Goal: Task Accomplishment & Management: Manage account settings

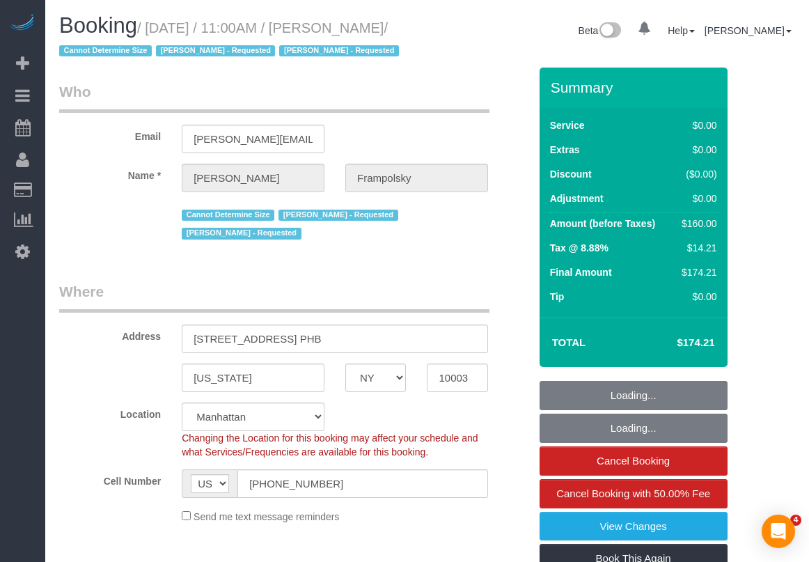
select select "NY"
select select "number:59"
select select "number:72"
select select "number:15"
select select "number:7"
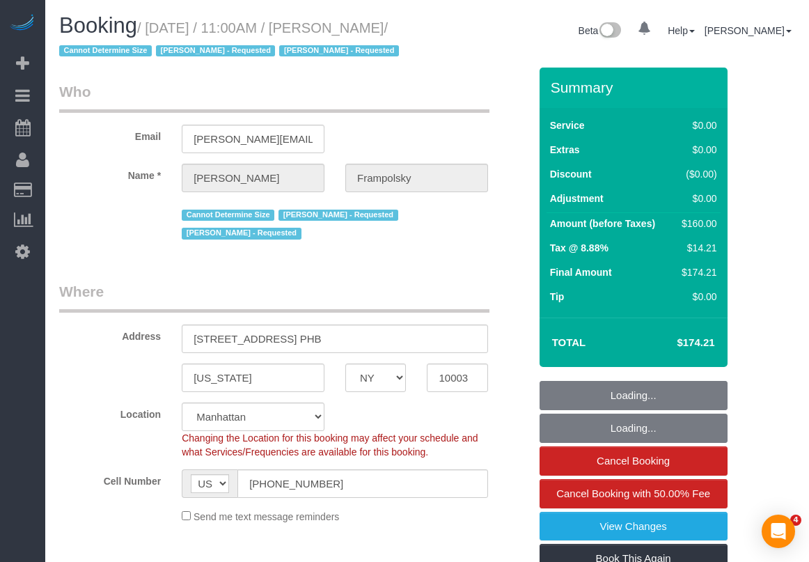
select select "object:943"
select select "spot1"
select select "1"
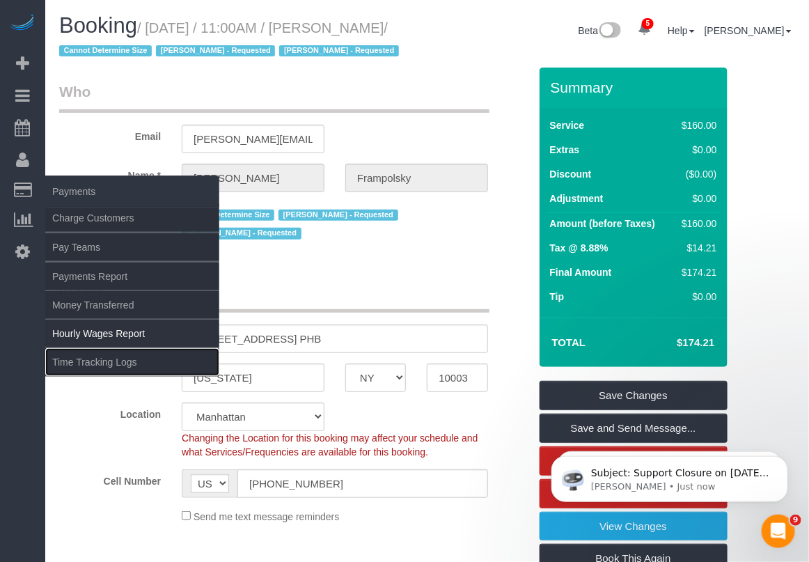
click at [92, 360] on link "Time Tracking Logs" at bounding box center [132, 362] width 174 height 28
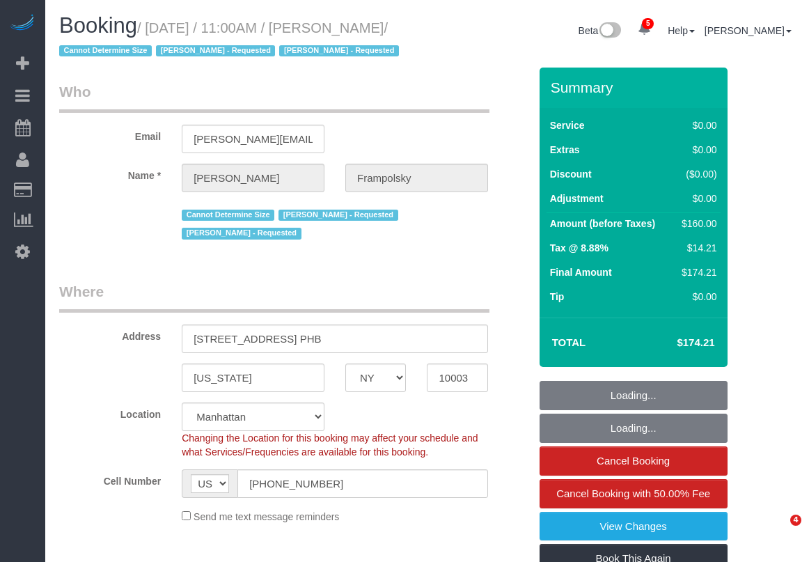
select select "NY"
select select "number:59"
select select "number:72"
select select "number:15"
select select "number:7"
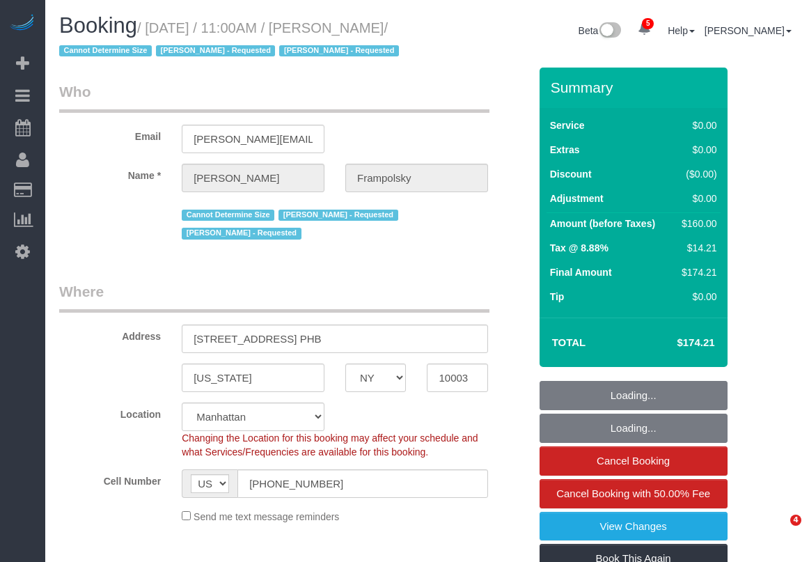
select select "1"
select select "spot1"
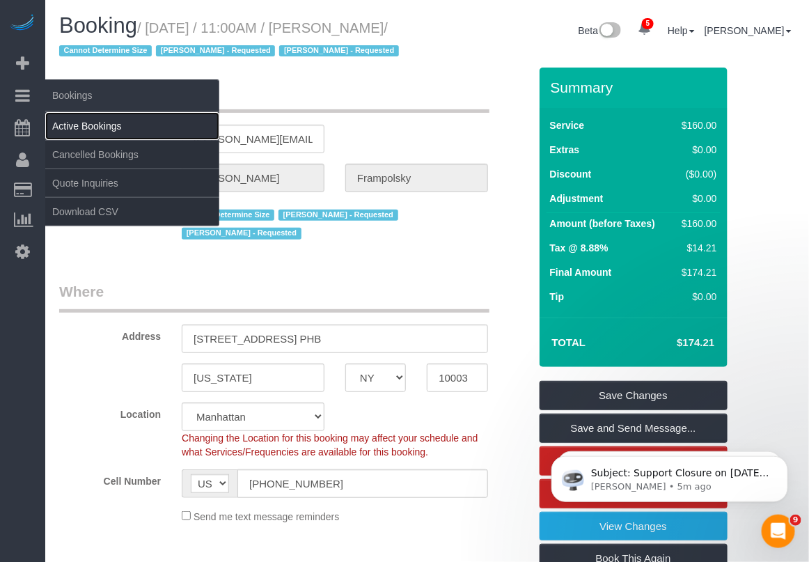
click at [95, 127] on link "Active Bookings" at bounding box center [132, 126] width 174 height 28
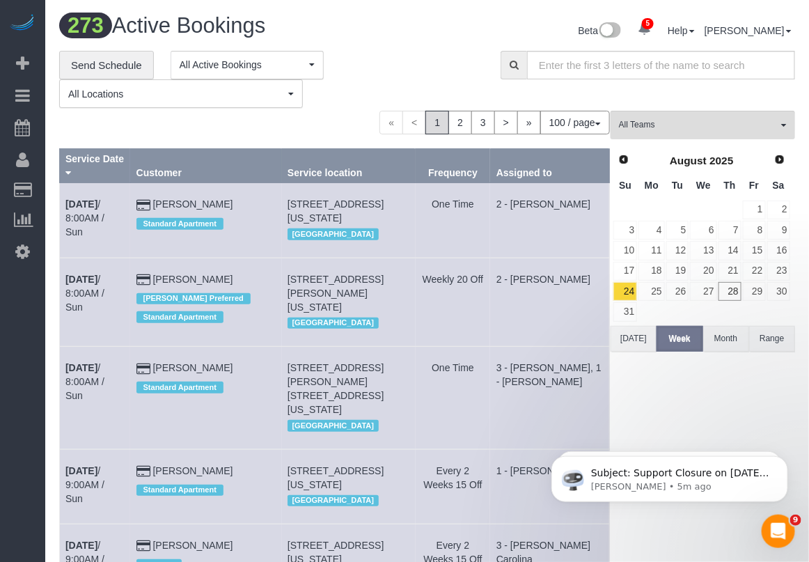
click at [631, 340] on button "Today" at bounding box center [633, 339] width 46 height 26
click at [676, 116] on button "All Teams" at bounding box center [702, 125] width 184 height 29
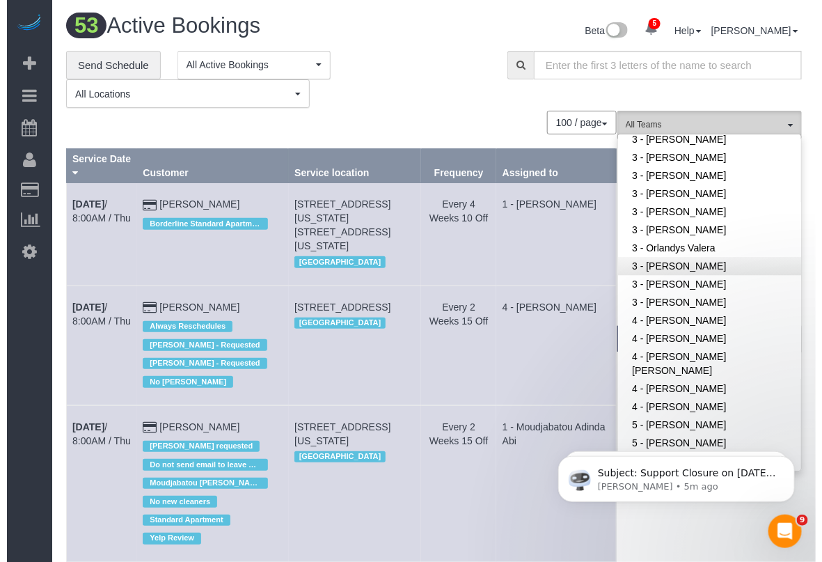
scroll to position [1044, 0]
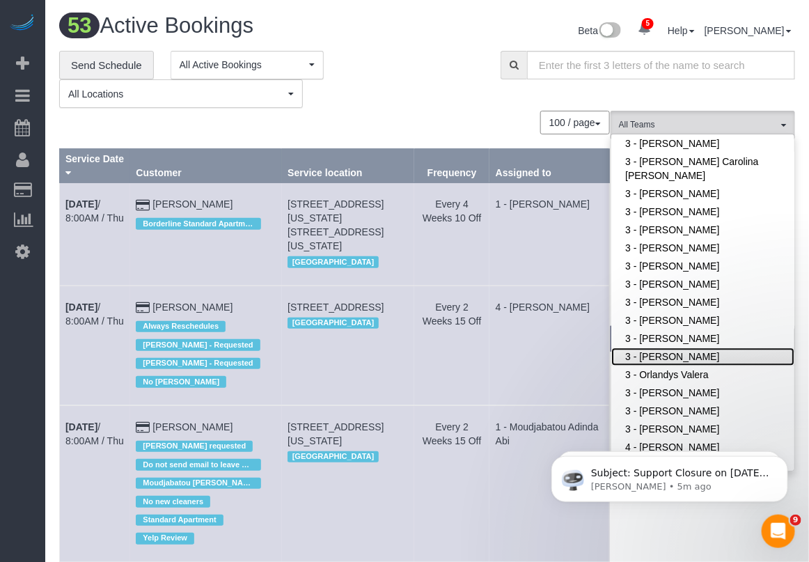
click at [668, 349] on link "3 - [PERSON_NAME]" at bounding box center [702, 356] width 183 height 18
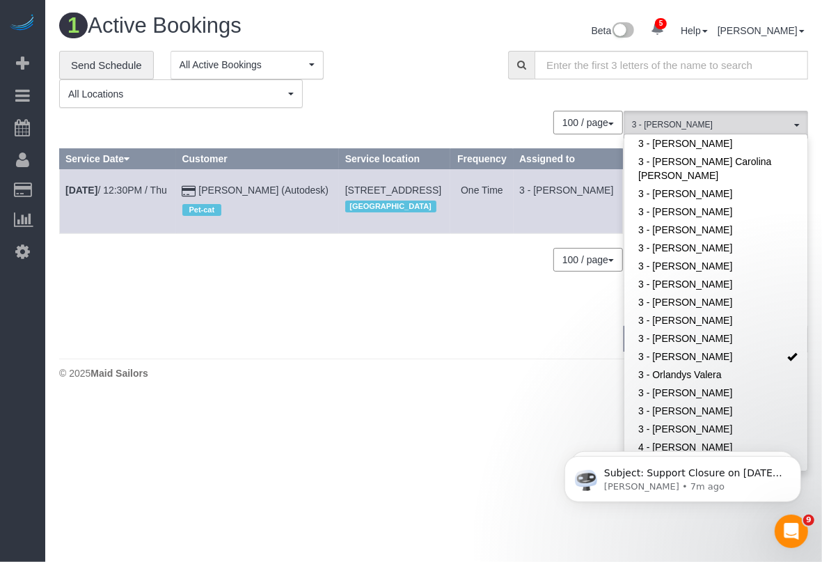
click at [808, 92] on div "**********" at bounding box center [434, 80] width 770 height 58
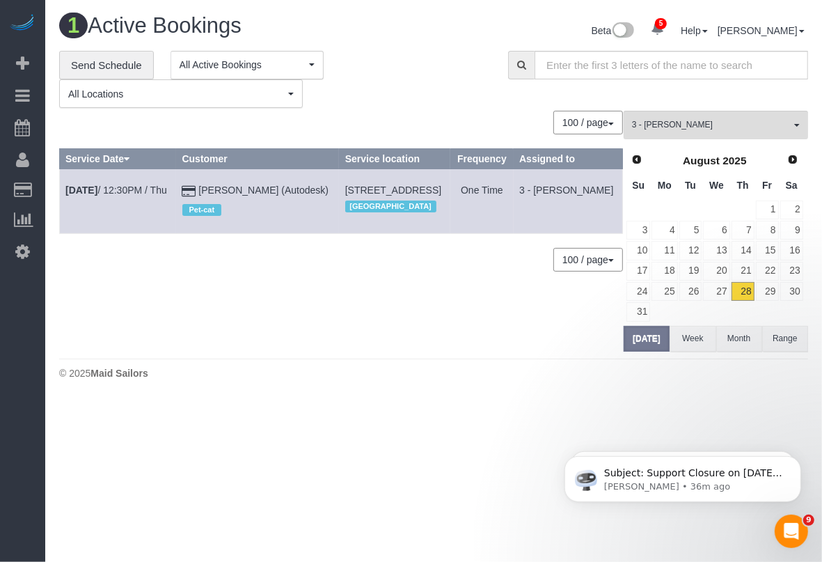
click at [101, 454] on body "5 Beta Your Notifications You have 0 alerts × You have 3 to charge for 08/27/20…" at bounding box center [411, 281] width 822 height 562
drag, startPoint x: 423, startPoint y: 496, endPoint x: 402, endPoint y: 377, distance: 121.0
click at [423, 489] on body "5 Beta Your Notifications You have 0 alerts × You have 3 to charge for 08/27/20…" at bounding box center [411, 281] width 822 height 562
drag, startPoint x: 791, startPoint y: 89, endPoint x: 641, endPoint y: 38, distance: 158.0
click at [791, 89] on div "**********" at bounding box center [434, 80] width 770 height 58
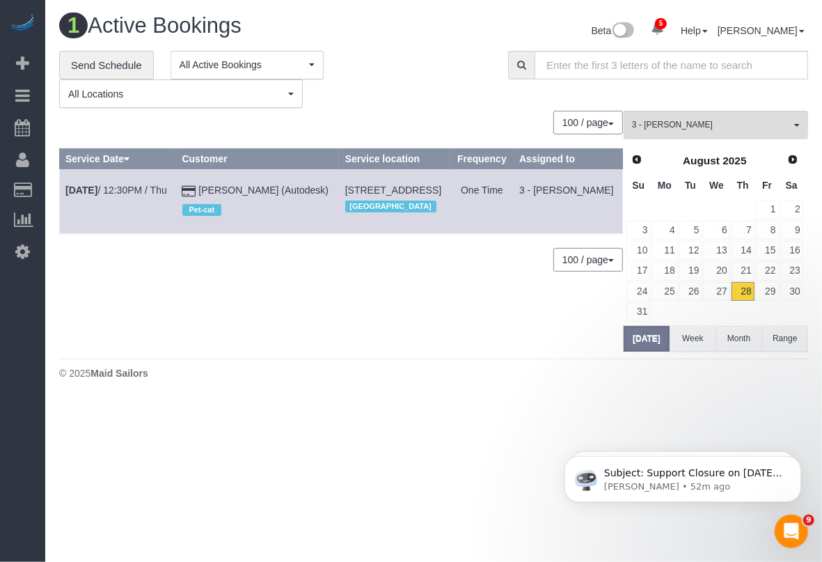
click at [454, 482] on body "5 Beta Your Notifications You have 0 alerts × You have 3 to charge for 08/27/20…" at bounding box center [411, 281] width 822 height 562
click at [472, 473] on body "5 Beta Your Notifications You have 0 alerts × You have 3 to charge for 08/27/20…" at bounding box center [411, 281] width 822 height 562
click at [791, 126] on button "3 - Martha Chicaiza All Teams" at bounding box center [716, 125] width 184 height 29
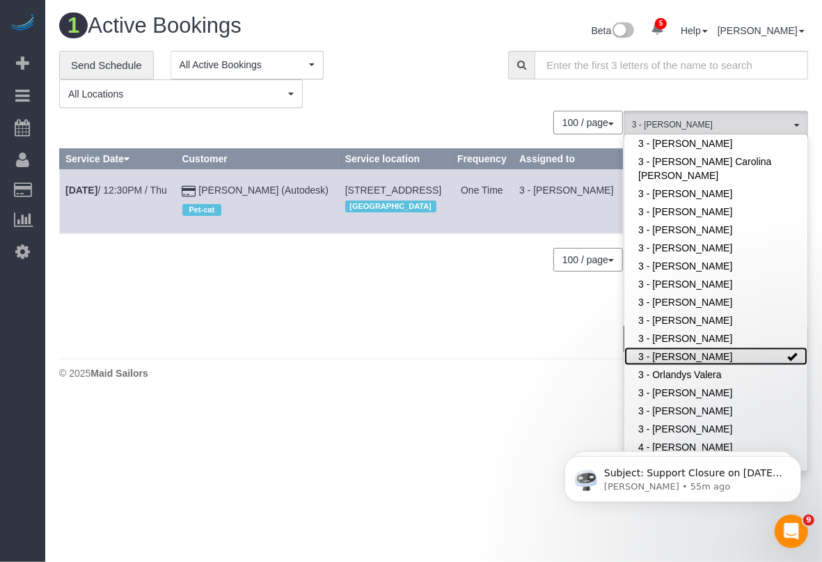
click at [762, 351] on link "3 - [PERSON_NAME]" at bounding box center [715, 356] width 183 height 18
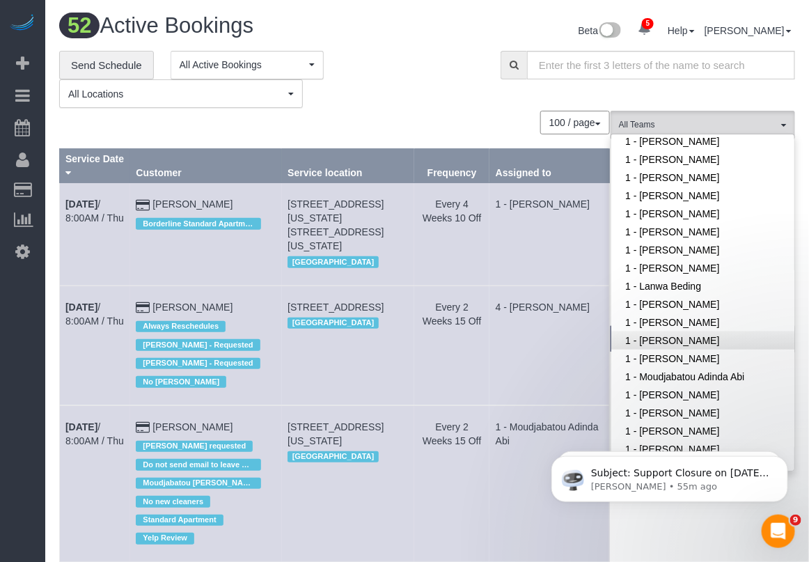
scroll to position [363, 0]
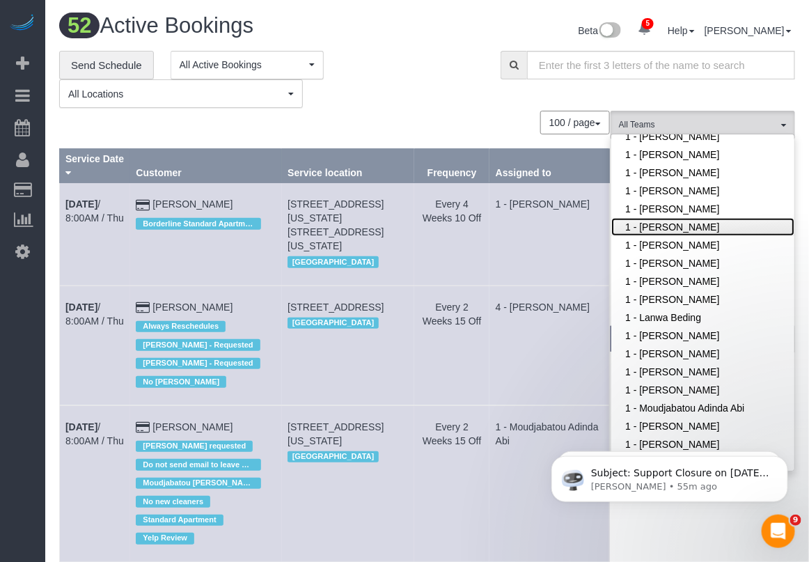
click at [679, 224] on link "1 - [PERSON_NAME]" at bounding box center [702, 227] width 183 height 18
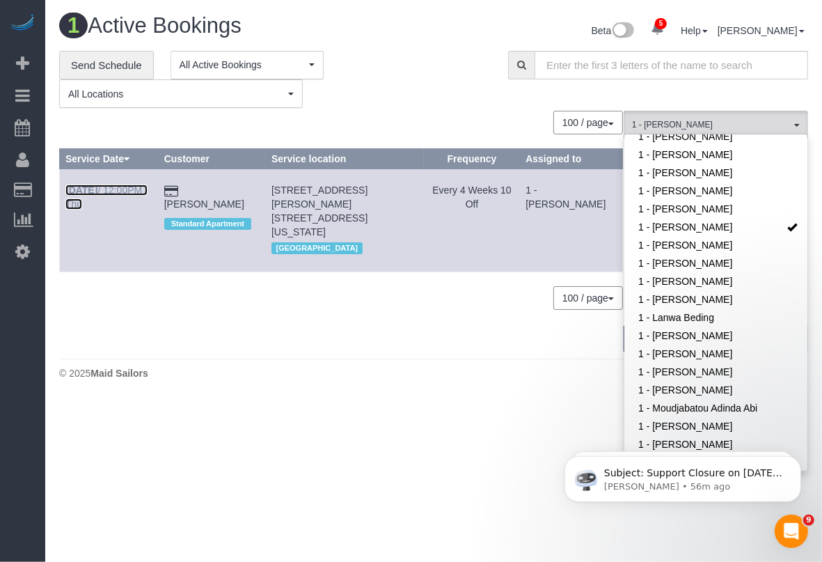
drag, startPoint x: 119, startPoint y: 189, endPoint x: 184, endPoint y: 192, distance: 65.5
click at [118, 190] on link "Aug 28th / 12:00PM / Thu" at bounding box center [106, 196] width 82 height 25
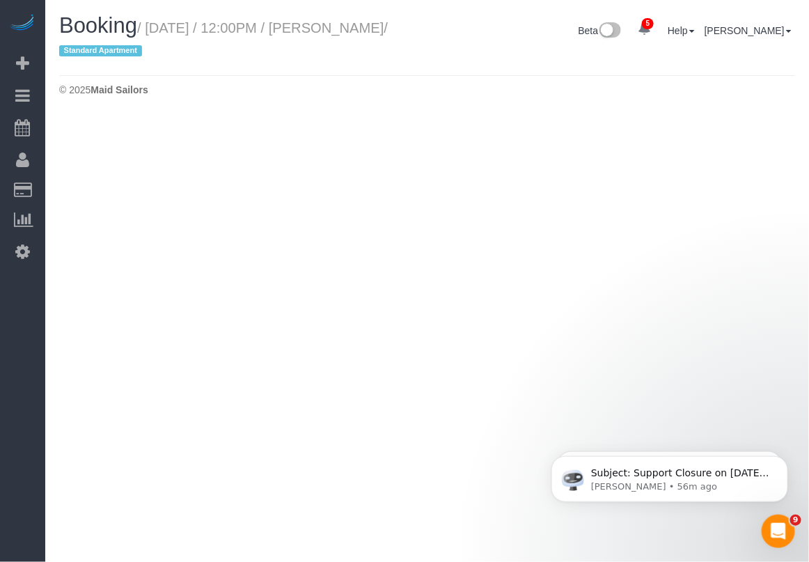
select select "NY"
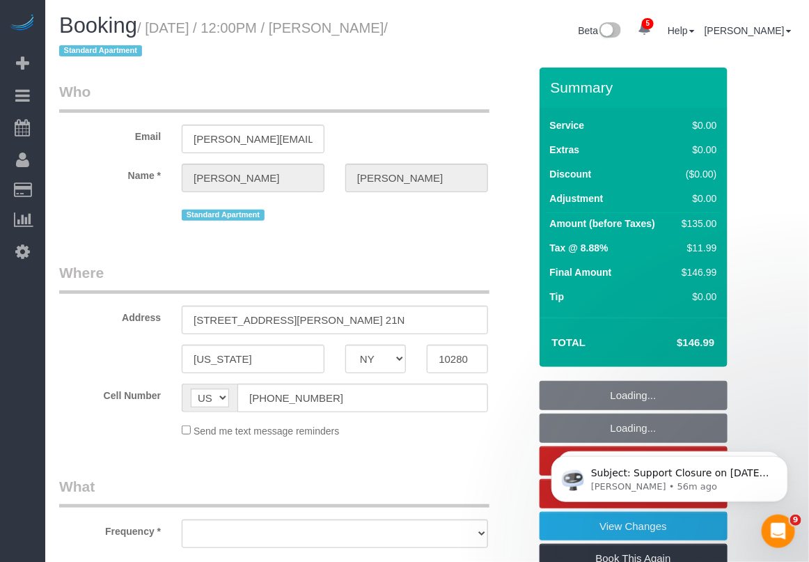
select select "object:6542"
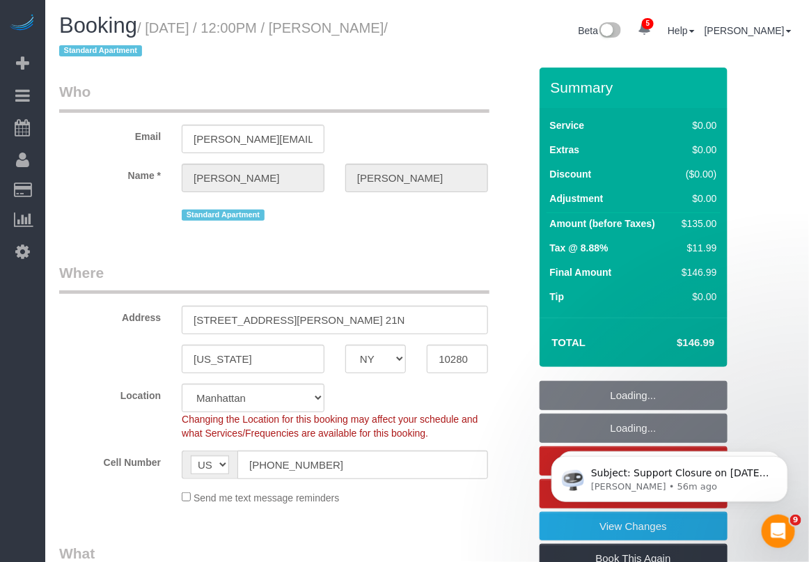
select select "1"
select select "number:89"
select select "number:90"
select select "number:15"
select select "number:6"
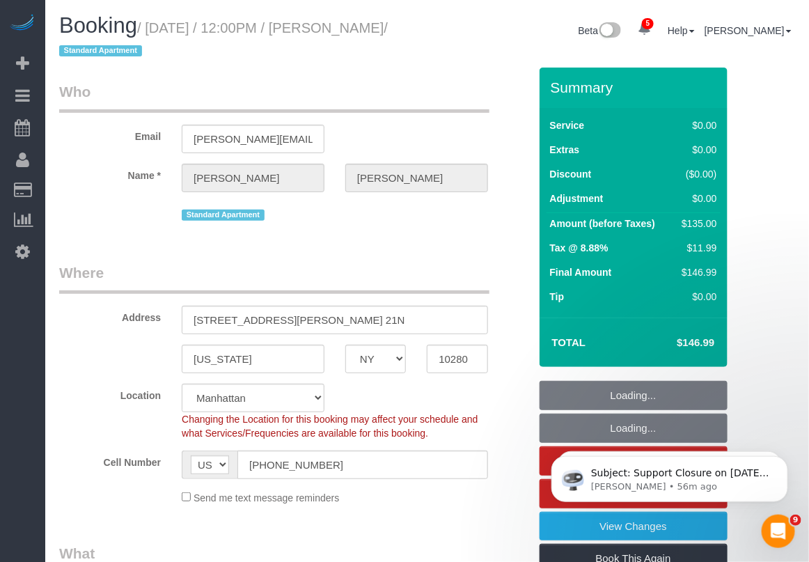
select select "number:21"
select select "object:6807"
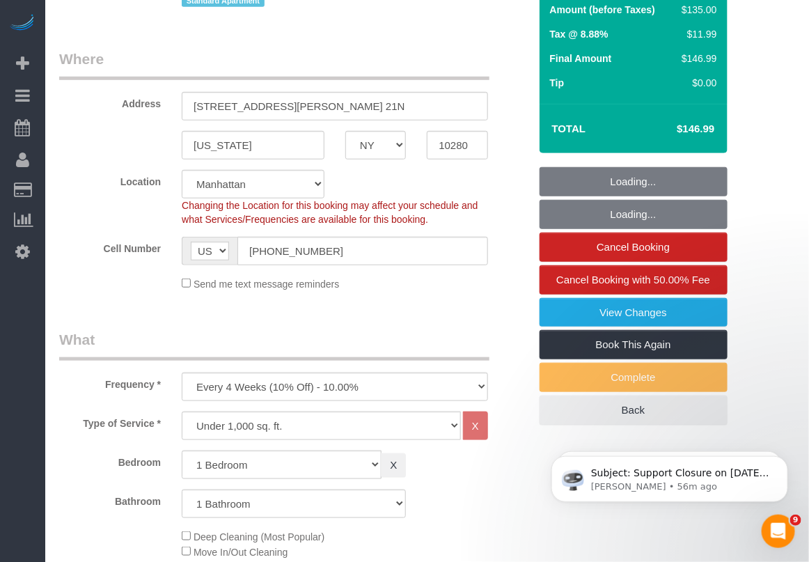
select select "string:stripe-pm_1JdiWK4VGloSiKo7FQDjCJnW"
select select "spot6"
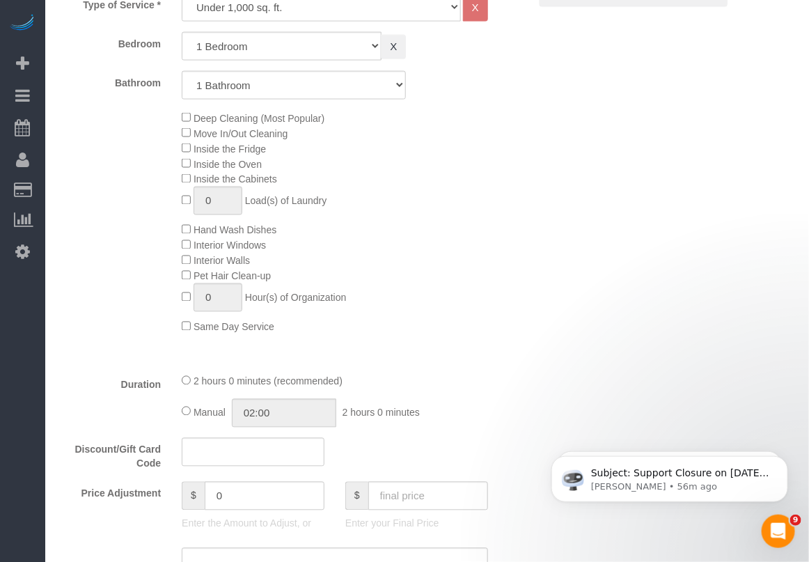
select select "1"
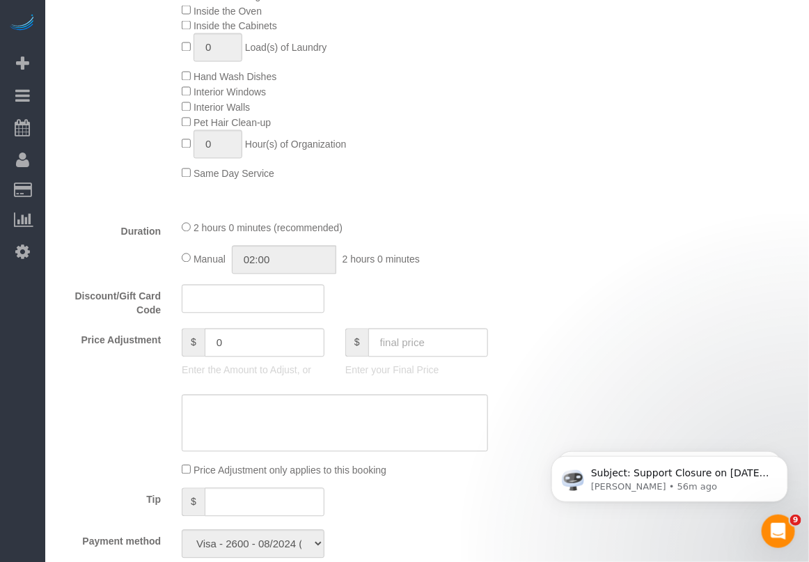
scroll to position [783, 0]
click at [784, 115] on div "Who Email eric.michael.sweeney@gmail.com Name * Eric Sweeney Standard Apartment…" at bounding box center [427, 484] width 736 height 2398
click at [482, 463] on sui-booking-price-adjustment "Price Adjustment $ 0 Enter the Amount to Adjust, or $ Enter your Final Price Pr…" at bounding box center [294, 405] width 470 height 149
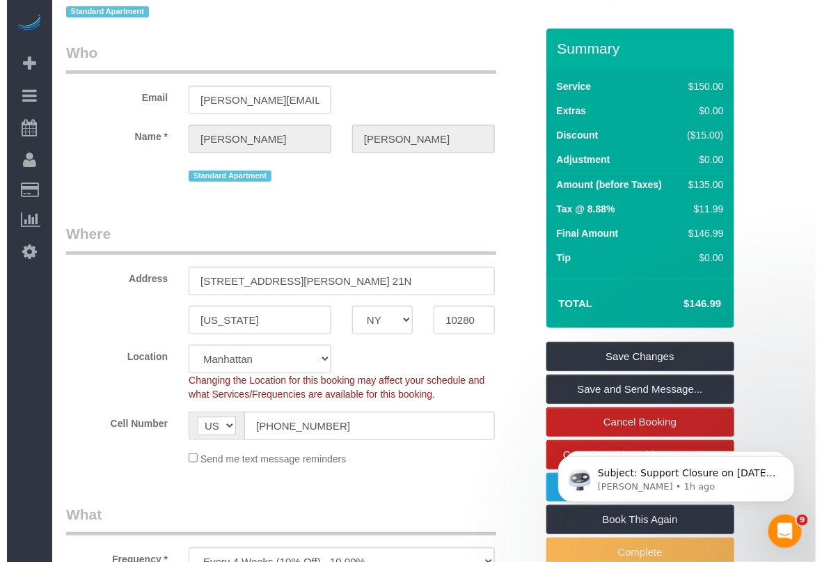
scroll to position [0, 0]
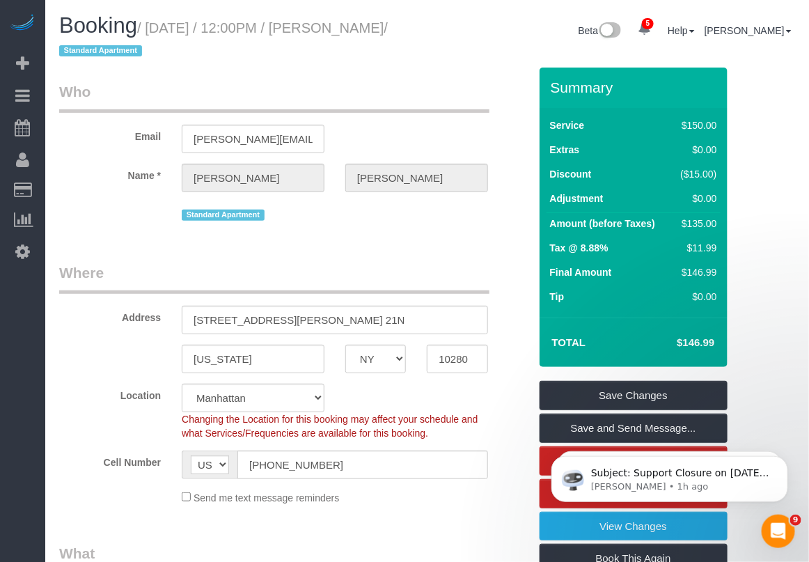
drag, startPoint x: 453, startPoint y: 508, endPoint x: 461, endPoint y: 486, distance: 23.8
click at [454, 508] on fieldset "Where Address 200 Rector Place, Apt. 21N New York AK AL AR AZ CA CO CT DC DE FL…" at bounding box center [294, 388] width 470 height 253
click at [356, 93] on legend "Who" at bounding box center [274, 96] width 430 height 31
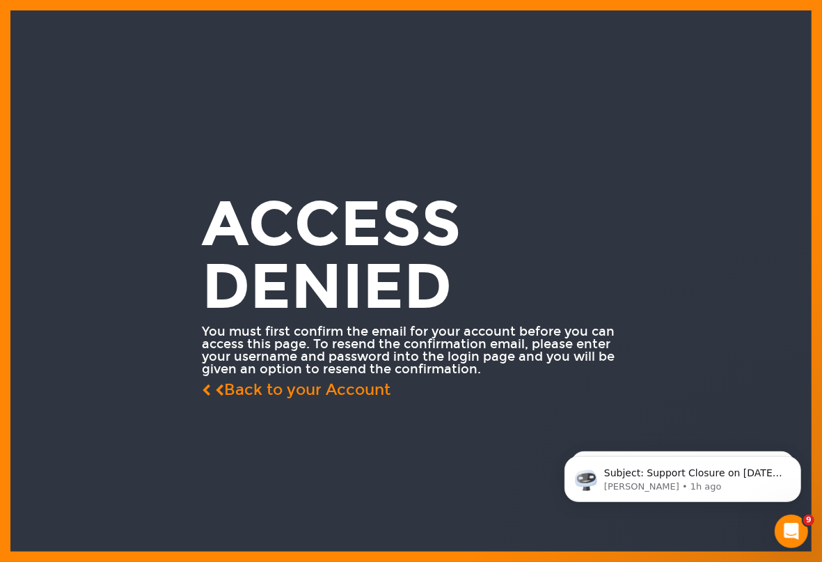
click at [370, 472] on div at bounding box center [410, 280] width 801 height 541
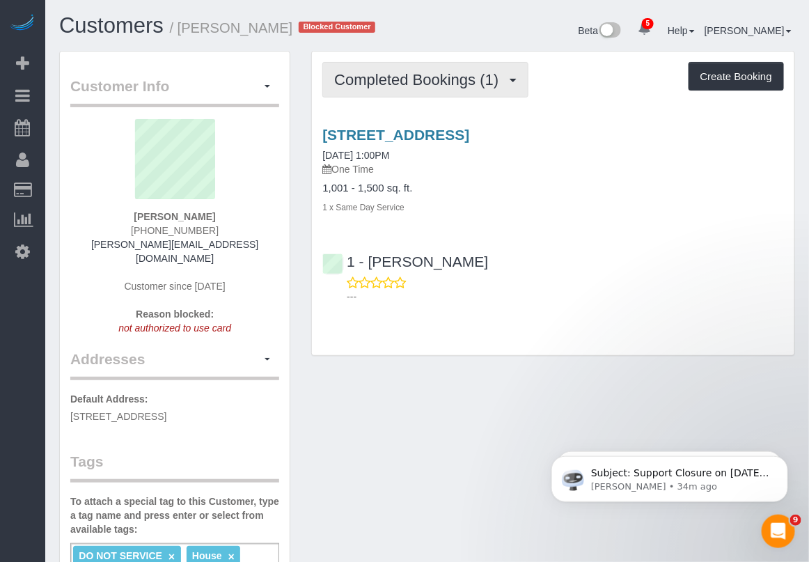
click at [464, 80] on span "Completed Bookings (1)" at bounding box center [419, 79] width 171 height 17
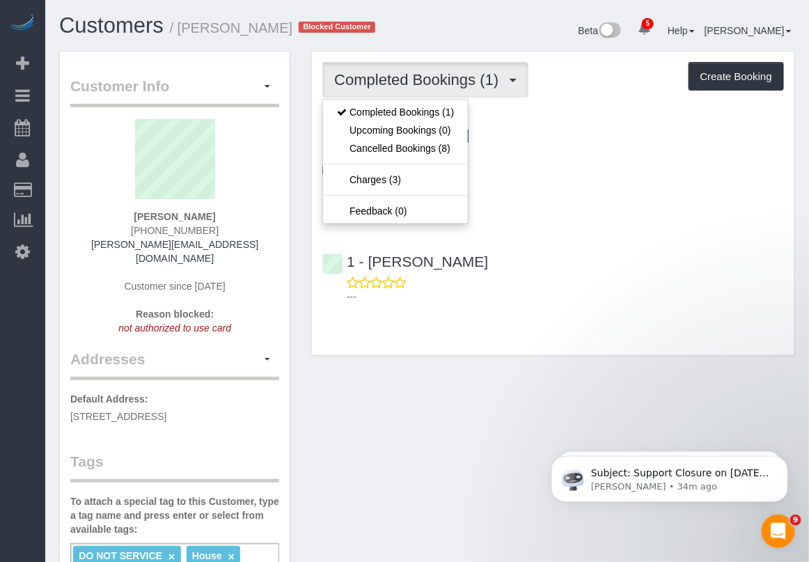
click at [262, 240] on div "Esther Forika (347) 873-5753 esther.forika@yahoo.com Customer since 2025 Reason…" at bounding box center [174, 234] width 209 height 230
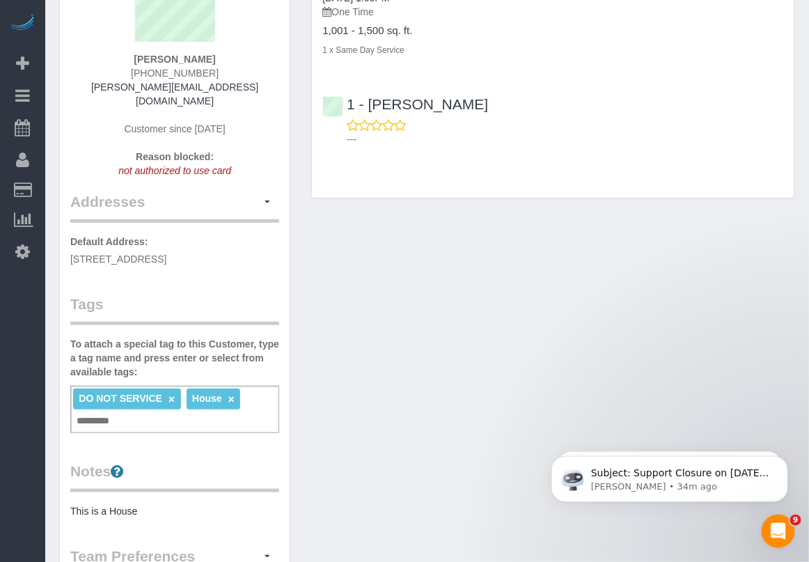
scroll to position [174, 0]
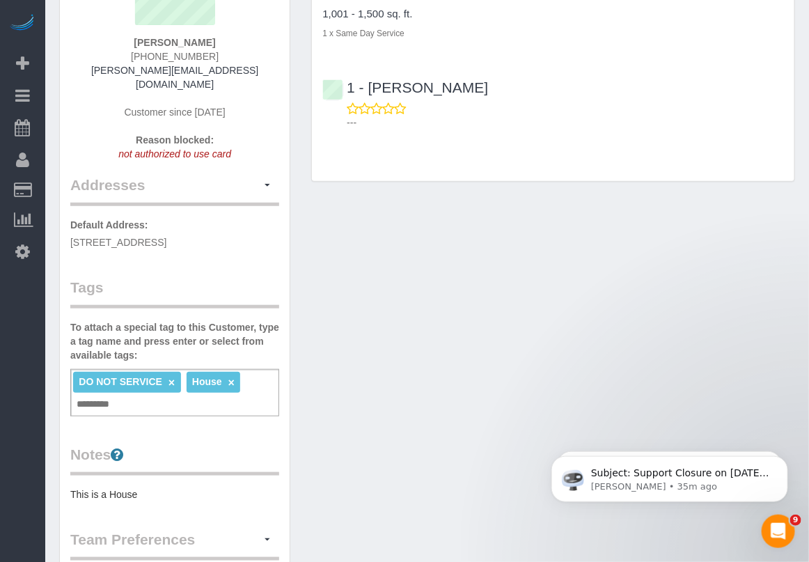
drag, startPoint x: 408, startPoint y: 551, endPoint x: 425, endPoint y: 530, distance: 26.2
click at [408, 551] on div "Customer Info Edit Contact Info Send Message Email Preferences Special Sales Ta…" at bounding box center [427, 390] width 757 height 1026
drag, startPoint x: 206, startPoint y: 39, endPoint x: 143, endPoint y: 39, distance: 63.3
click at [143, 39] on div "Esther Forika (347) 873-5753 esther.forika@yahoo.com Customer since 2025 Reason…" at bounding box center [174, 60] width 209 height 230
copy strong "Esther Forika"
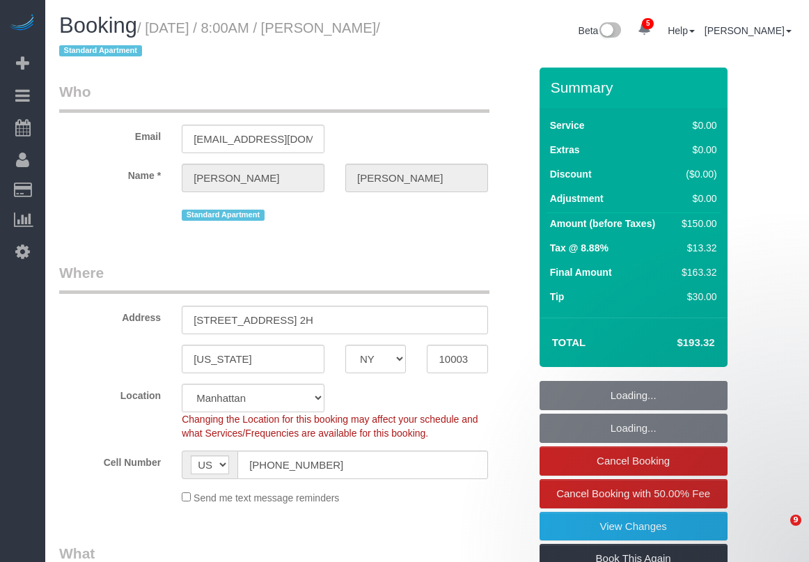
select select "NY"
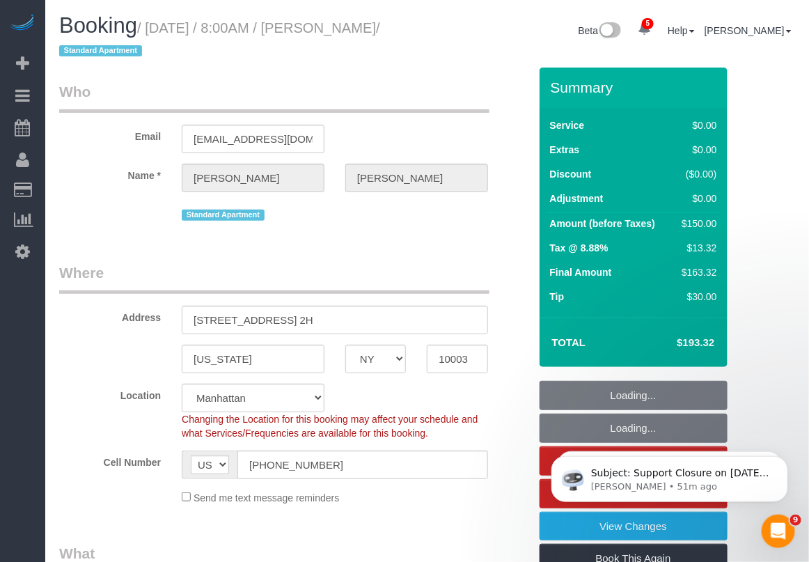
select select "string:stripe-pm_1Ppv084VGloSiKo7UuycwTfS"
select select "object:671"
select select "spot1"
select select "number:89"
select select "number:90"
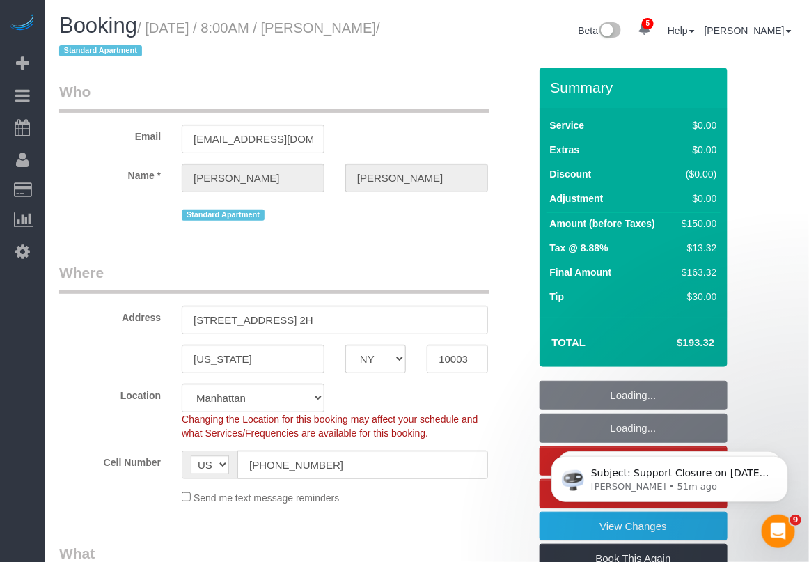
select select "number:15"
select select "number:5"
select select "object:1321"
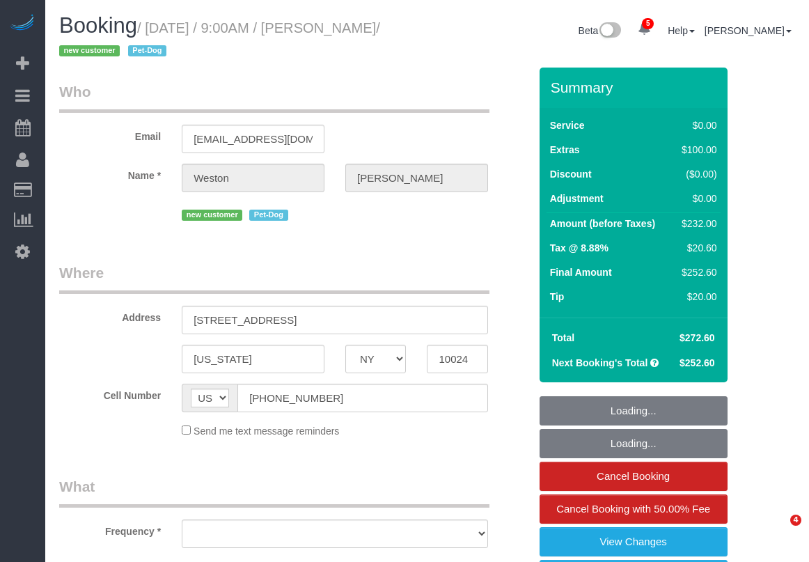
select select "NY"
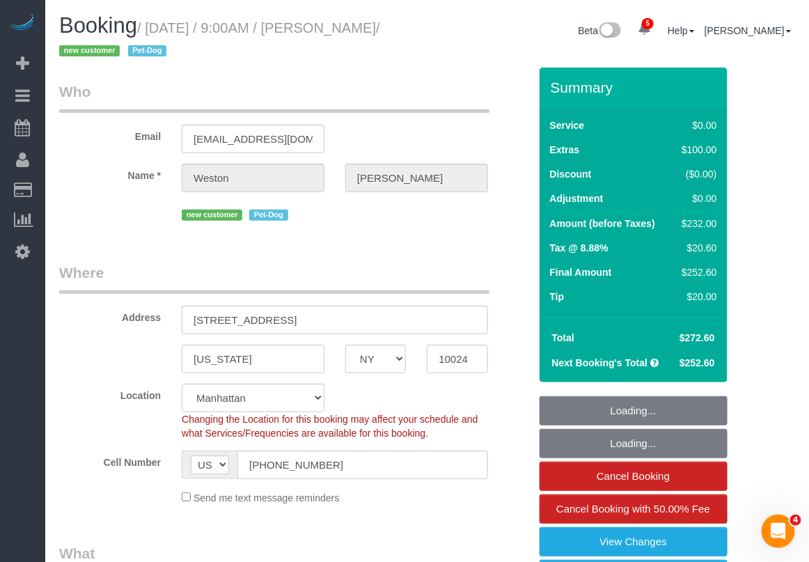
select select "object:684"
select select "string:stripe-pm_1S0kuA4VGloSiKo7TQT4BI7k"
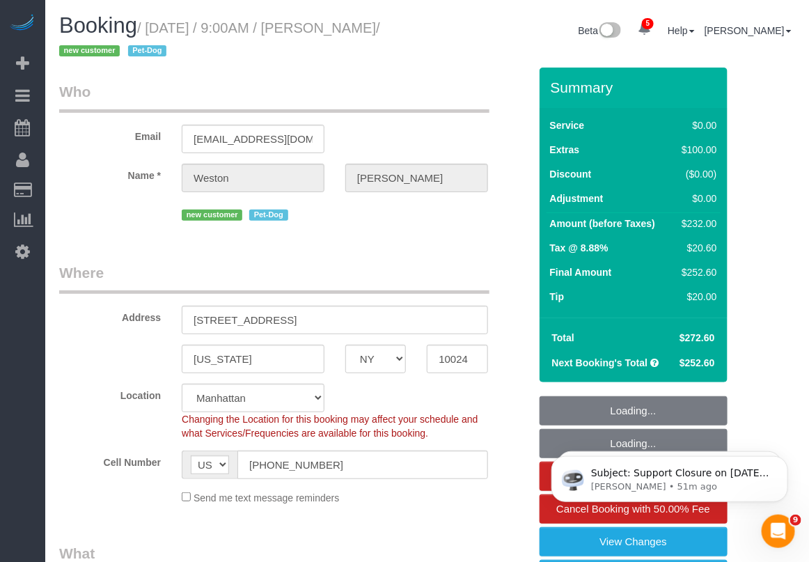
select select "2"
select select "spot1"
select select "number:57"
select select "number:72"
select select "number:13"
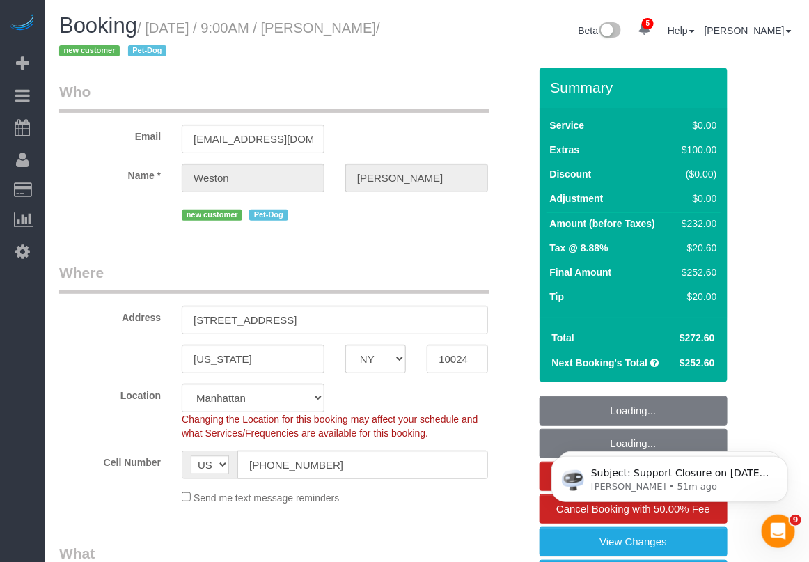
select select "number:6"
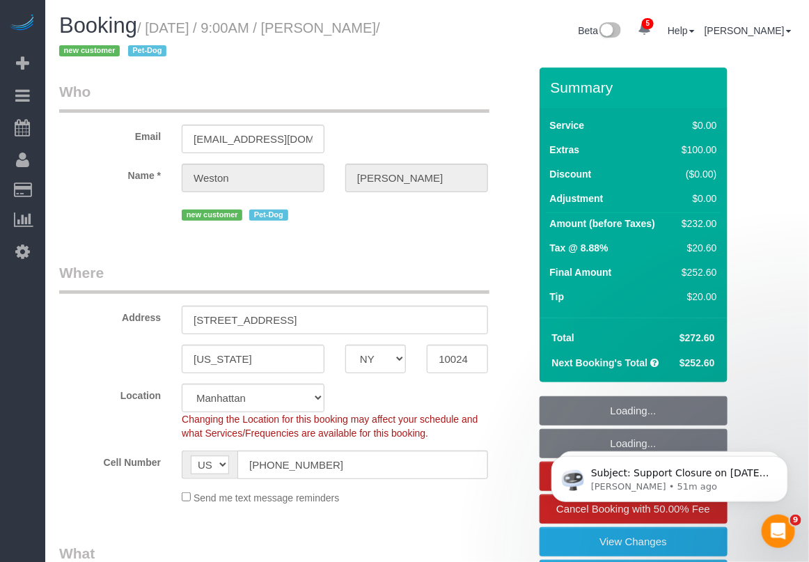
select select "object:1333"
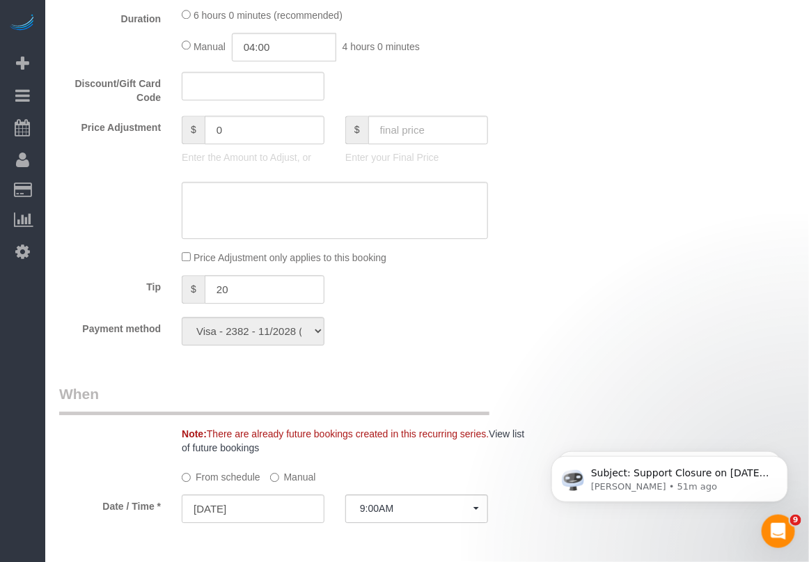
select select "2"
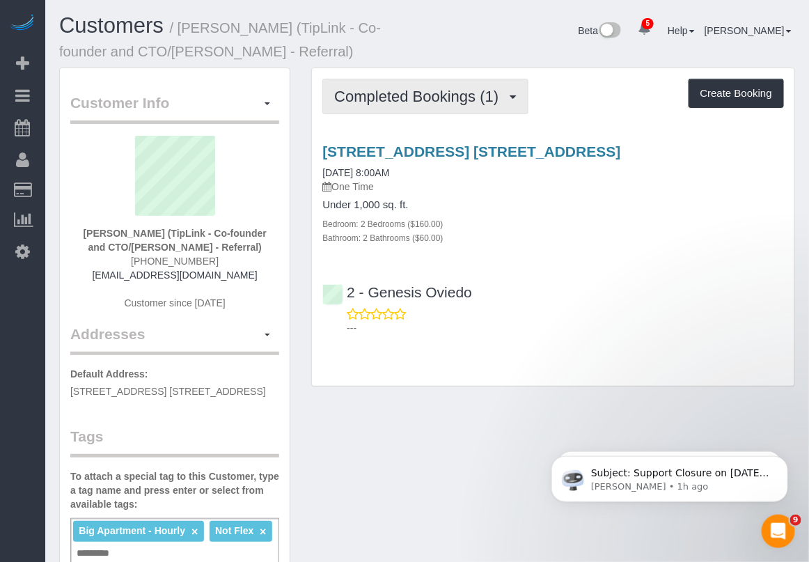
click at [432, 106] on button "Completed Bookings (1)" at bounding box center [425, 96] width 206 height 35
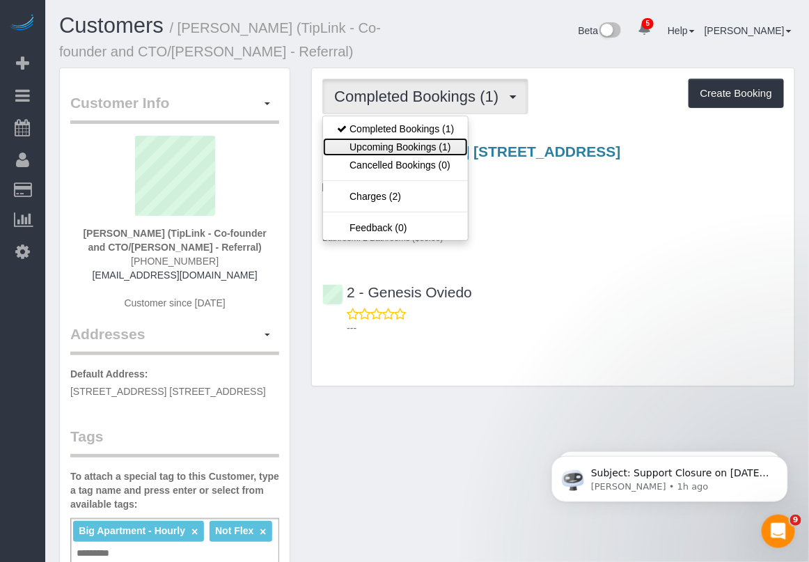
click at [409, 147] on link "Upcoming Bookings (1)" at bounding box center [395, 147] width 145 height 18
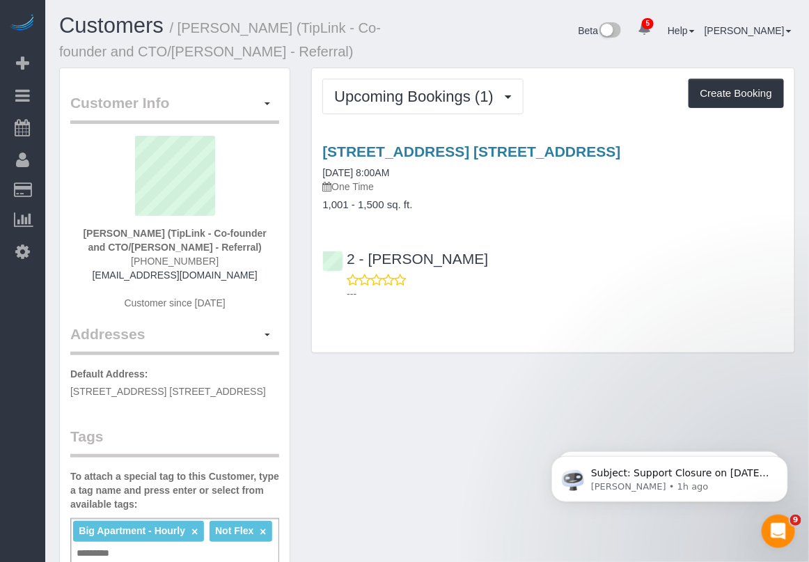
click at [777, 207] on h4 "1,001 - 1,500 sq. ft." at bounding box center [552, 205] width 461 height 12
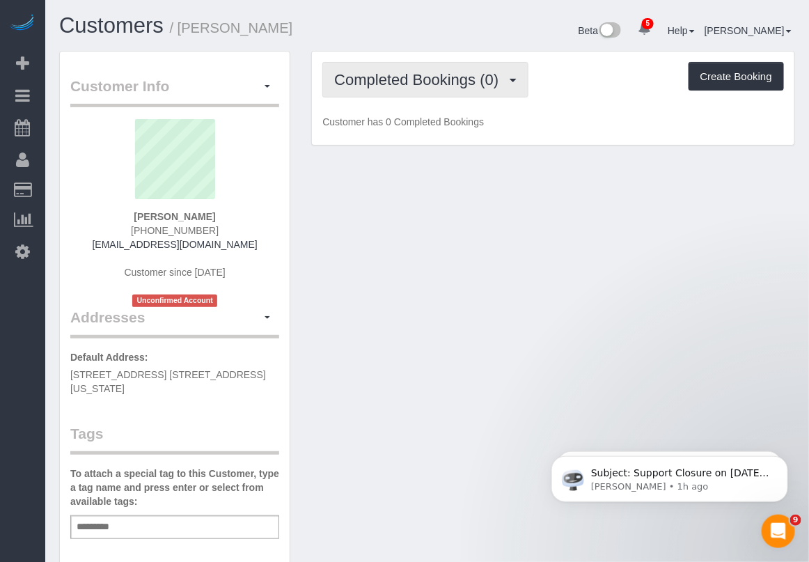
click at [400, 81] on span "Completed Bookings (0)" at bounding box center [419, 79] width 171 height 17
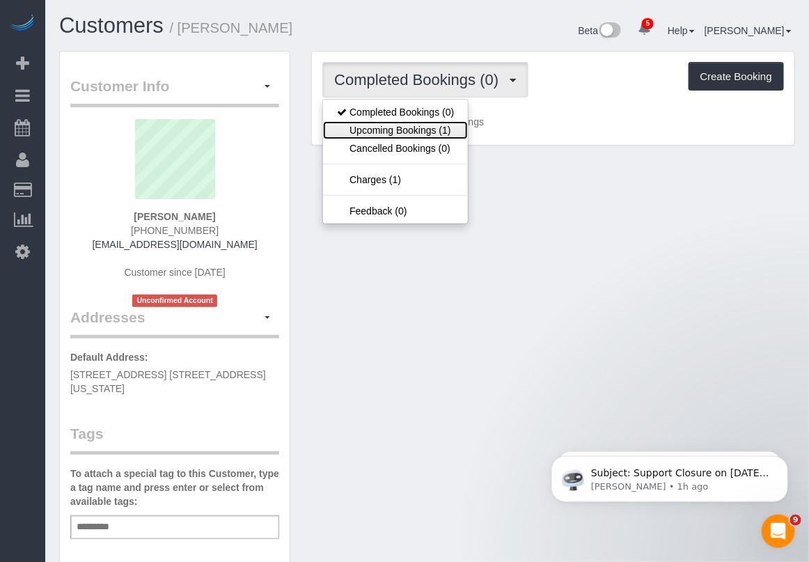
drag, startPoint x: 395, startPoint y: 132, endPoint x: 461, endPoint y: 143, distance: 67.0
click at [395, 132] on link "Upcoming Bookings (1)" at bounding box center [395, 130] width 145 height 18
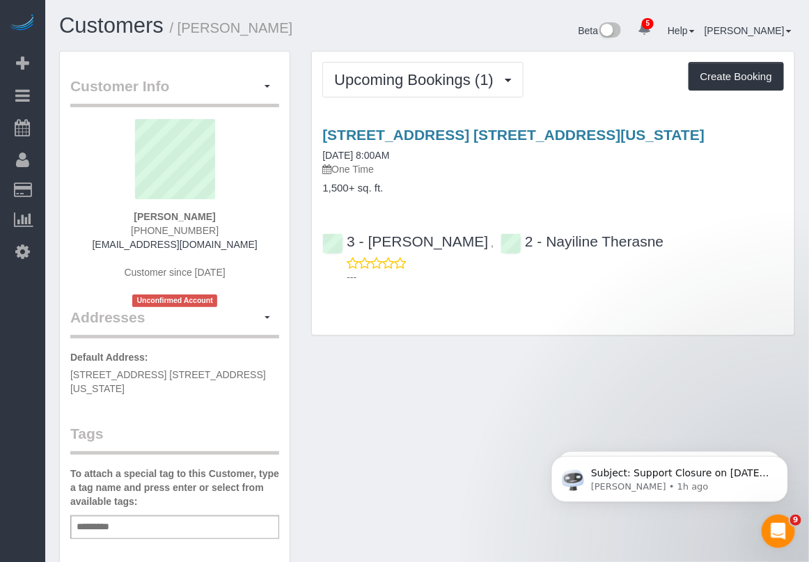
click at [401, 122] on div "[STREET_ADDRESS] [STREET_ADDRESS][US_STATE] [DATE] 8:00AM One Time 1,500+ sq. f…" at bounding box center [553, 202] width 482 height 175
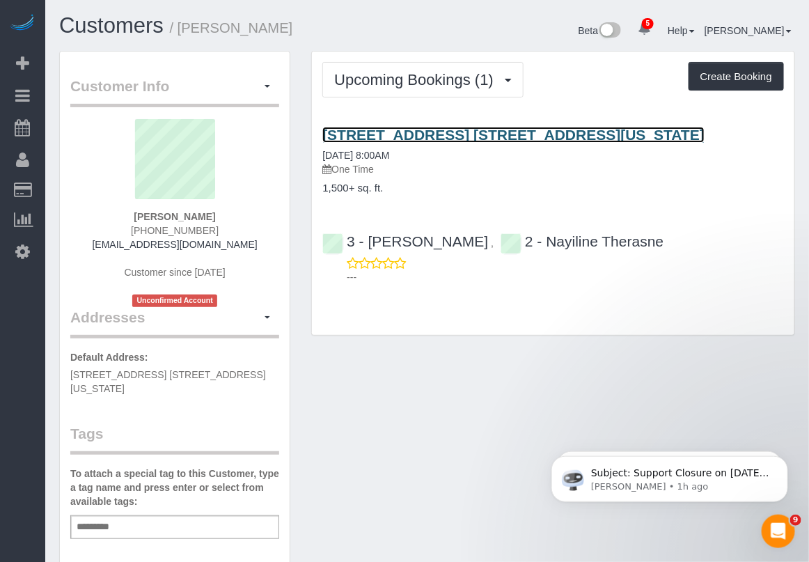
click at [406, 134] on link "[STREET_ADDRESS] [STREET_ADDRESS][US_STATE]" at bounding box center [513, 135] width 382 height 16
click at [376, 137] on link "[STREET_ADDRESS] [STREET_ADDRESS][US_STATE]" at bounding box center [513, 135] width 382 height 16
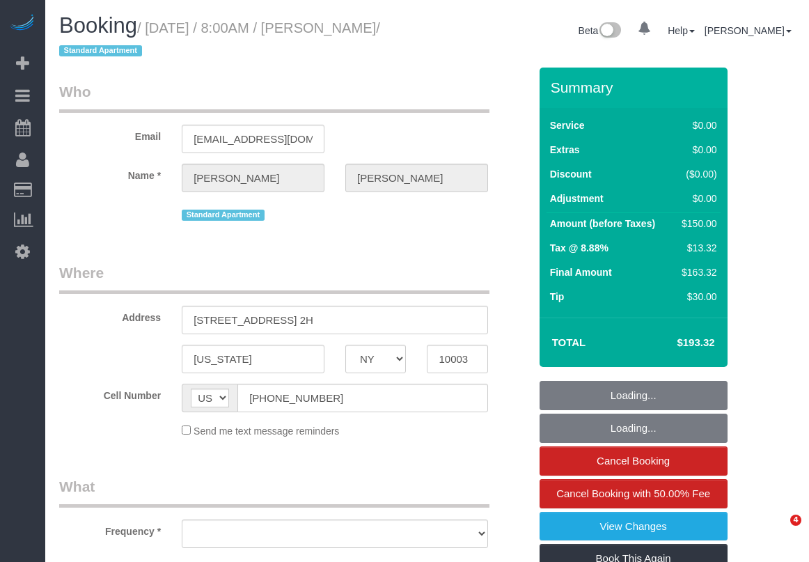
select select "NY"
select select "number:89"
select select "number:90"
select select "number:15"
select select "number:5"
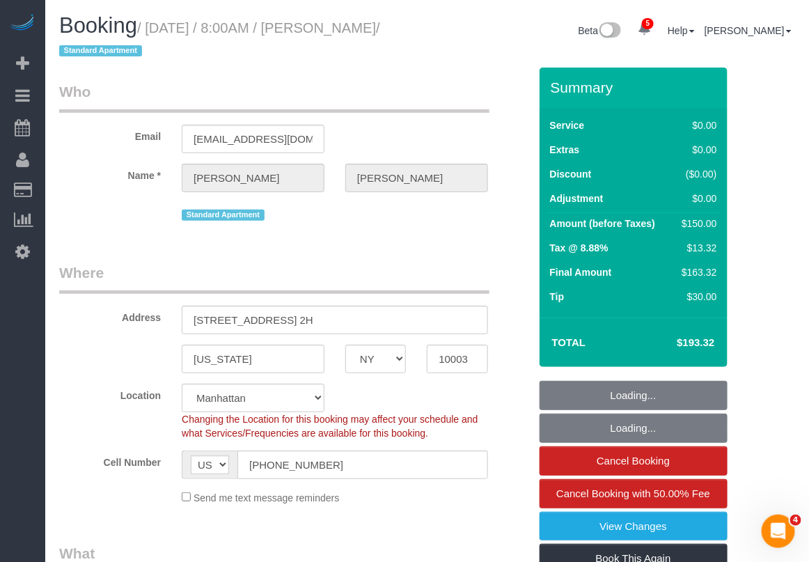
select select "object:919"
select select "string:stripe-pm_1Ppv084VGloSiKo7UuycwTfS"
select select "spot1"
select select "object:1357"
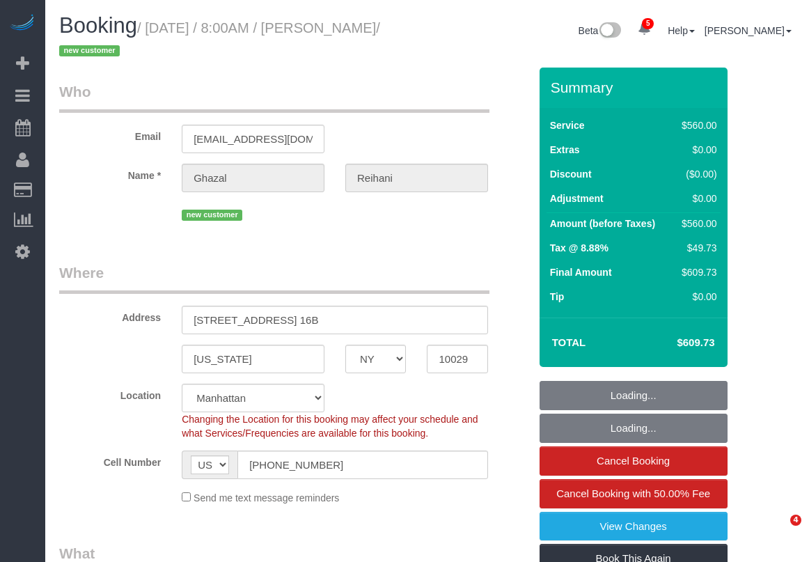
select select "NY"
select select "string:stripe-pm_1S0swo4VGloSiKo7yB9zCPgG"
select select "object:675"
select select "number:56"
select select "number:69"
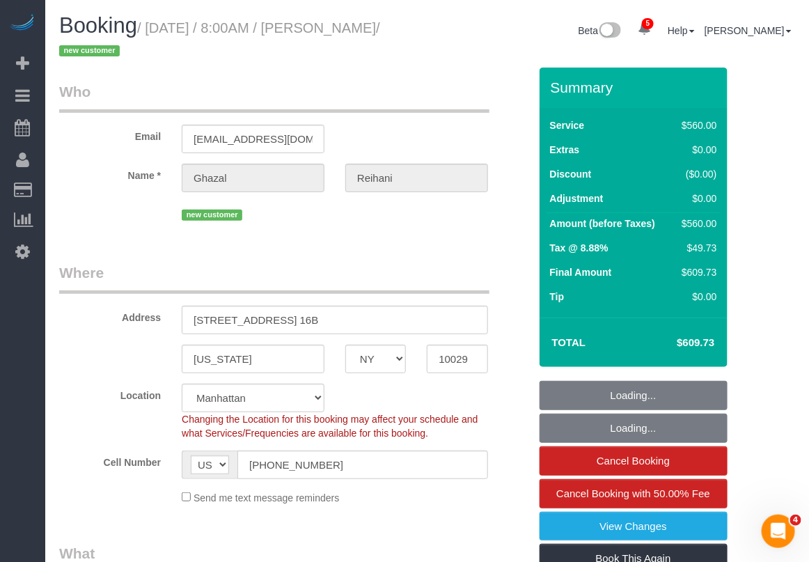
select select "number:15"
select select "number:5"
select select "210"
select select "spot1"
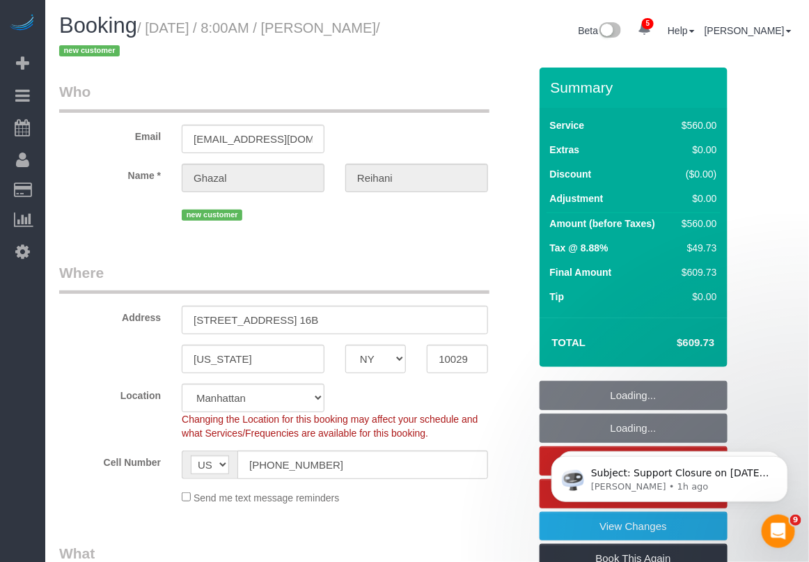
select select "object:1315"
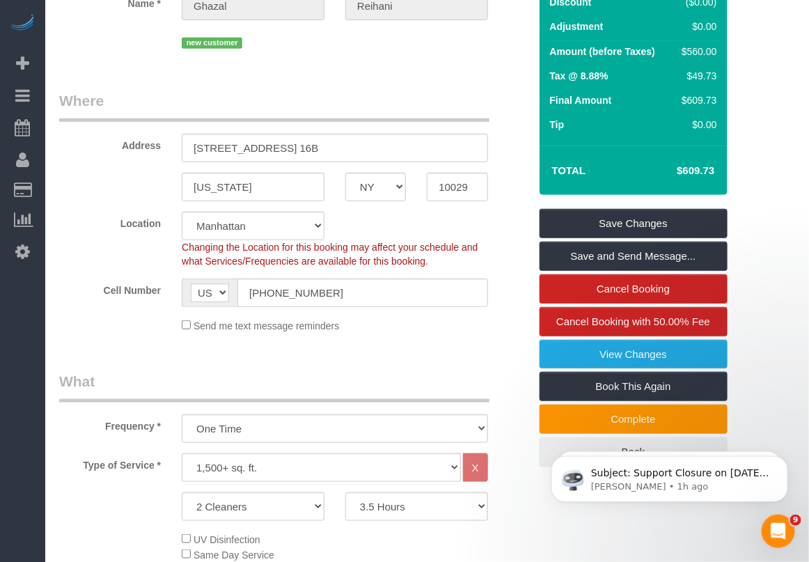
scroll to position [174, 0]
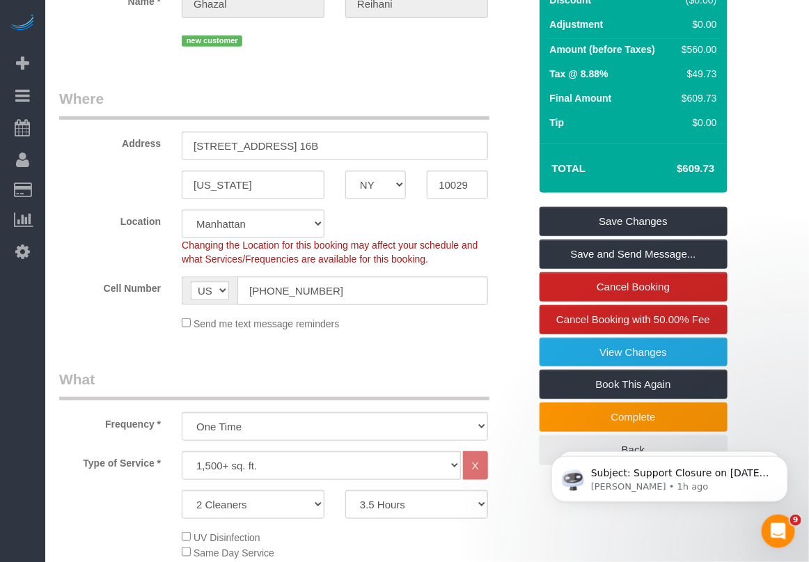
drag, startPoint x: 766, startPoint y: 214, endPoint x: 741, endPoint y: 214, distance: 24.4
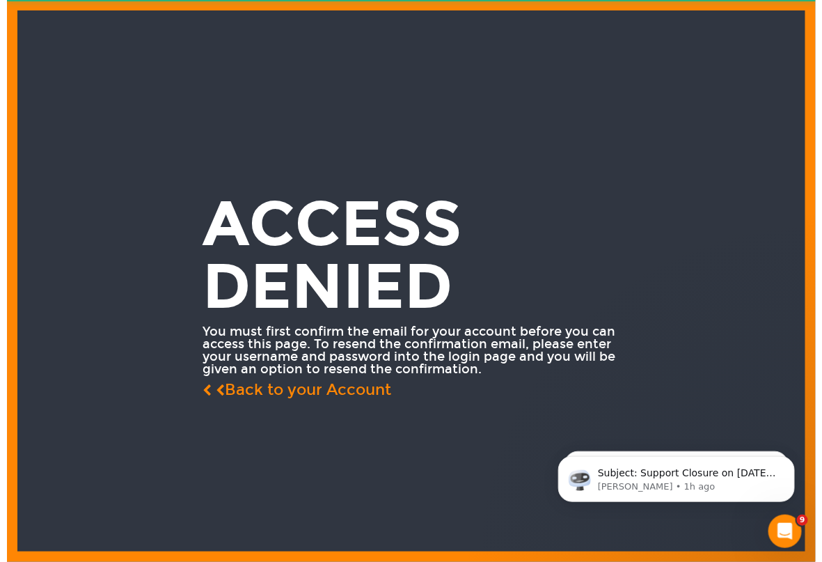
scroll to position [0, 0]
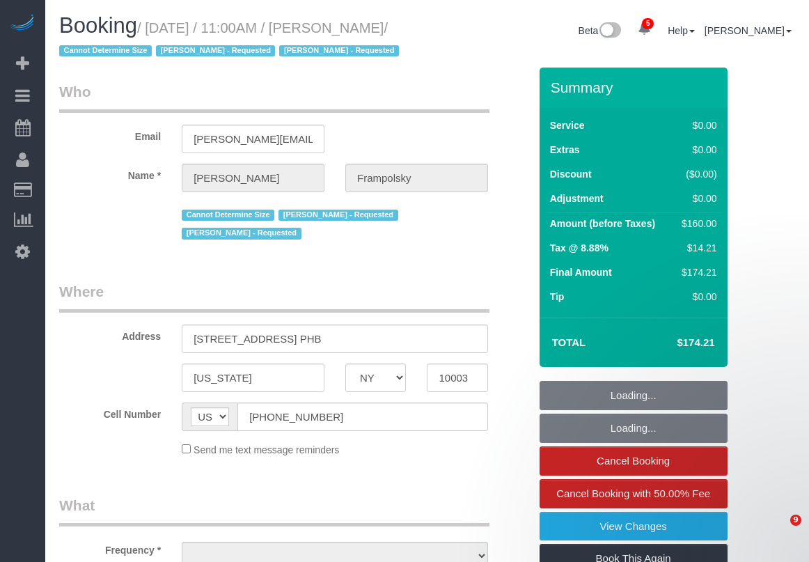
select select "NY"
select select "number:59"
select select "number:72"
select select "number:15"
select select "number:7"
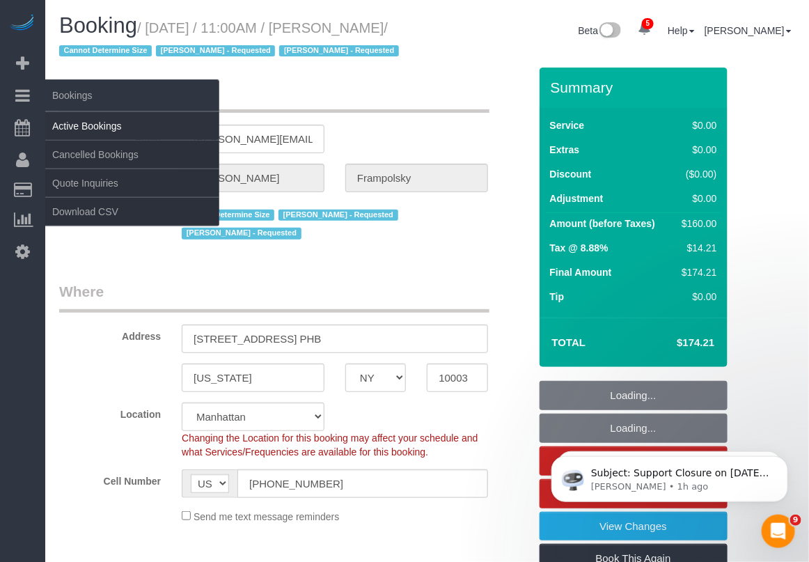
select select "object:1229"
select select "spot1"
select select "1"
select select "object:1336"
click at [81, 127] on link "Active Bookings" at bounding box center [132, 126] width 174 height 28
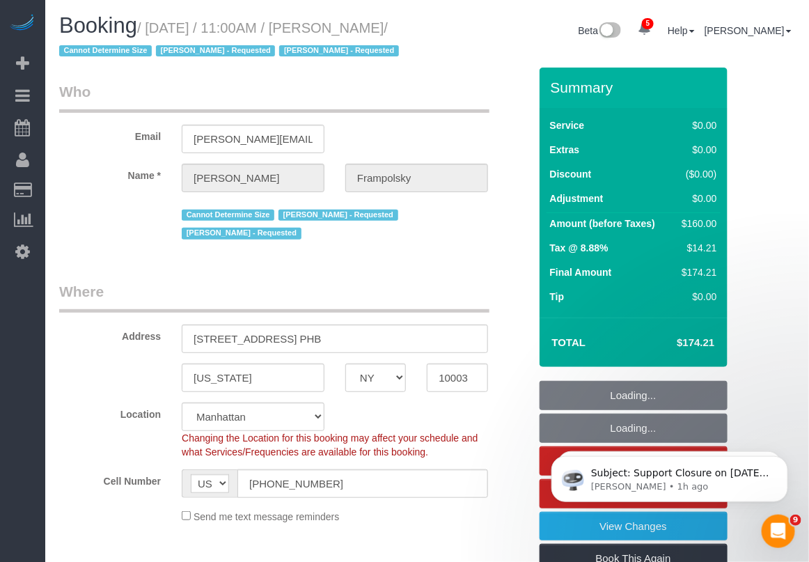
select select "1"
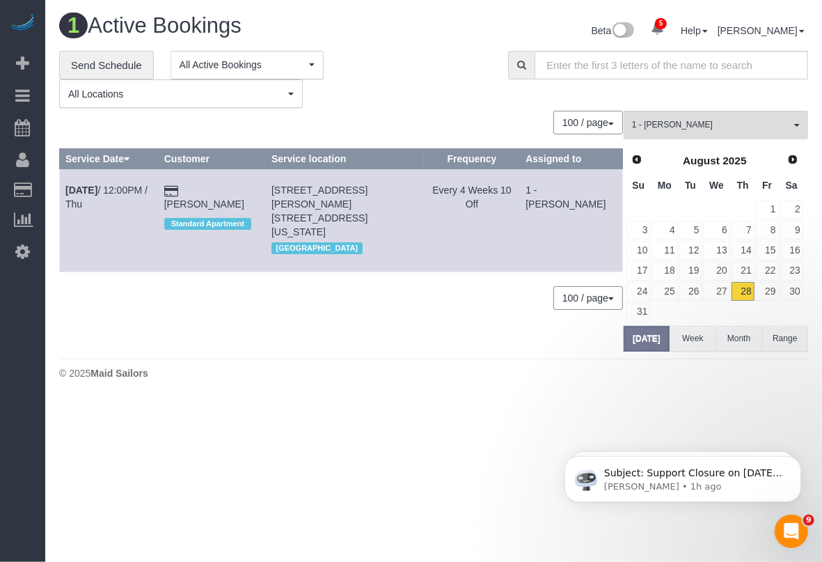
click at [785, 338] on button "Range" at bounding box center [785, 339] width 46 height 26
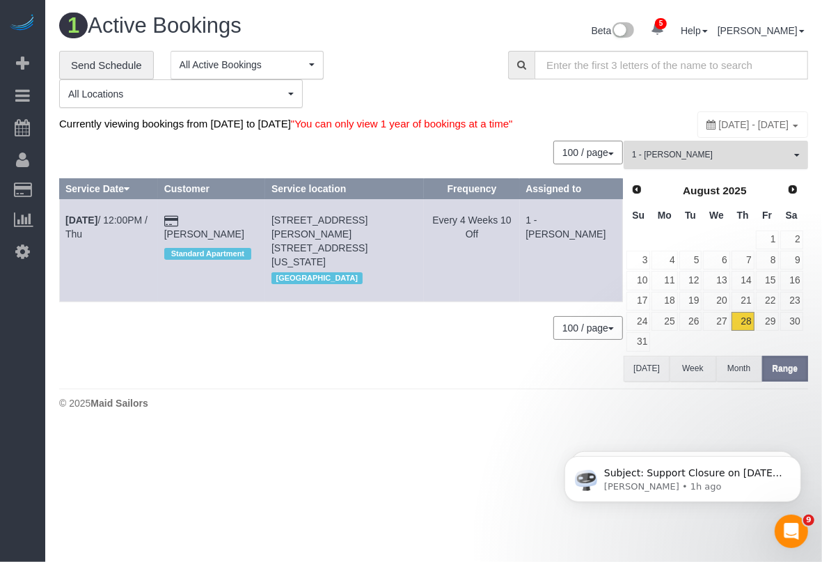
click at [686, 161] on span "1 - [PERSON_NAME]" at bounding box center [711, 155] width 159 height 12
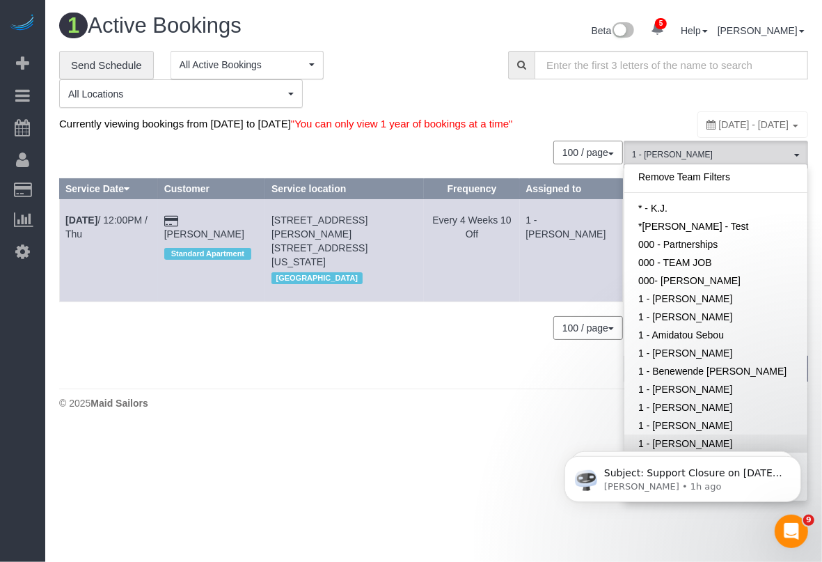
scroll to position [287, 0]
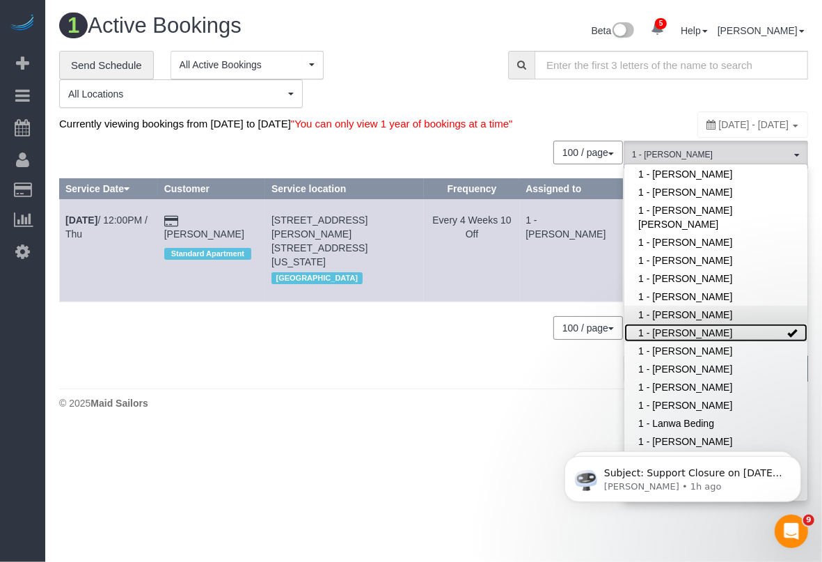
drag, startPoint x: 702, startPoint y: 342, endPoint x: 699, endPoint y: 318, distance: 23.8
click at [701, 342] on link "1 - [PERSON_NAME]" at bounding box center [715, 333] width 183 height 18
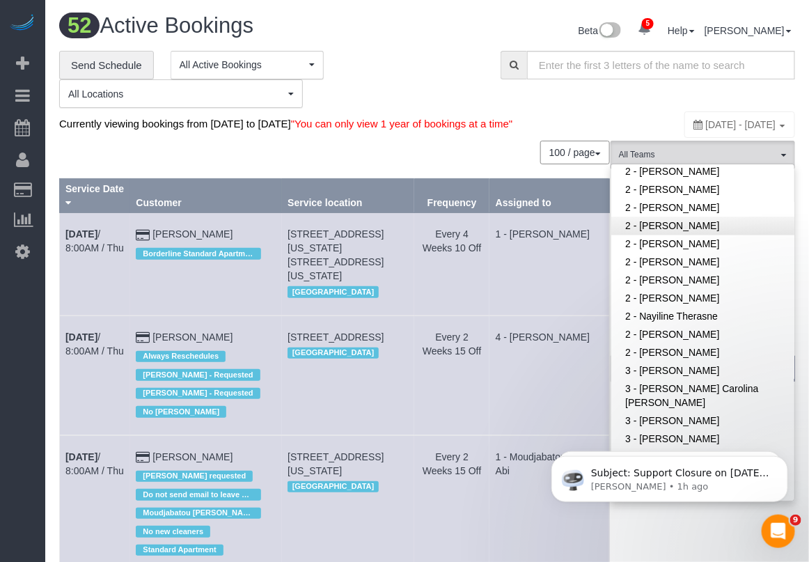
scroll to position [870, 0]
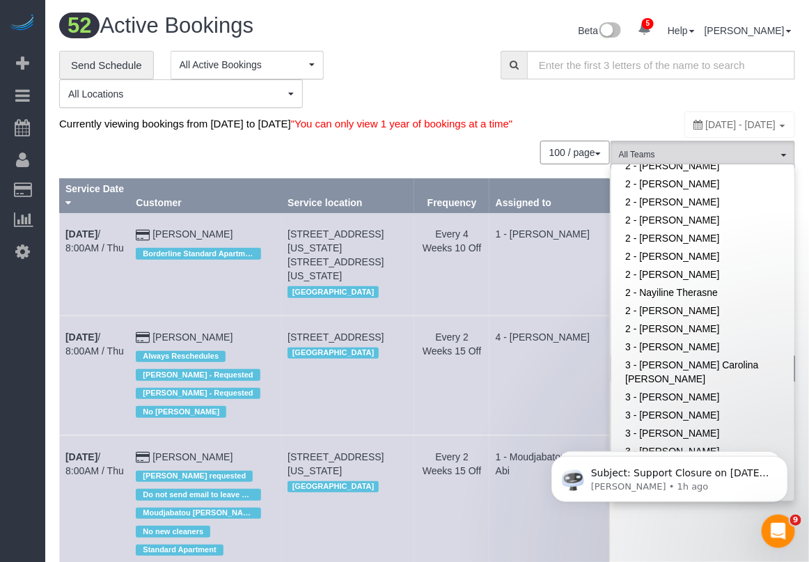
drag, startPoint x: 25, startPoint y: 400, endPoint x: 35, endPoint y: 349, distance: 52.4
click at [24, 399] on div "5 Beta Your Notifications You have 0 alerts × You have 3 to charge for 08/27/20…" at bounding box center [22, 281] width 45 height 562
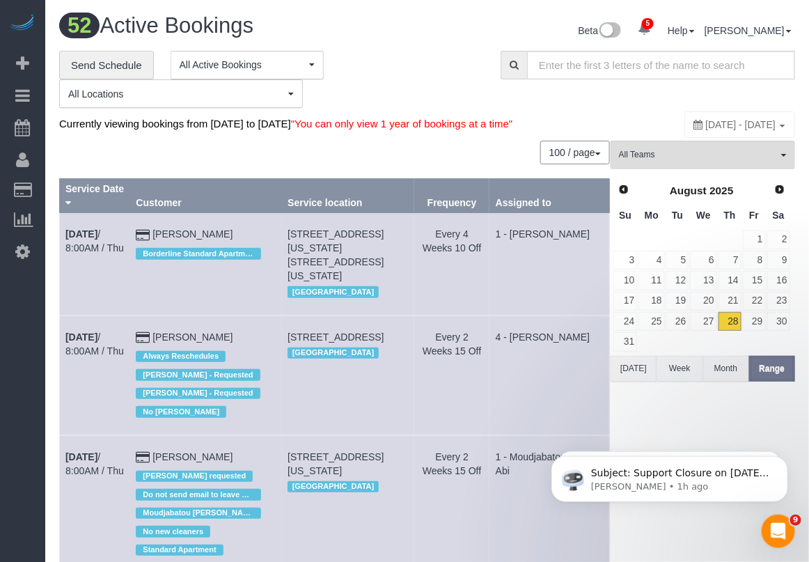
click at [799, 89] on div "**********" at bounding box center [427, 80] width 757 height 58
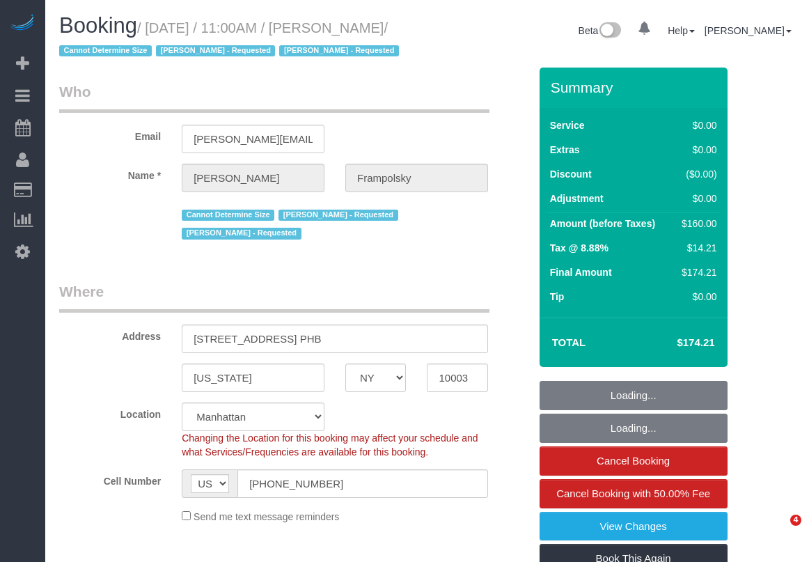
select select "NY"
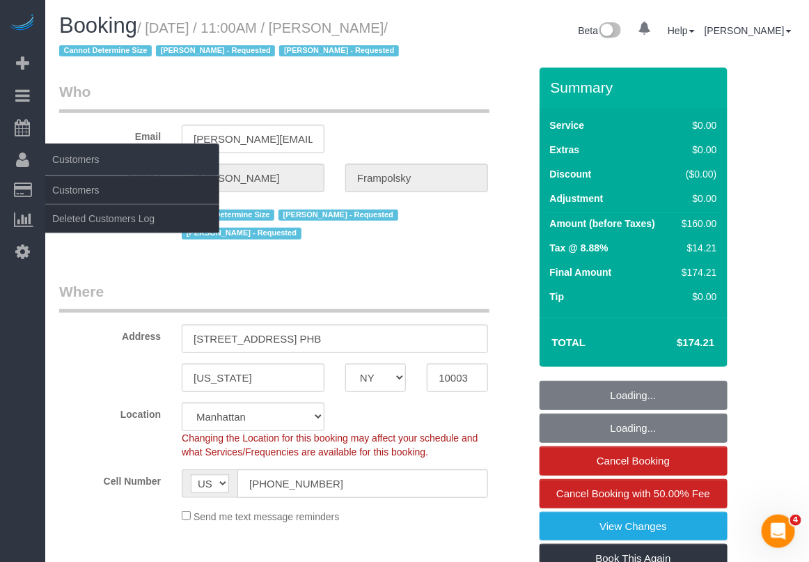
select select "1"
select select "number:59"
select select "number:72"
select select "number:15"
select select "number:7"
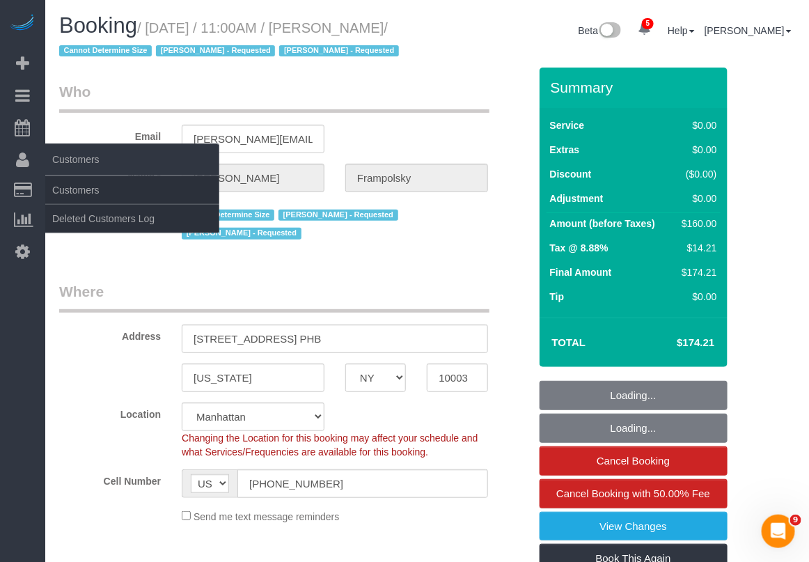
select select "string:stripe-pm_1QjVlC4VGloSiKo7wAOhglht"
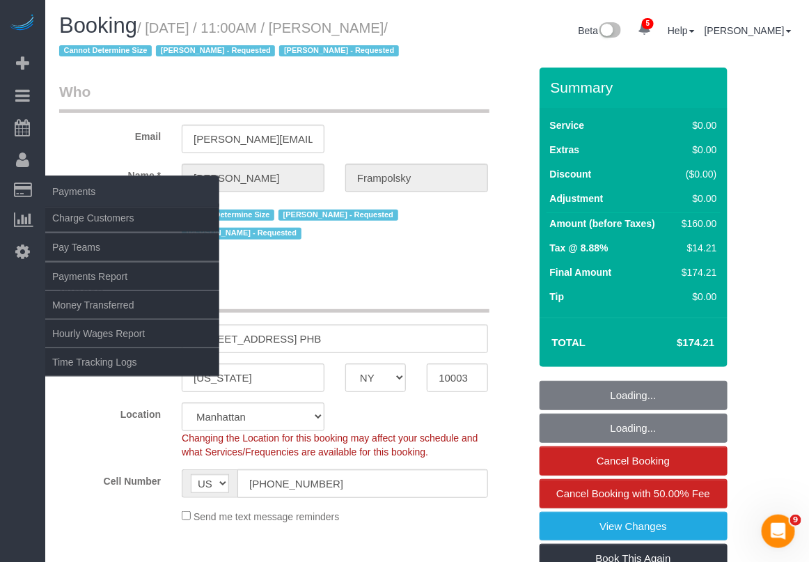
select select "object:932"
select select "spot1"
select select "1"
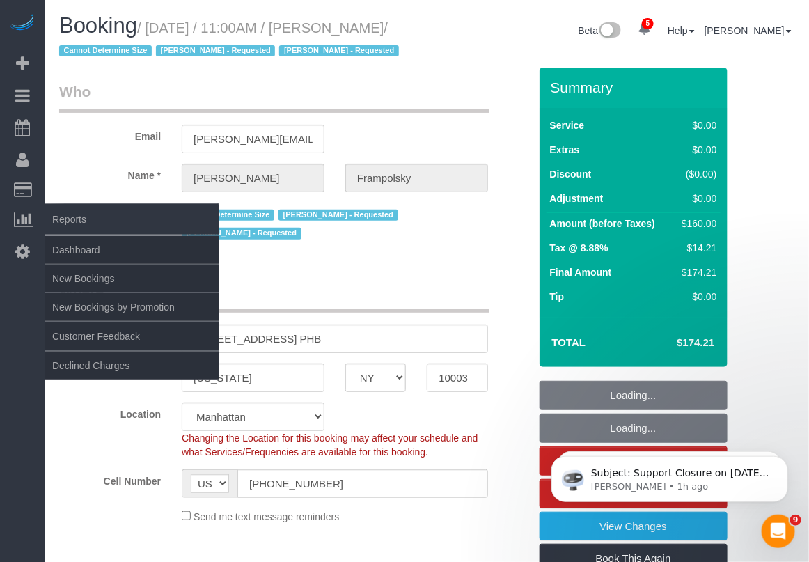
select select "object:1372"
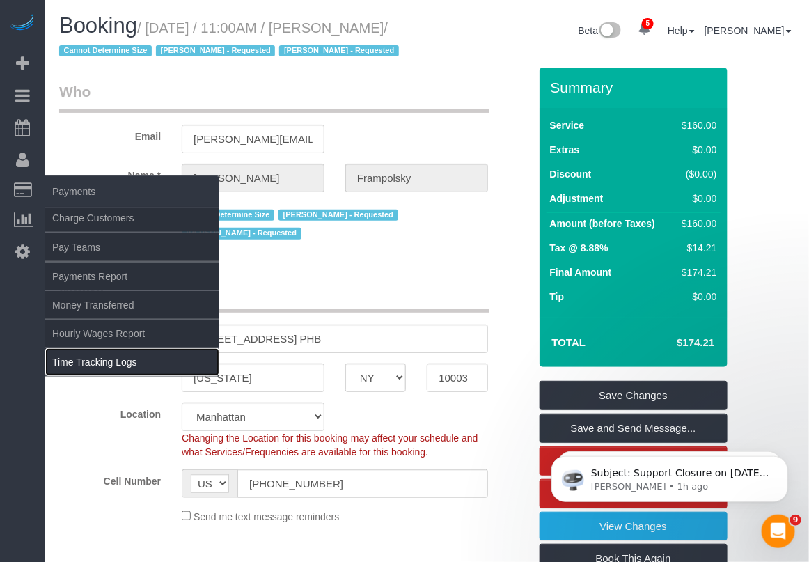
click at [102, 360] on link "Time Tracking Logs" at bounding box center [132, 362] width 174 height 28
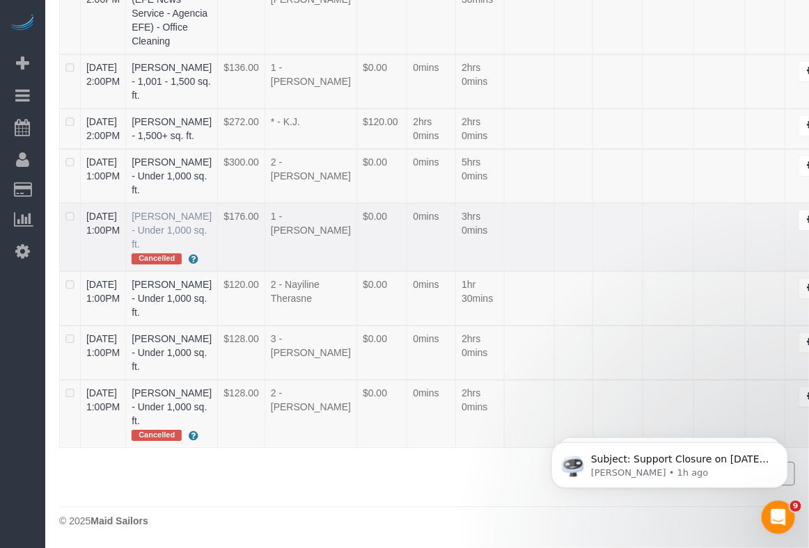
scroll to position [1263, 0]
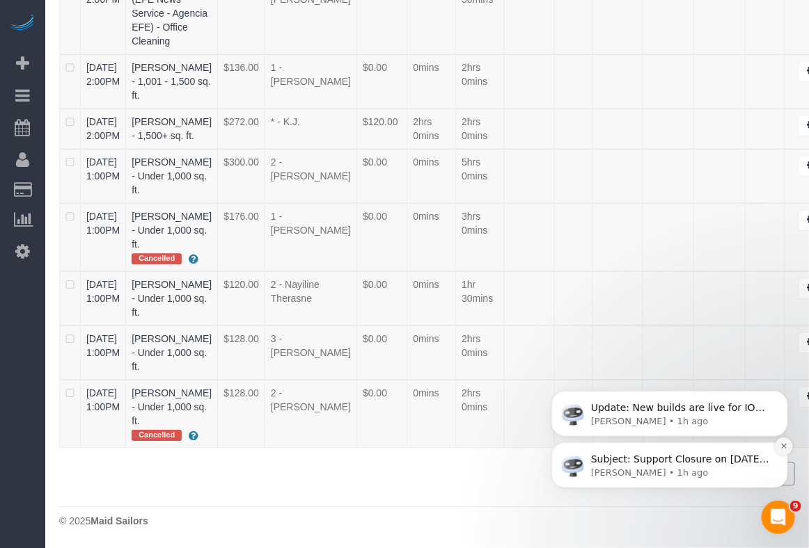
click at [787, 446] on button "Dismiss notification" at bounding box center [783, 446] width 18 height 18
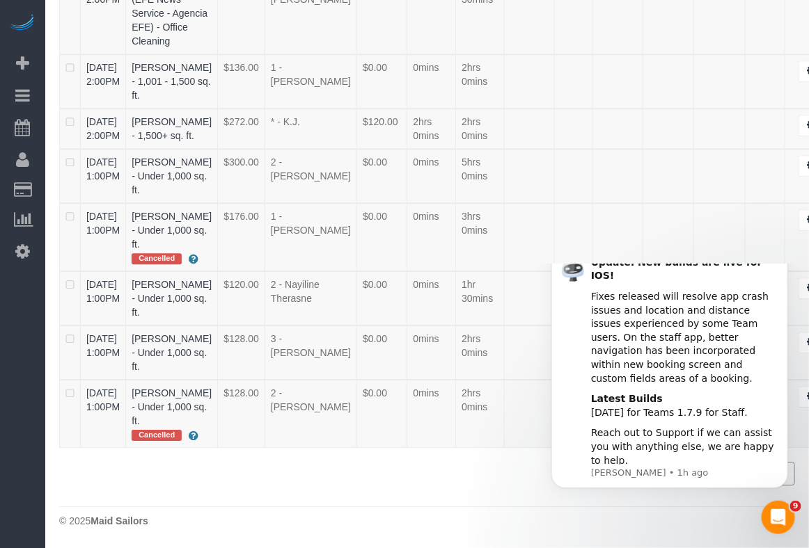
click at [785, 260] on button "Dismiss notification" at bounding box center [783, 251] width 18 height 18
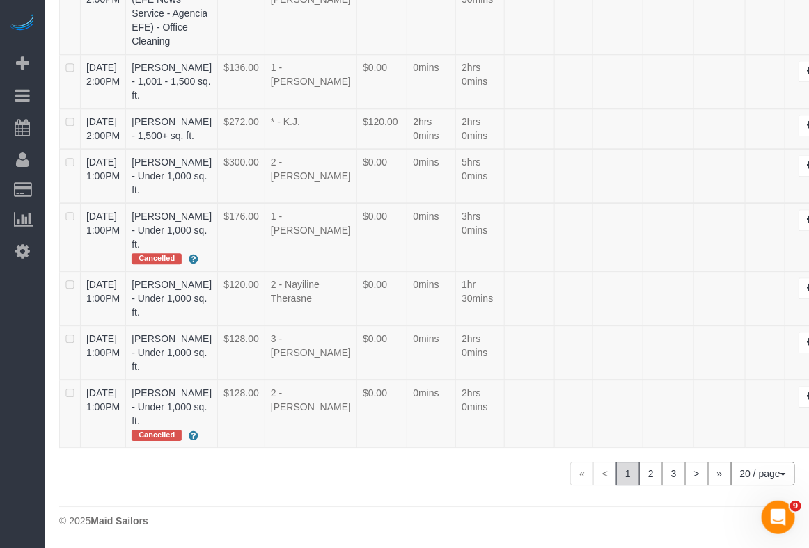
click at [786, 475] on button "20 / page" at bounding box center [763, 474] width 64 height 24
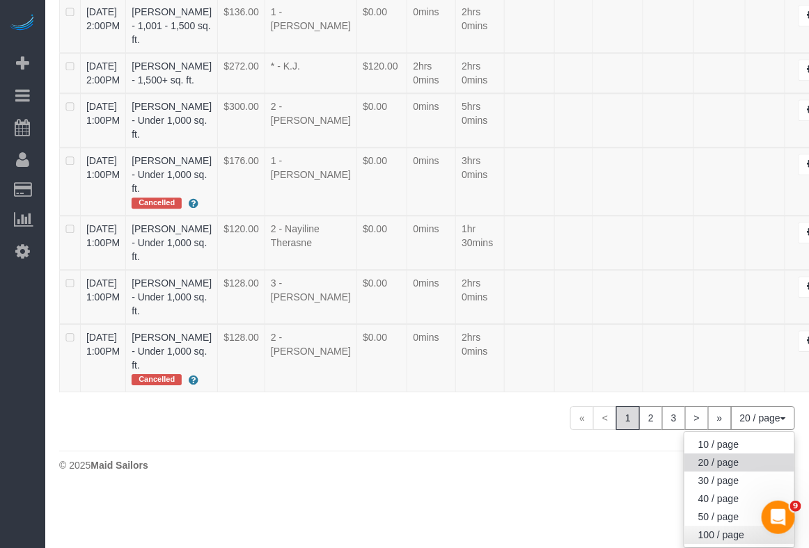
click at [722, 539] on link "100 / page" at bounding box center [739, 535] width 110 height 18
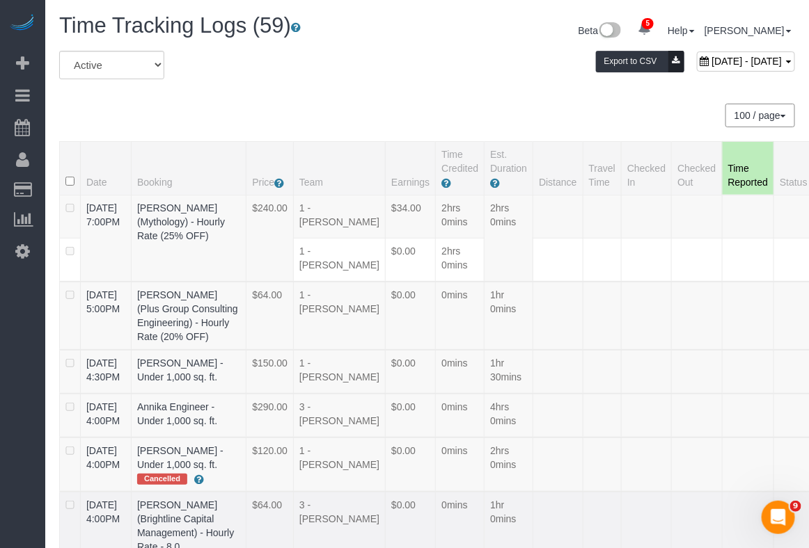
scroll to position [3847, 0]
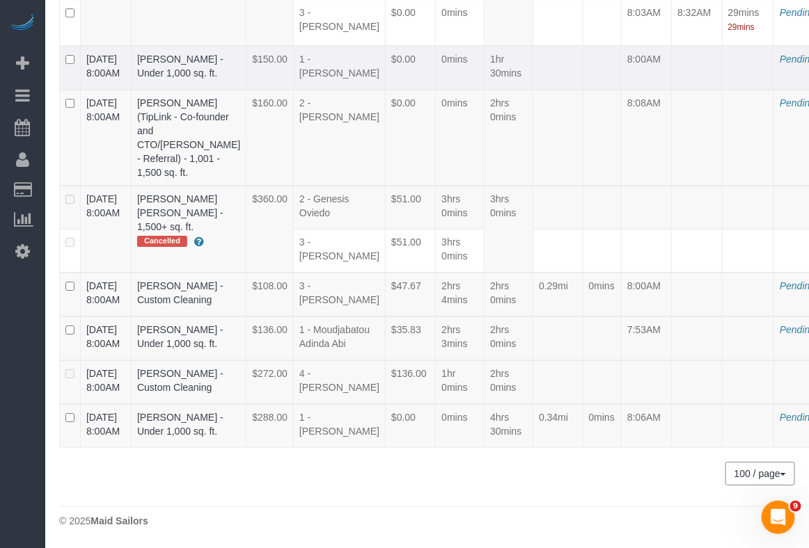
drag, startPoint x: 80, startPoint y: 268, endPoint x: 202, endPoint y: 277, distance: 122.1
click at [193, 90] on tr "08/28/2025 8:00AM Eric Burge - Under 1,000 sq. ft. $150.00 1 - Daphnee Thomas $…" at bounding box center [472, 68] width 825 height 44
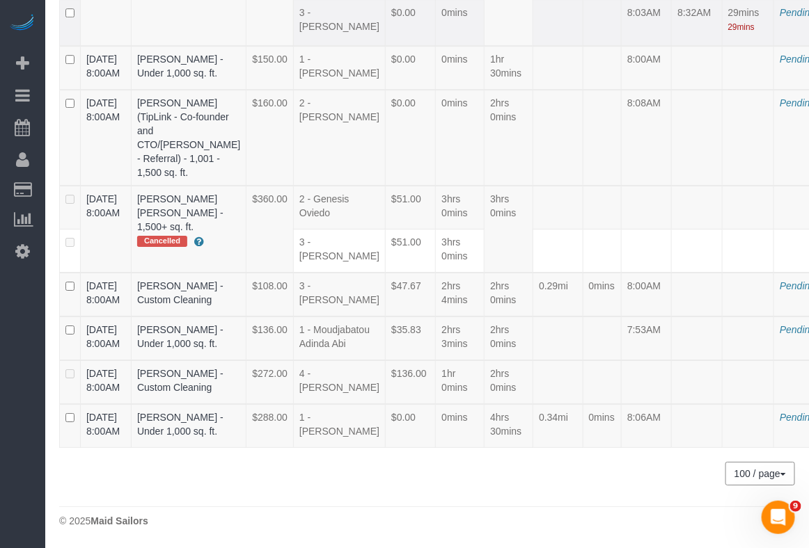
copy tr "08/28/2025 8:00AM Eric Burge"
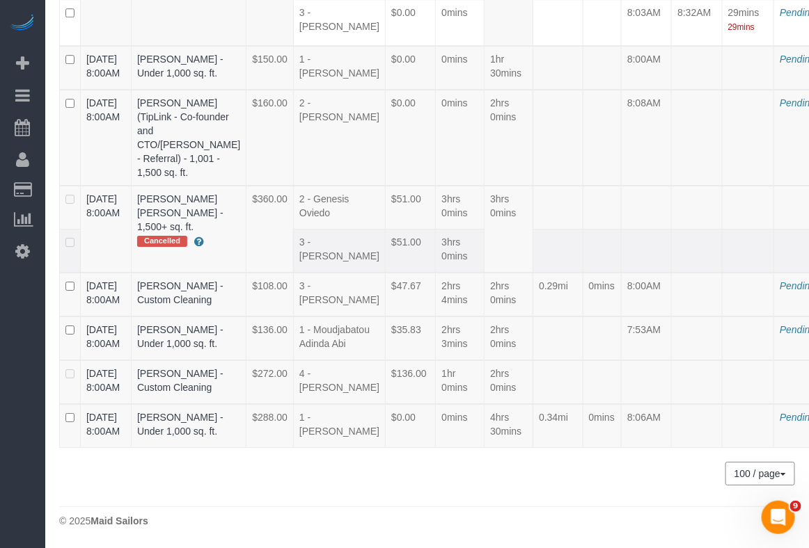
click at [622, 273] on td at bounding box center [647, 251] width 50 height 44
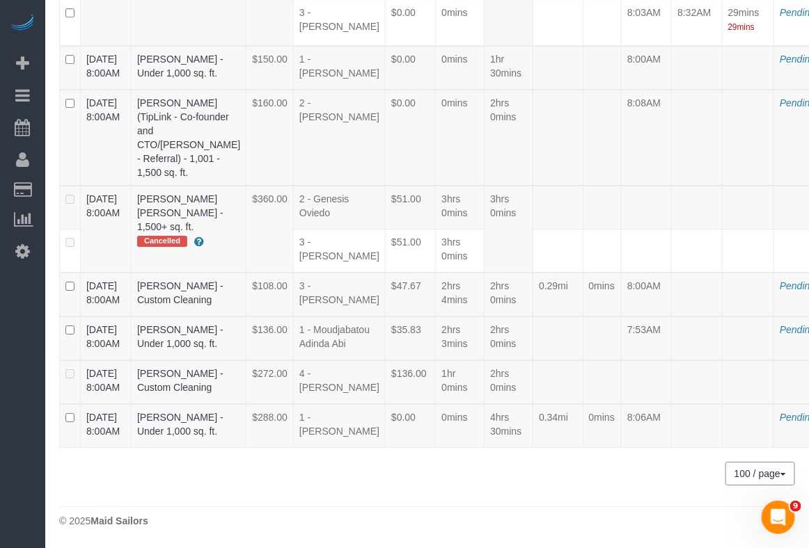
scroll to position [509, 0]
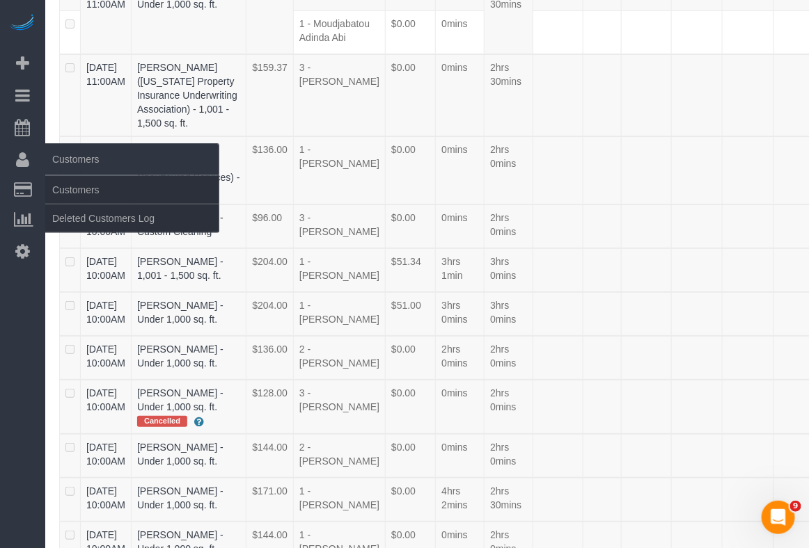
scroll to position [3900, 0]
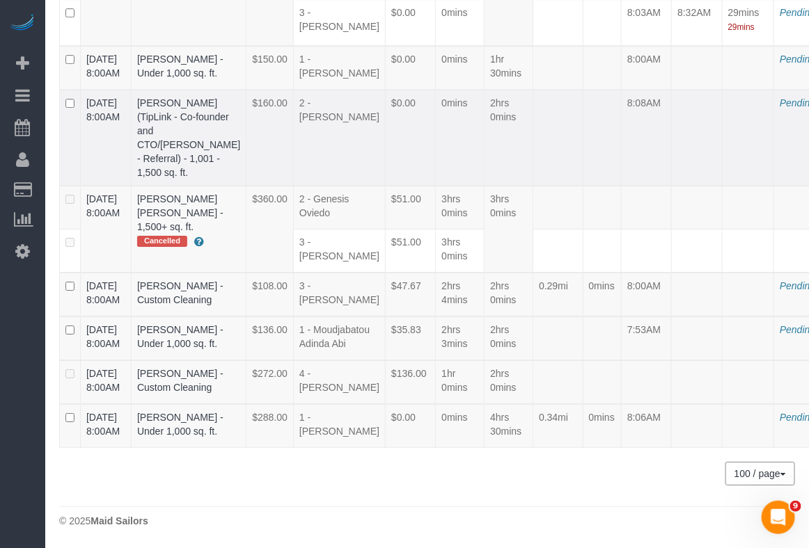
drag, startPoint x: 81, startPoint y: 270, endPoint x: 187, endPoint y: 290, distance: 106.9
click at [187, 186] on tr "08/28/2025 8:00AM Ashiq Dheeraj (TipLink - Co-founder and CTO/Jess Wass - Refer…" at bounding box center [472, 138] width 825 height 96
copy tr "08/28/2025 8:00AM Ashiq Dheeraj"
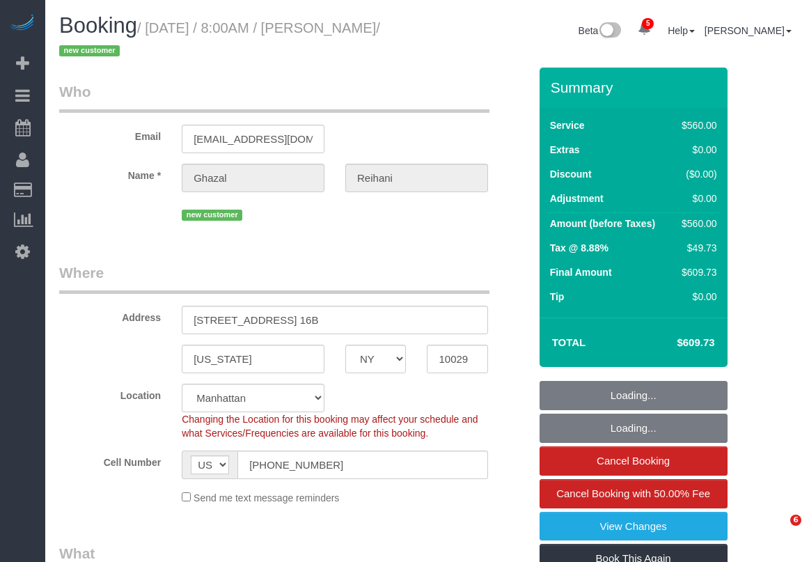
select select "NY"
select select "210"
select select "number:56"
select select "number:69"
select select "number:15"
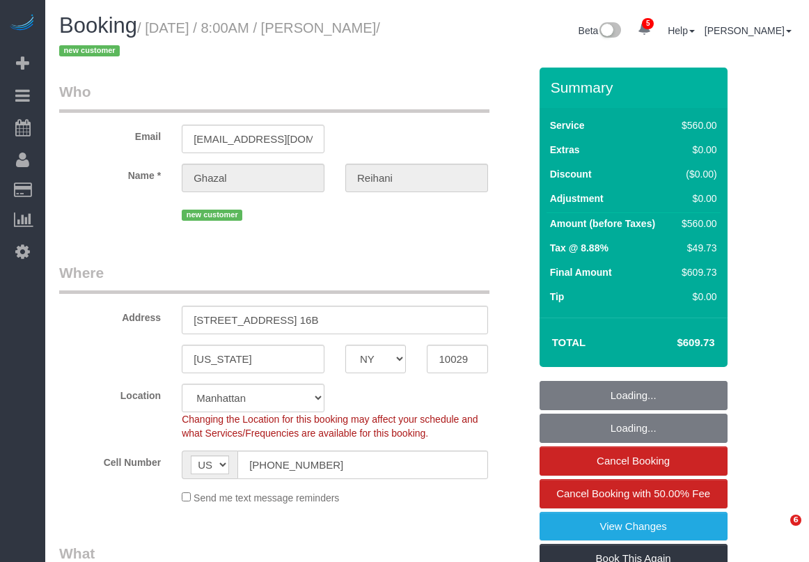
select select "number:5"
select select "spot1"
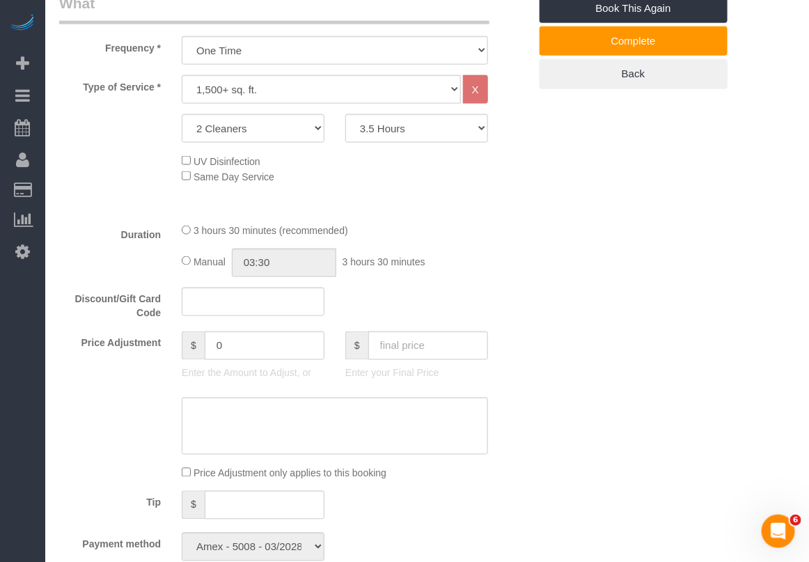
scroll to position [609, 0]
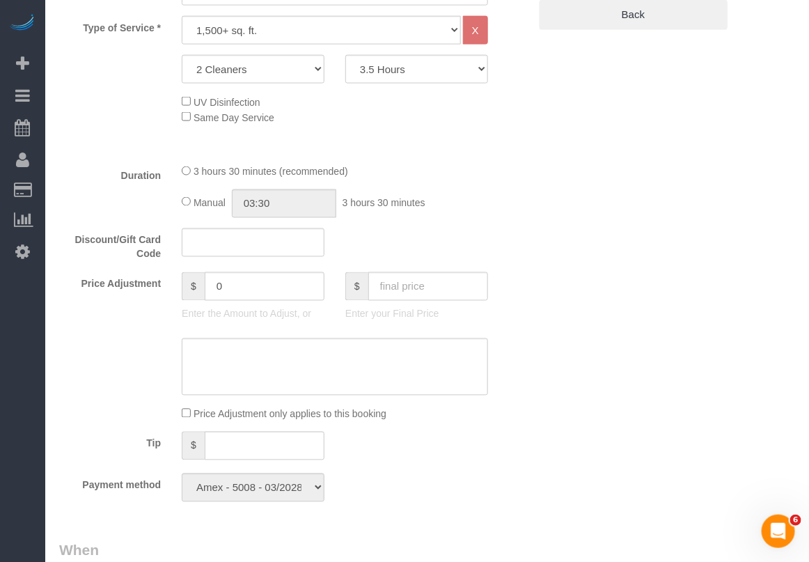
click at [779, 10] on div "Who Email [EMAIL_ADDRESS][DOMAIN_NAME] Name * [GEOGRAPHIC_DATA] [GEOGRAPHIC_DAT…" at bounding box center [427, 524] width 736 height 2130
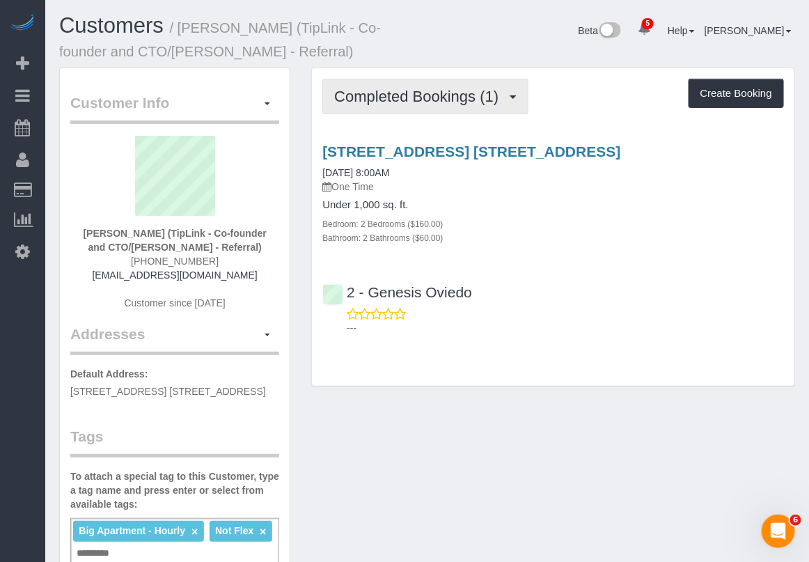
drag, startPoint x: 414, startPoint y: 90, endPoint x: 423, endPoint y: 103, distance: 15.5
click at [416, 93] on span "Completed Bookings (1)" at bounding box center [419, 96] width 171 height 17
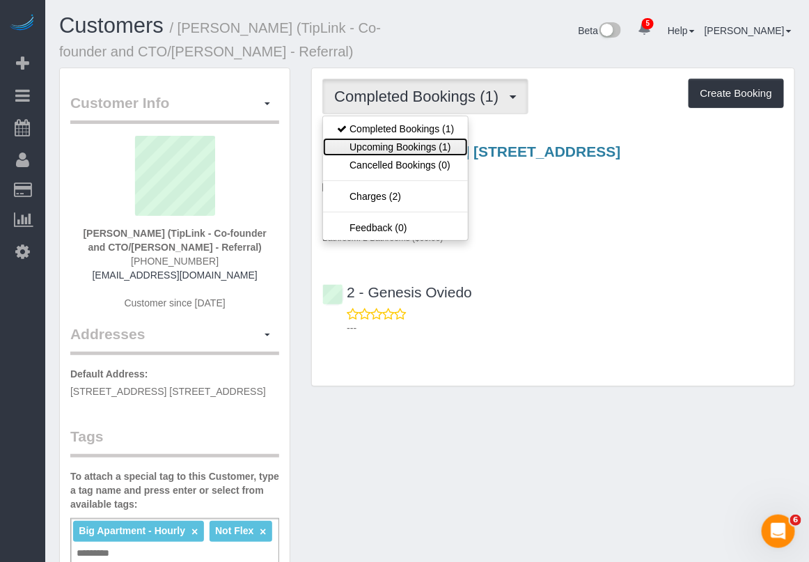
click at [415, 145] on link "Upcoming Bookings (1)" at bounding box center [395, 147] width 145 height 18
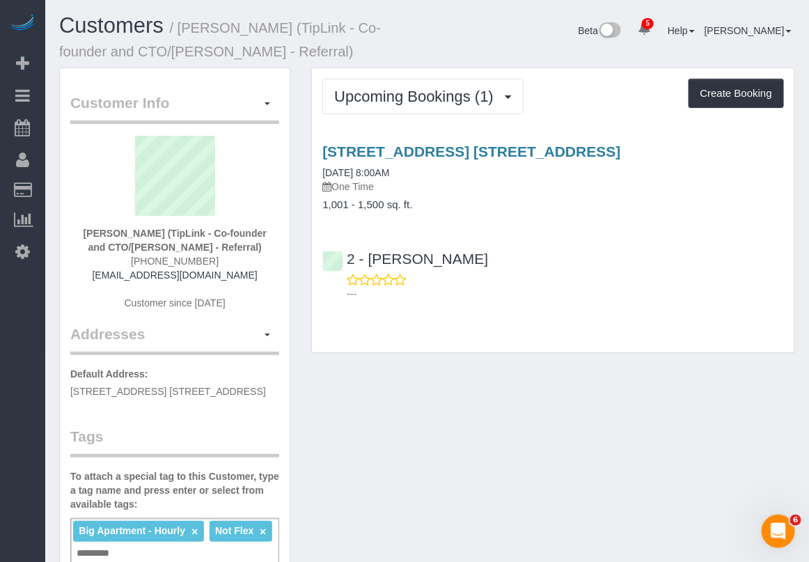
click at [370, 530] on div "Customer Info Edit Contact Info Send Message Email Preferences Special Sales Ta…" at bounding box center [427, 567] width 757 height 998
click at [791, 273] on div "2 - Marilu Quintero ---" at bounding box center [553, 270] width 482 height 63
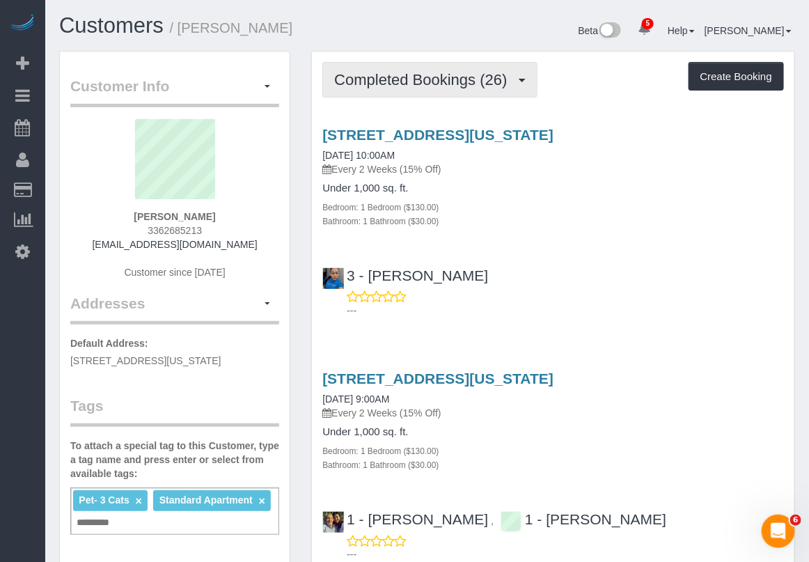
click at [484, 90] on button "Completed Bookings (26)" at bounding box center [429, 79] width 214 height 35
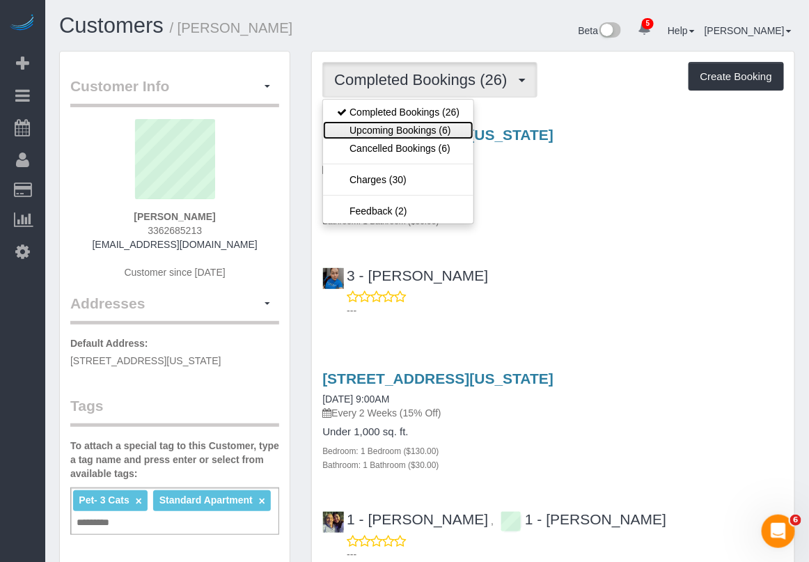
click at [442, 137] on link "Upcoming Bookings (6)" at bounding box center [398, 130] width 150 height 18
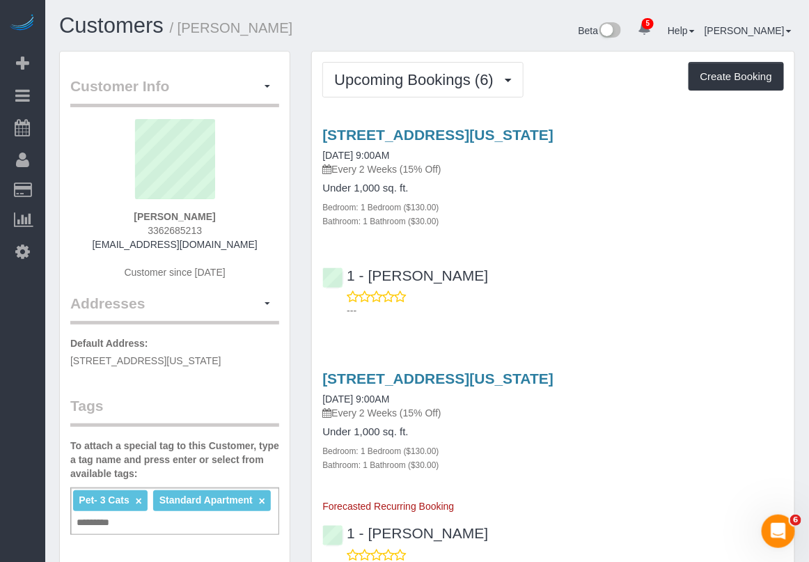
click at [775, 246] on div "[STREET_ADDRESS][US_STATE] [DATE] 9:00AM Every 2 Weeks (15% Off) Under 1,000 sq…" at bounding box center [553, 219] width 482 height 209
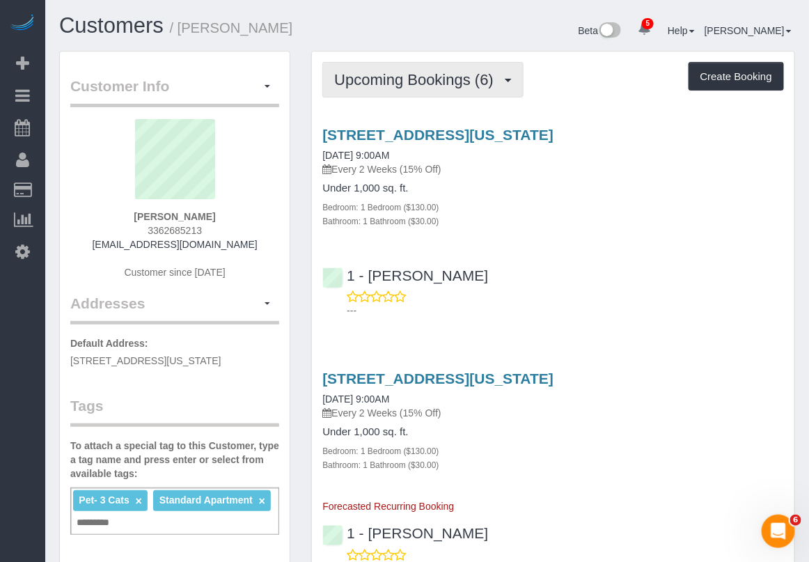
click at [429, 80] on span "Upcoming Bookings (6)" at bounding box center [417, 79] width 166 height 17
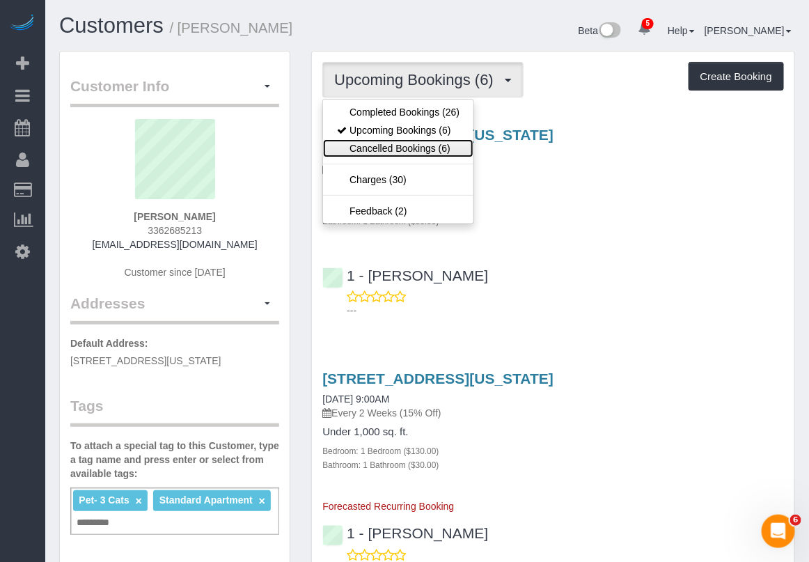
click at [413, 146] on link "Cancelled Bookings (6)" at bounding box center [398, 148] width 150 height 18
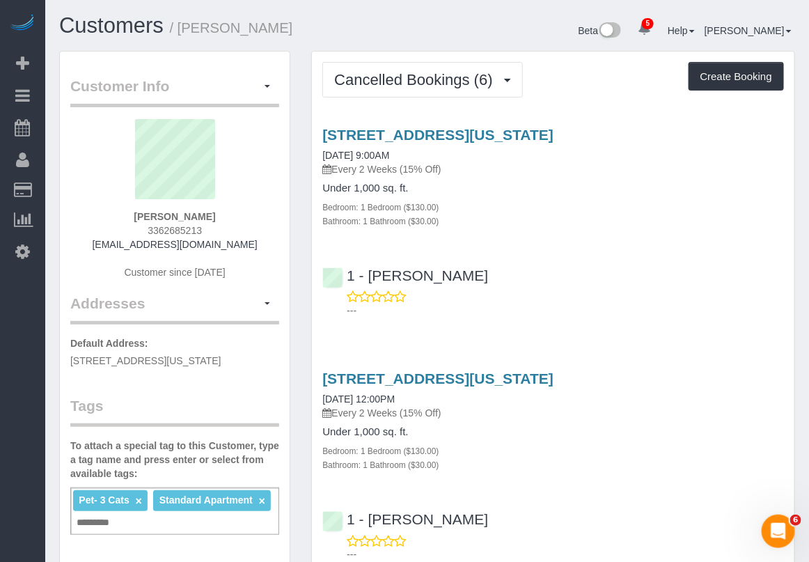
click at [521, 440] on div "Under 1,000 sq. ft. Bedroom: 1 Bedroom ($130.00) Bathroom: 1 Bathroom ($30.00)" at bounding box center [552, 448] width 461 height 45
click at [475, 465] on div "Bathroom: 1 Bathroom ($30.00)" at bounding box center [552, 464] width 461 height 14
click at [660, 500] on div "1 - Paula Avila ---" at bounding box center [553, 530] width 482 height 63
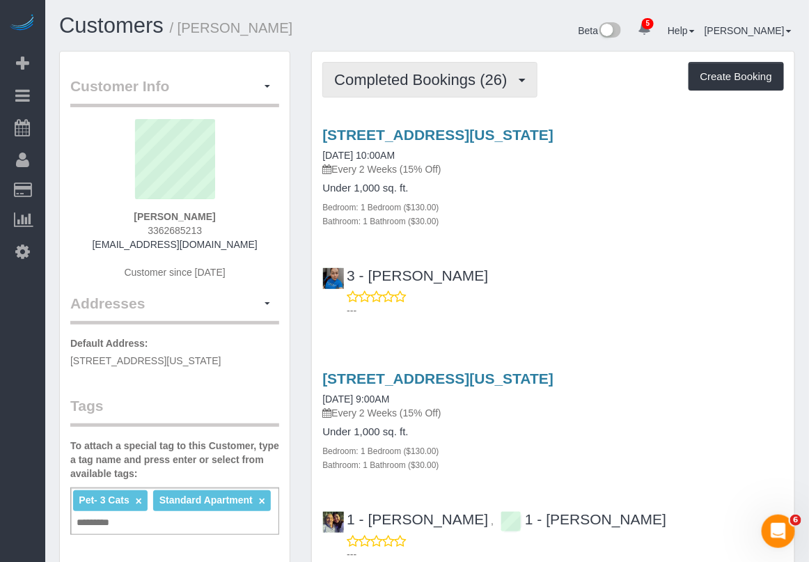
click at [415, 74] on span "Completed Bookings (26)" at bounding box center [424, 79] width 180 height 17
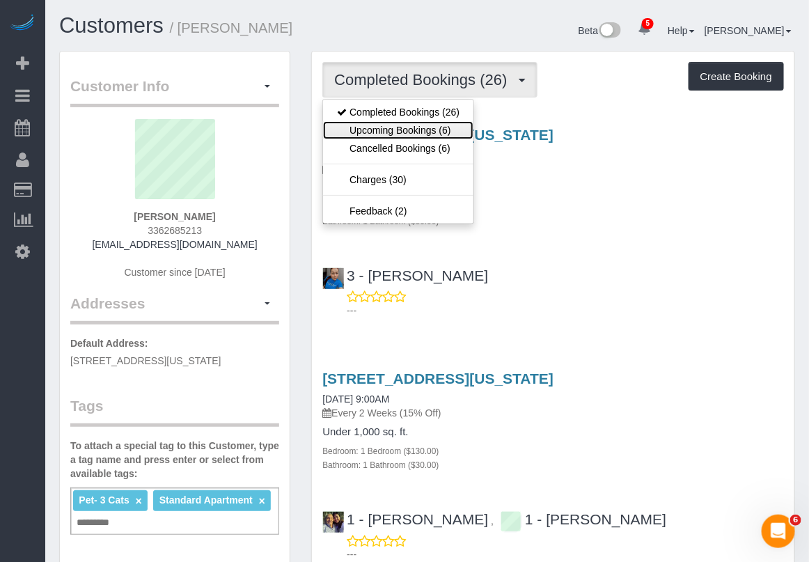
click at [418, 133] on link "Upcoming Bookings (6)" at bounding box center [398, 130] width 150 height 18
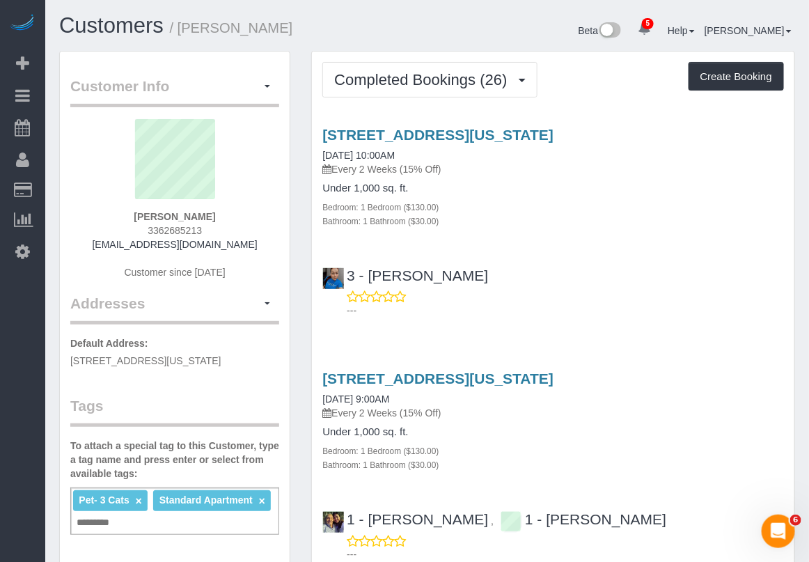
click at [770, 134] on h3 "27 West 96th Street #10b, New York, NY 10025" at bounding box center [552, 135] width 461 height 16
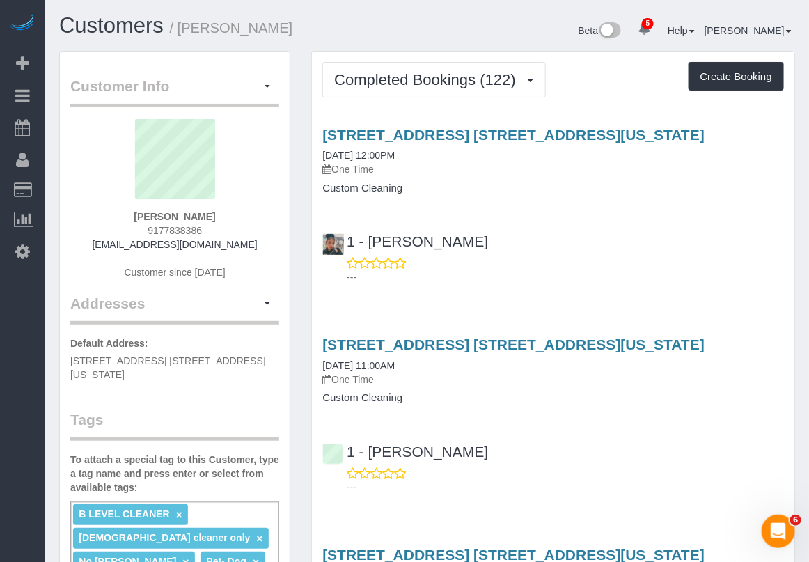
click at [470, 167] on p "One Time" at bounding box center [552, 169] width 461 height 14
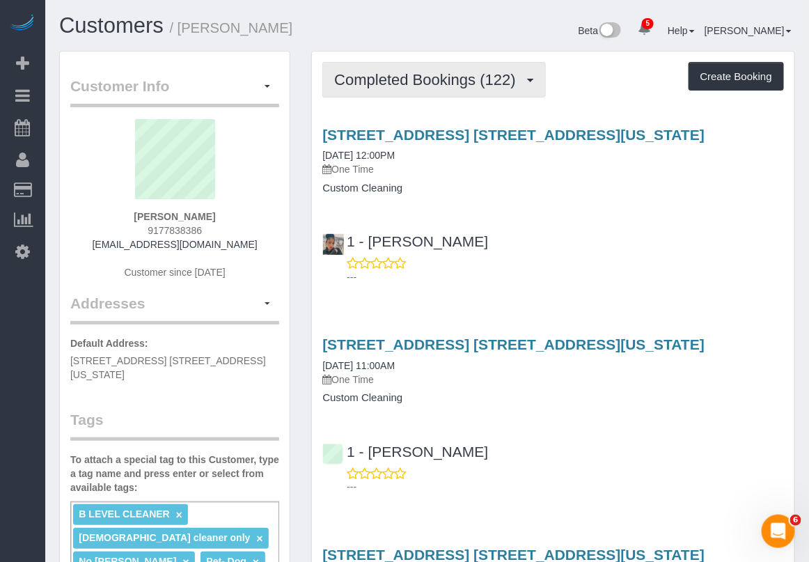
click at [470, 81] on span "Completed Bookings (122)" at bounding box center [428, 79] width 188 height 17
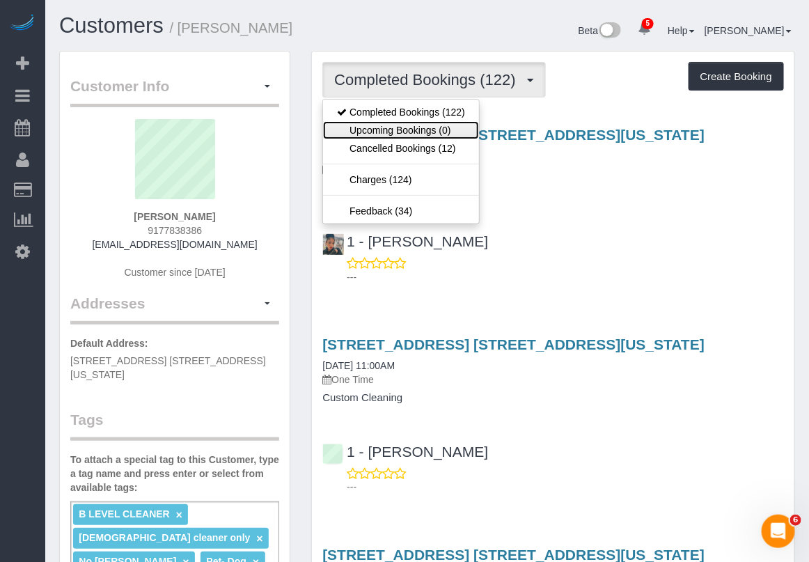
click at [443, 130] on link "Upcoming Bookings (0)" at bounding box center [401, 130] width 156 height 18
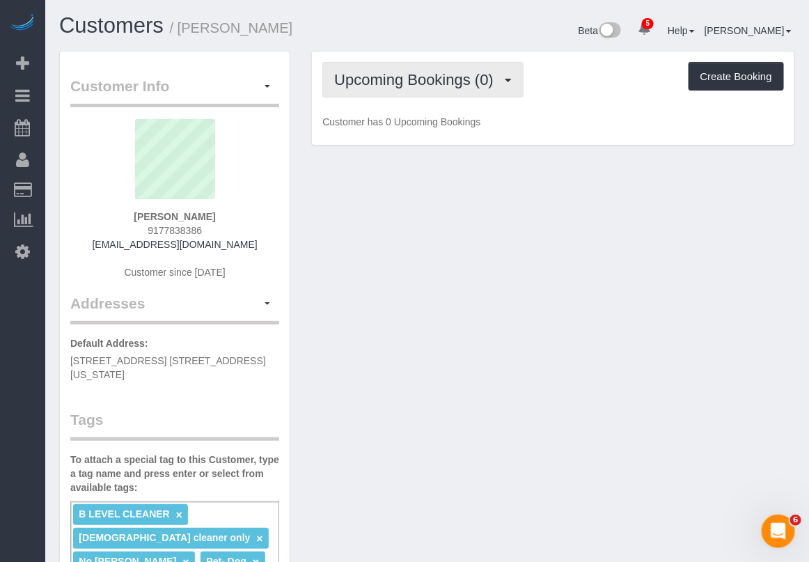
click at [465, 81] on span "Upcoming Bookings (0)" at bounding box center [417, 79] width 166 height 17
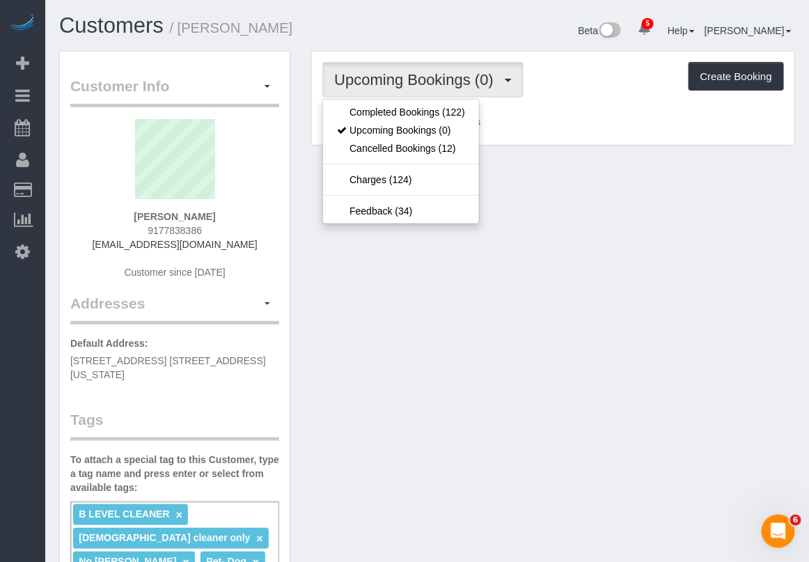
click at [536, 120] on p "Customer has 0 Upcoming Bookings" at bounding box center [552, 122] width 461 height 14
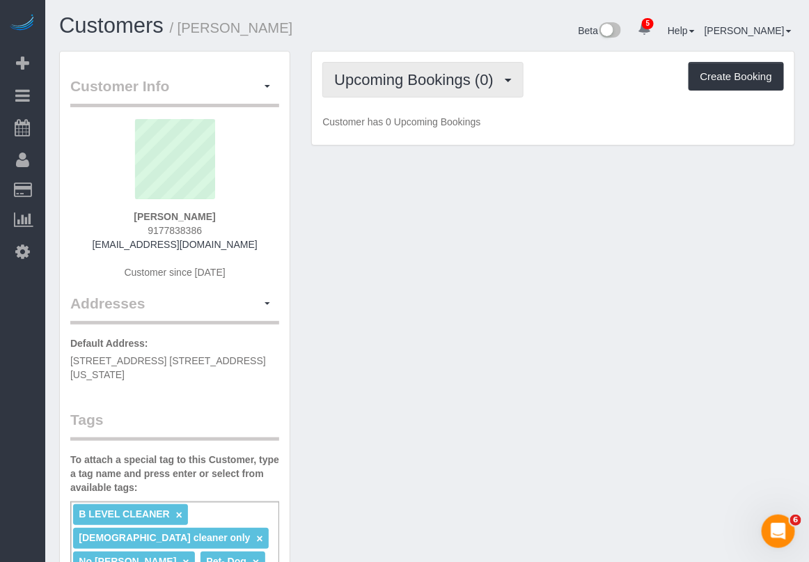
click at [409, 88] on button "Upcoming Bookings (0)" at bounding box center [422, 79] width 201 height 35
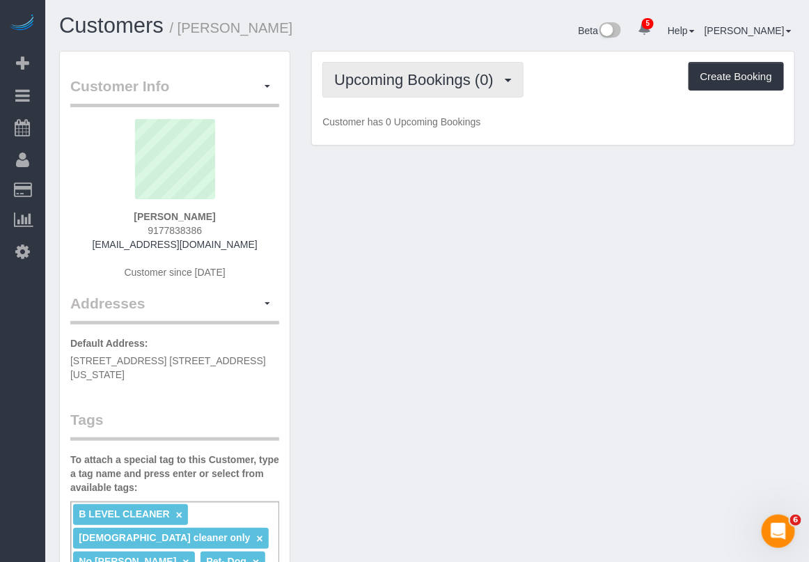
click at [454, 80] on span "Upcoming Bookings (0)" at bounding box center [417, 79] width 166 height 17
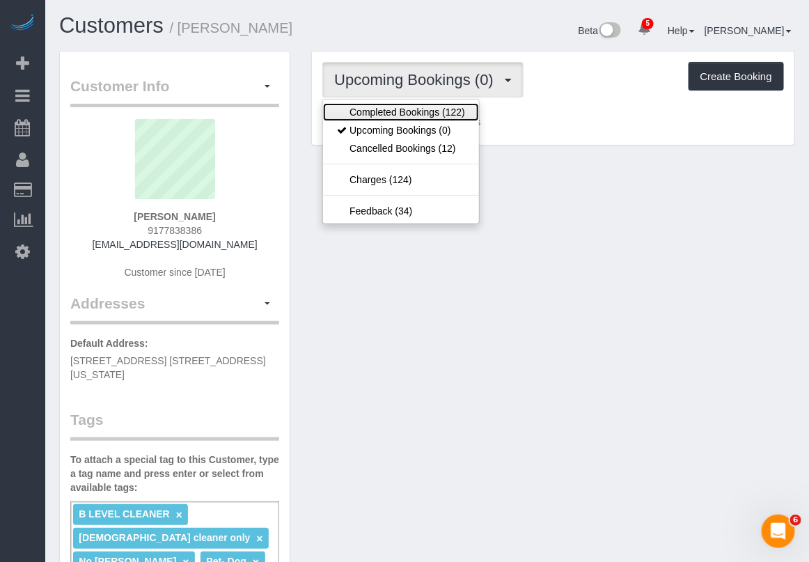
click at [425, 113] on link "Completed Bookings (122)" at bounding box center [401, 112] width 156 height 18
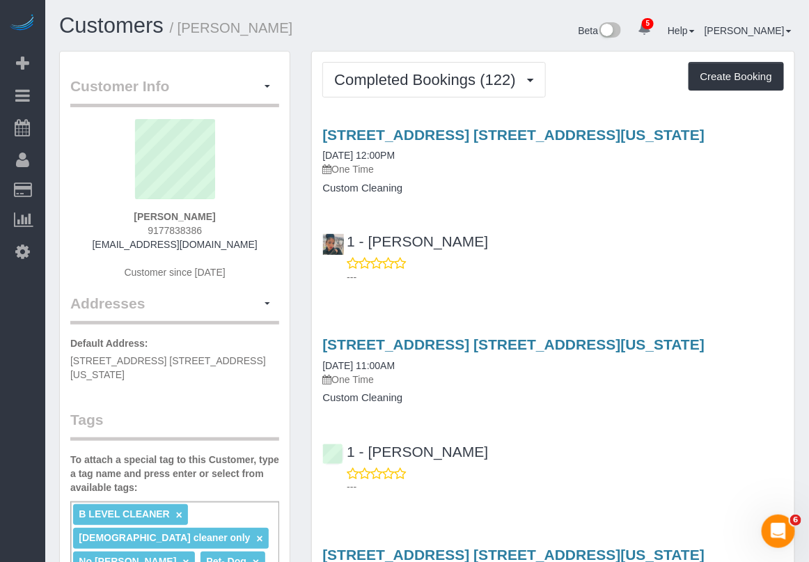
drag, startPoint x: 704, startPoint y: 78, endPoint x: 740, endPoint y: 145, distance: 75.7
click at [740, 145] on div "300 East 95th Street, Apt. 5b, New York, NY 10128 07/15/2025 12:00PM One Time" at bounding box center [552, 152] width 461 height 50
click at [720, 81] on button "Create Booking" at bounding box center [735, 76] width 95 height 29
select select "NY"
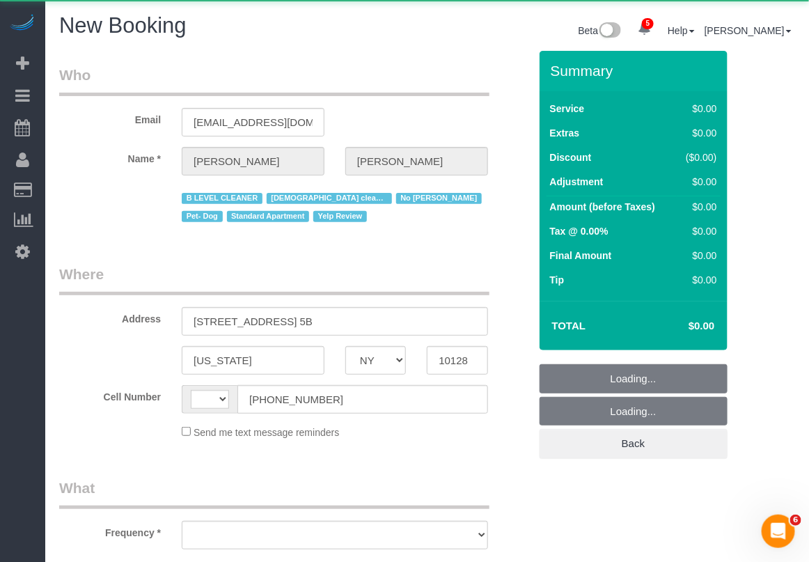
select select "string:US"
select select "number:89"
select select "number:90"
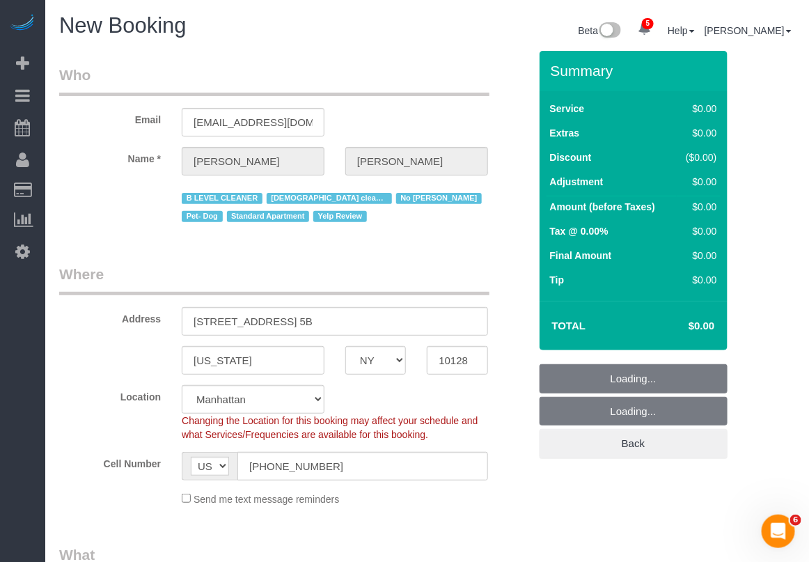
select select "object:3181"
select select "string:stripe-pm_1RjheQ4VGloSiKo7tm9rNbR6"
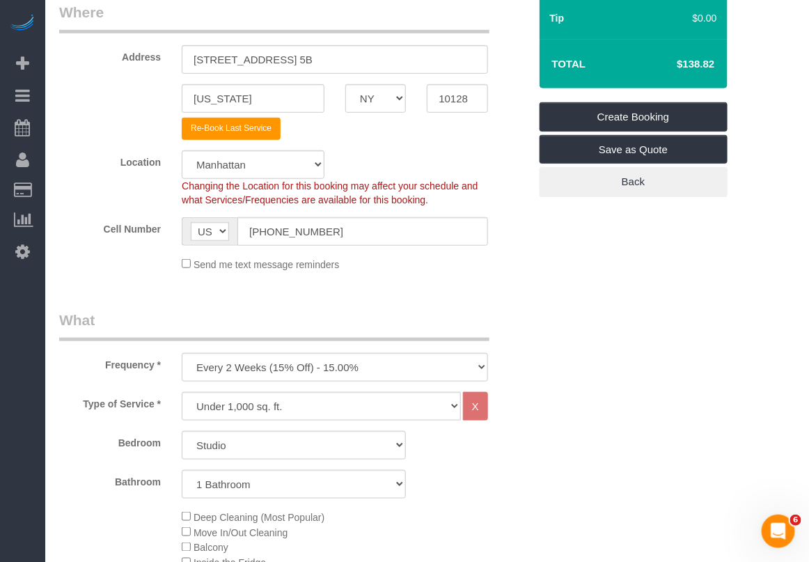
scroll to position [435, 0]
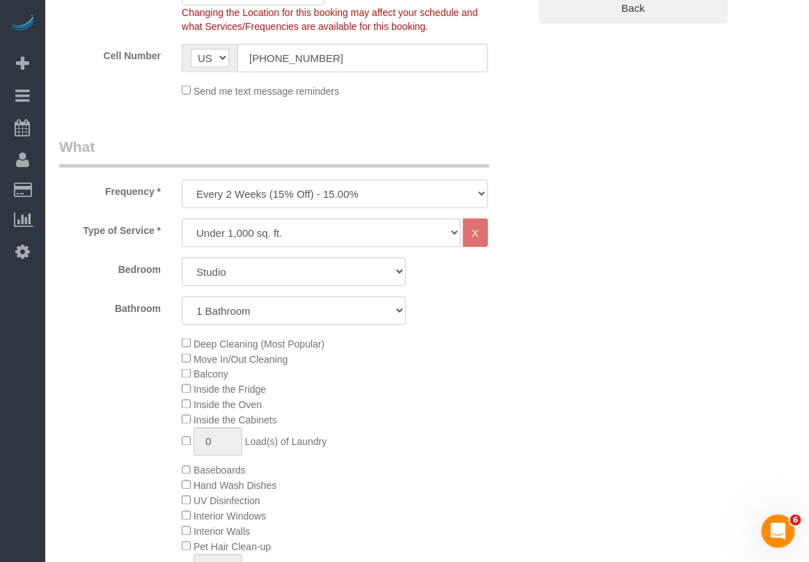
click at [421, 182] on select "One Time Weekly (20% Off) - 20.00% Every 2 Weeks (15% Off) - 15.00% Every 4 Wee…" at bounding box center [335, 194] width 306 height 29
select select "object:3617"
click at [182, 180] on select "One Time Weekly (20% Off) - 20.00% Every 2 Weeks (15% Off) - 15.00% Every 4 Wee…" at bounding box center [335, 194] width 306 height 29
click at [418, 225] on select "Under 1,000 sq. ft. 1,001 - 1,500 sq. ft. 1,500+ sq. ft. Custom Cleaning Office…" at bounding box center [321, 233] width 279 height 29
select select "213"
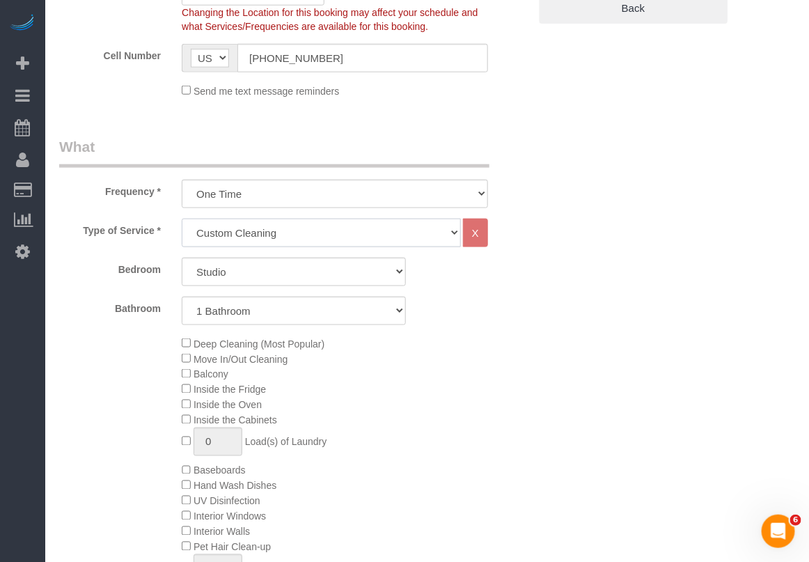
click at [182, 219] on select "Under 1,000 sq. ft. 1,001 - 1,500 sq. ft. 1,500+ sq. ft. Custom Cleaning Office…" at bounding box center [321, 233] width 279 height 29
select select "1"
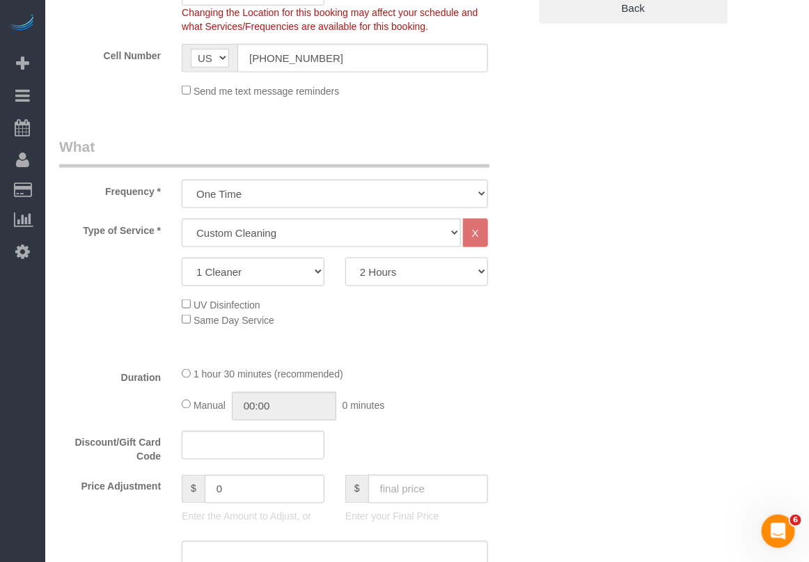
drag, startPoint x: 398, startPoint y: 277, endPoint x: 405, endPoint y: 286, distance: 11.4
click at [399, 278] on select "2 Hours 2.5 Hours 3 Hours 3.5 Hours 4 Hours 4.5 Hours 5 Hours 5.5 Hours 6 Hours…" at bounding box center [416, 272] width 143 height 29
select select "180"
click at [345, 258] on select "2 Hours 2.5 Hours 3 Hours 3.5 Hours 4 Hours 4.5 Hours 5 Hours 5.5 Hours 6 Hours…" at bounding box center [416, 272] width 143 height 29
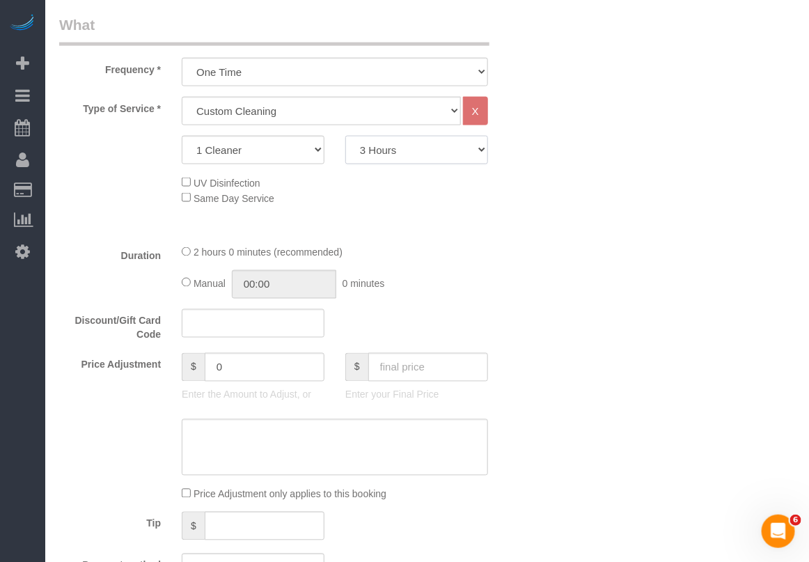
scroll to position [522, 0]
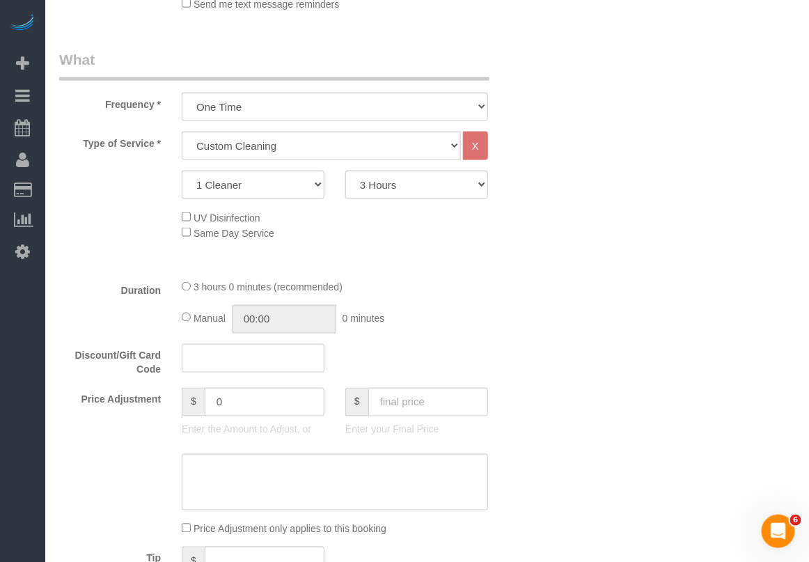
drag, startPoint x: 460, startPoint y: 248, endPoint x: 388, endPoint y: 276, distance: 77.3
click at [457, 253] on div "Type of Service * Under 1,000 sq. ft. 1,001 - 1,500 sq. ft. 1,500+ sq. ft. Cust…" at bounding box center [294, 200] width 470 height 136
type input "03:00"
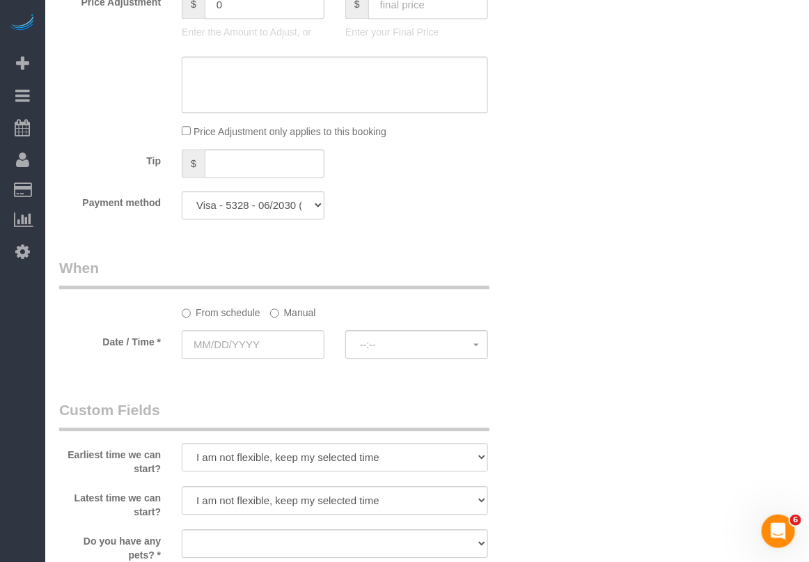
scroll to position [957, 0]
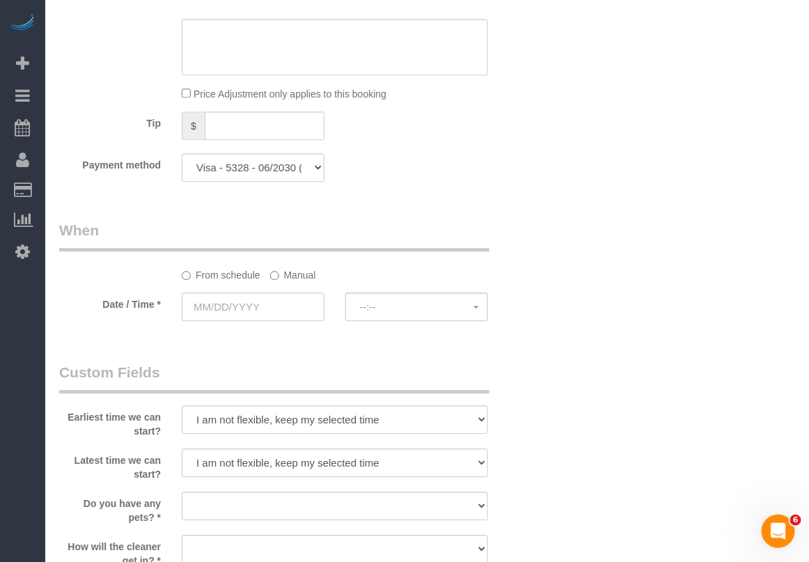
click at [280, 274] on label "Manual" at bounding box center [293, 272] width 46 height 19
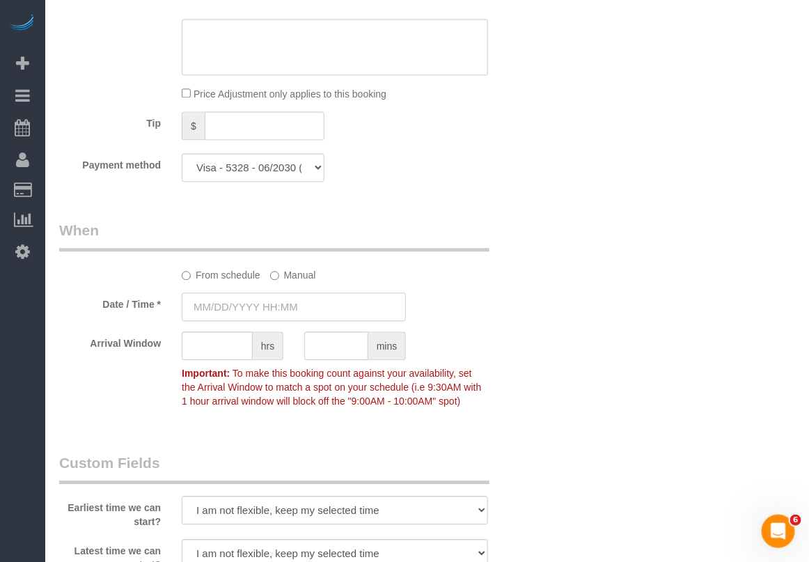
click at [260, 306] on input "text" at bounding box center [294, 306] width 224 height 29
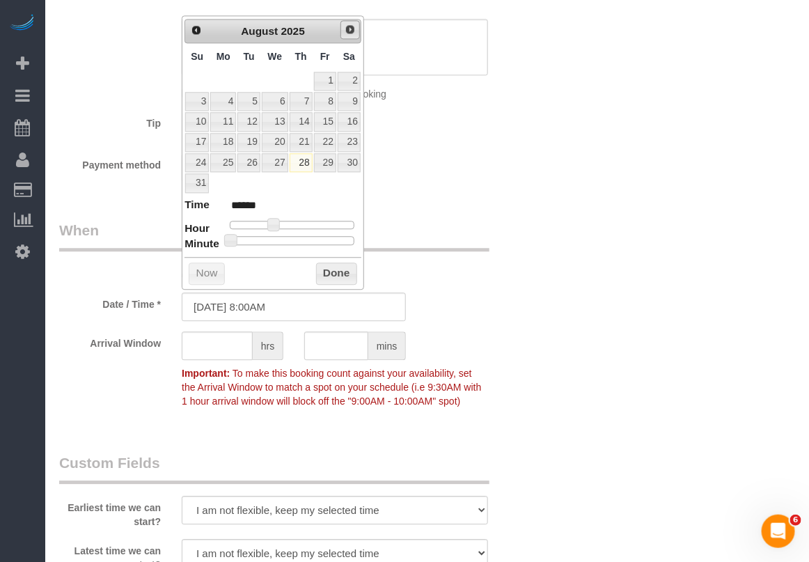
click at [349, 33] on span "Next" at bounding box center [350, 29] width 11 height 11
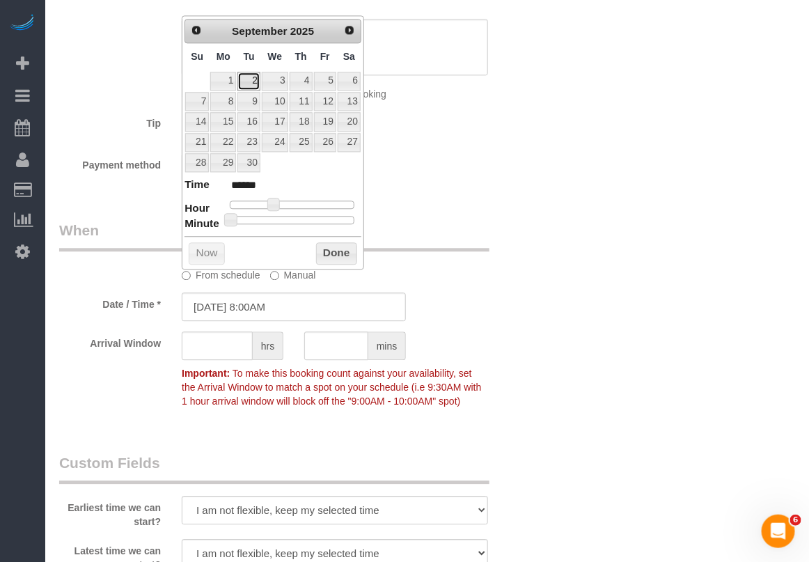
click at [252, 77] on link "2" at bounding box center [248, 81] width 22 height 19
type input "09/02/2025 10:00AM"
type input "*******"
type input "09/02/2025 11:00AM"
type input "*******"
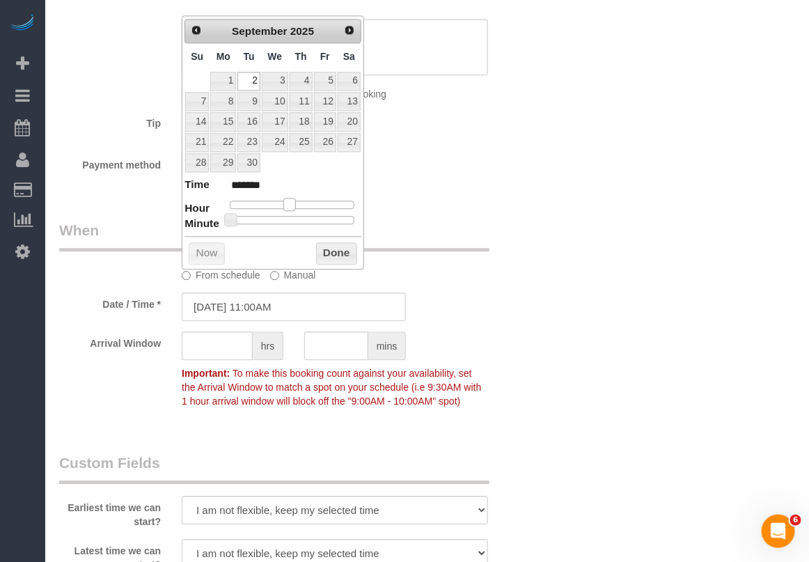
type input "09/02/2025 10:00AM"
type input "*******"
type input "09/02/2025 9:00AM"
type input "******"
click at [280, 203] on span at bounding box center [278, 204] width 13 height 13
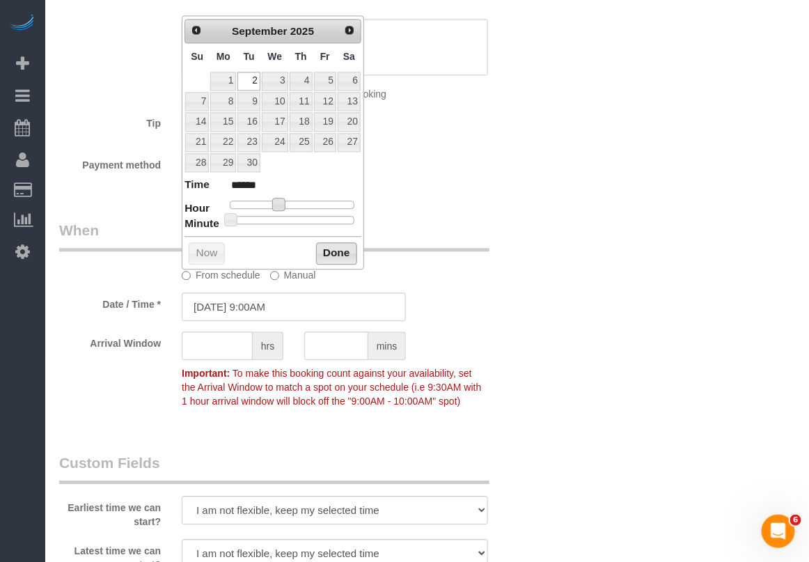
click at [331, 254] on button "Done" at bounding box center [336, 253] width 41 height 22
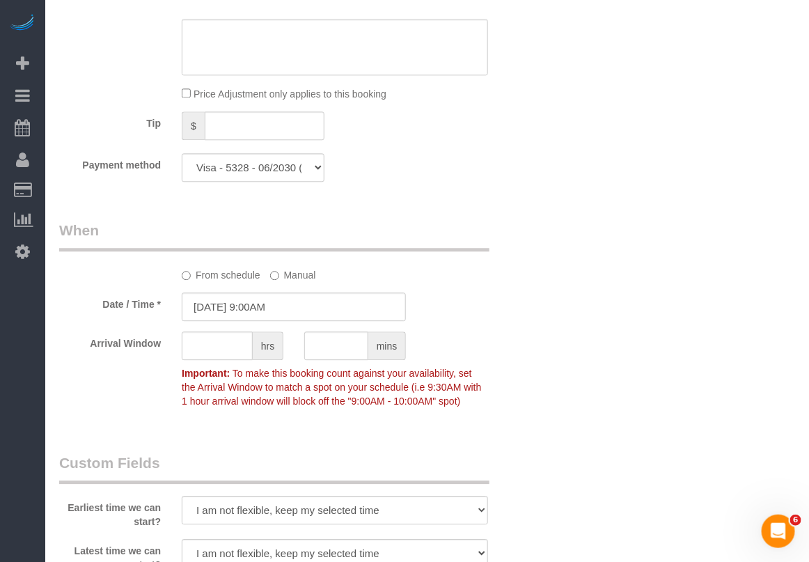
click at [466, 237] on legend "When" at bounding box center [274, 235] width 430 height 31
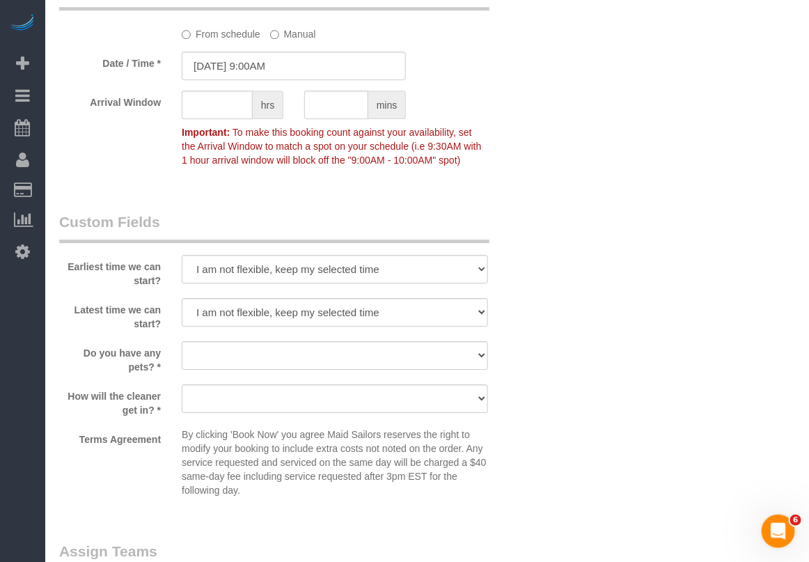
scroll to position [1218, 0]
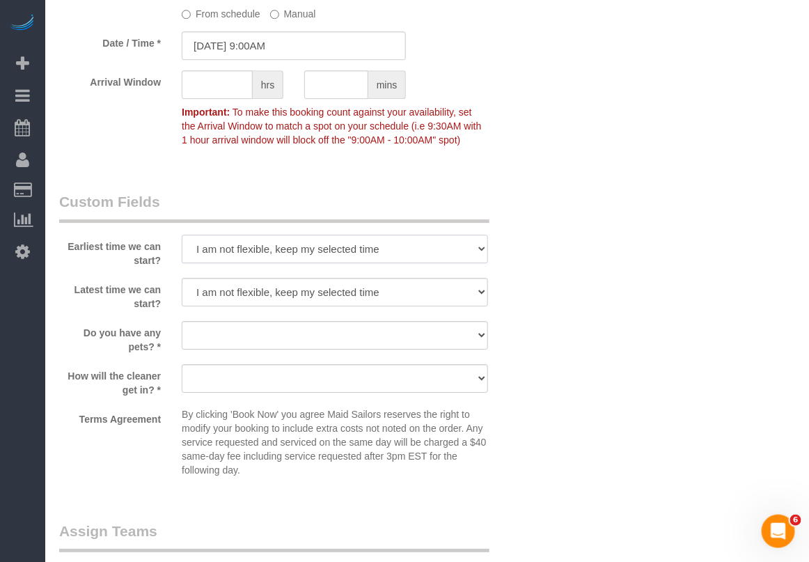
click at [348, 249] on select "I am not flexible, keep my selected time 8:00 AM 9:00 AM 10:00 AM 11:00 AM 12:0…" at bounding box center [335, 249] width 306 height 29
select select "number:57"
click at [182, 235] on select "I am not flexible, keep my selected time 8:00 AM 9:00 AM 10:00 AM 11:00 AM 12:0…" at bounding box center [335, 249] width 306 height 29
click at [296, 290] on select "I am not flexible, keep my selected time 8:00 AM 9:00 AM 10:00 AM 11:00 AM 12:0…" at bounding box center [335, 292] width 306 height 29
select select "number:77"
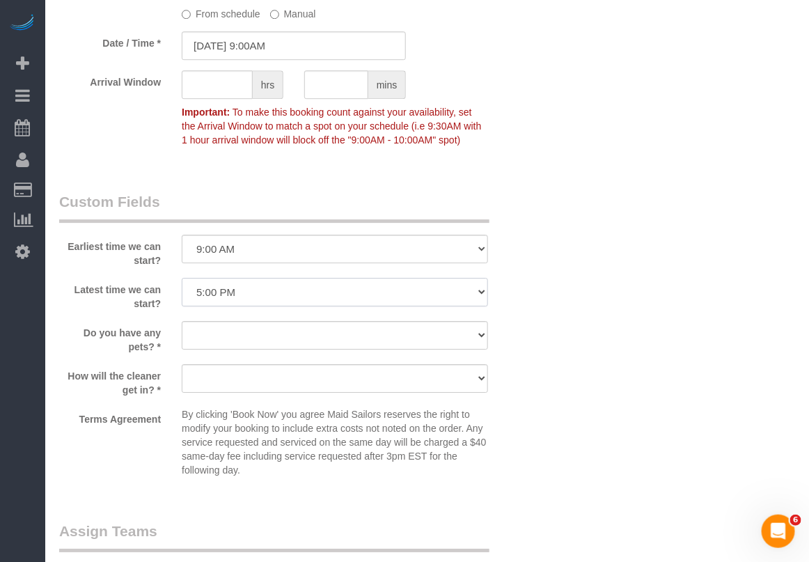
click at [182, 278] on select "I am not flexible, keep my selected time 8:00 AM 9:00 AM 10:00 AM 11:00 AM 12:0…" at bounding box center [335, 292] width 306 height 29
click at [457, 342] on select "Dog Cat None" at bounding box center [335, 335] width 306 height 29
select select "number:13"
click at [182, 321] on select "Dog Cat None" at bounding box center [335, 335] width 306 height 29
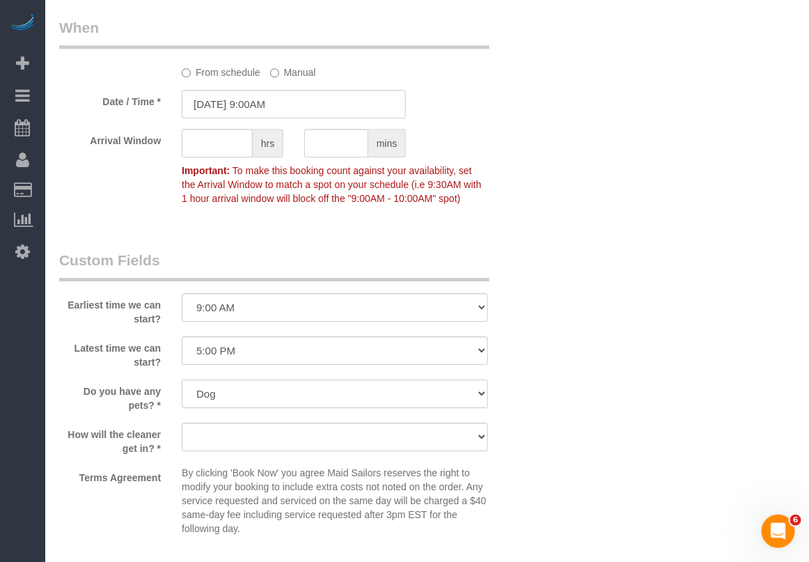
scroll to position [1131, 0]
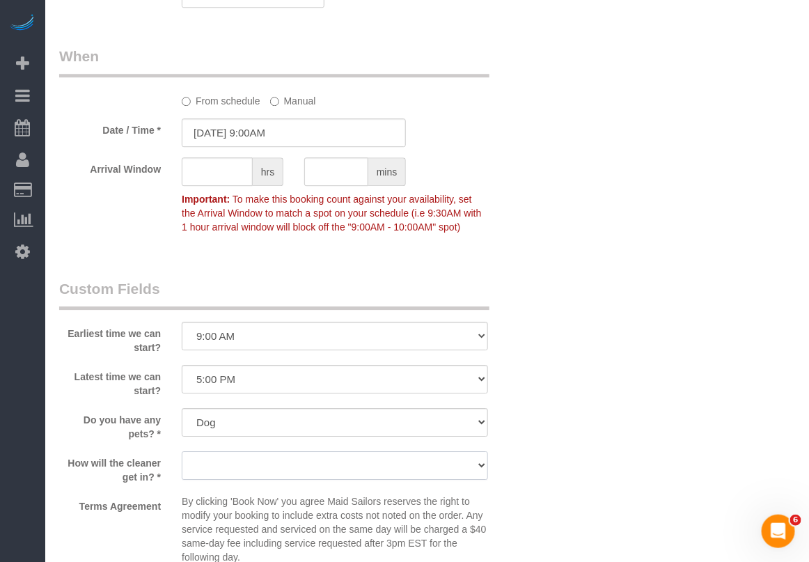
click at [342, 468] on select "We'll let you in. Doorman/Front Desk has the key. Other (Provide details)" at bounding box center [335, 465] width 306 height 29
select select "number:5"
click at [182, 451] on select "We'll let you in. Doorman/Front Desk has the key. Other (Provide details)" at bounding box center [335, 465] width 306 height 29
click at [578, 303] on div "Who Email ldstein@gmail.com Name * Lisa Stein B LEVEL CLEANER Female cleaner on…" at bounding box center [427, 0] width 736 height 2161
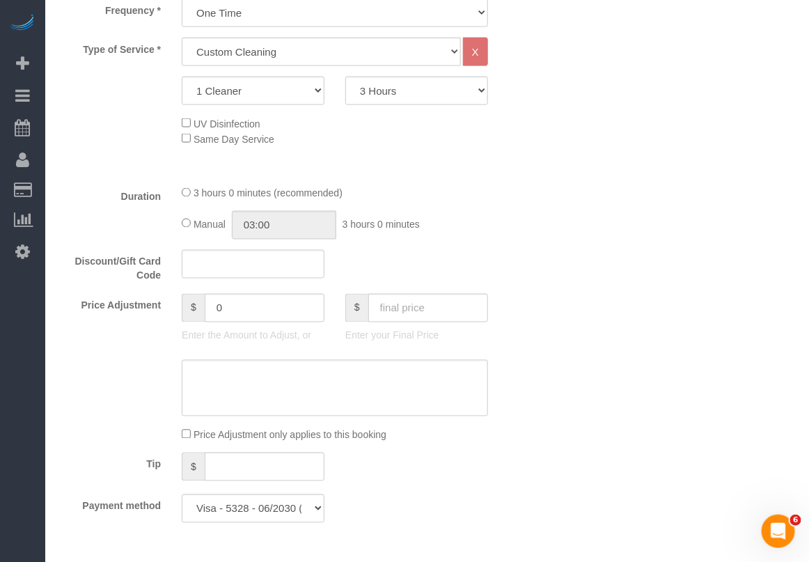
scroll to position [609, 0]
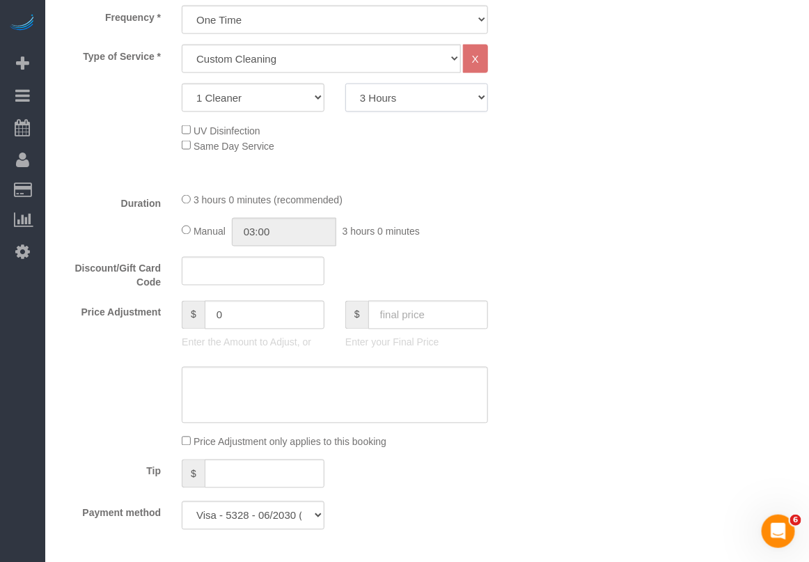
click at [411, 98] on select "2 Hours 2.5 Hours 3 Hours 3.5 Hours 4 Hours 4.5 Hours 5 Hours 5.5 Hours 6 Hours…" at bounding box center [416, 98] width 143 height 29
select select "120"
click at [345, 84] on select "2 Hours 2.5 Hours 3 Hours 3.5 Hours 4 Hours 4.5 Hours 5 Hours 5.5 Hours 6 Hours…" at bounding box center [416, 98] width 143 height 29
type input "02:00"
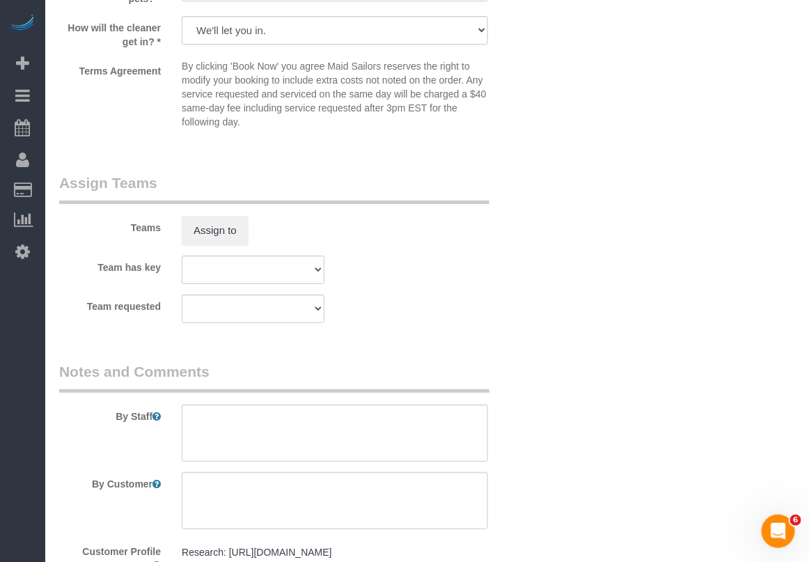
scroll to position [1713, 0]
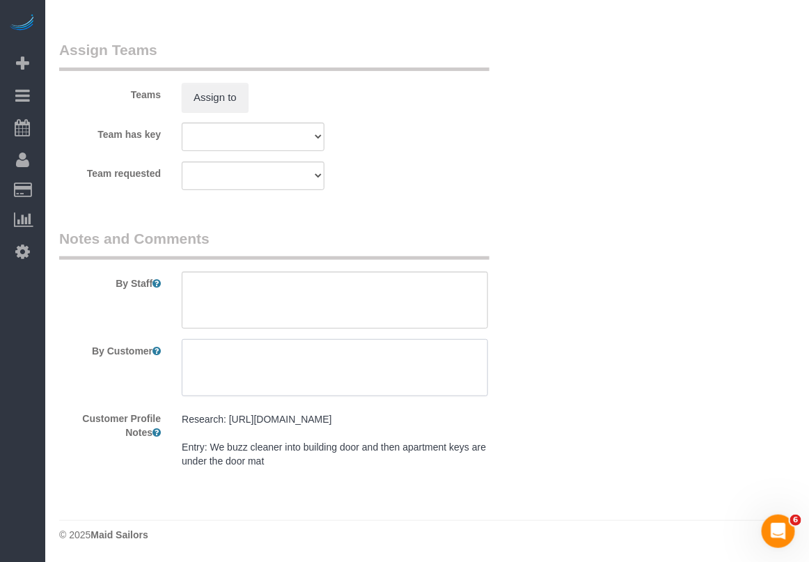
click at [381, 356] on textarea at bounding box center [335, 367] width 306 height 57
click at [284, 290] on textarea at bounding box center [335, 299] width 306 height 57
click at [193, 275] on textarea at bounding box center [335, 299] width 306 height 57
click at [461, 271] on textarea at bounding box center [335, 299] width 306 height 57
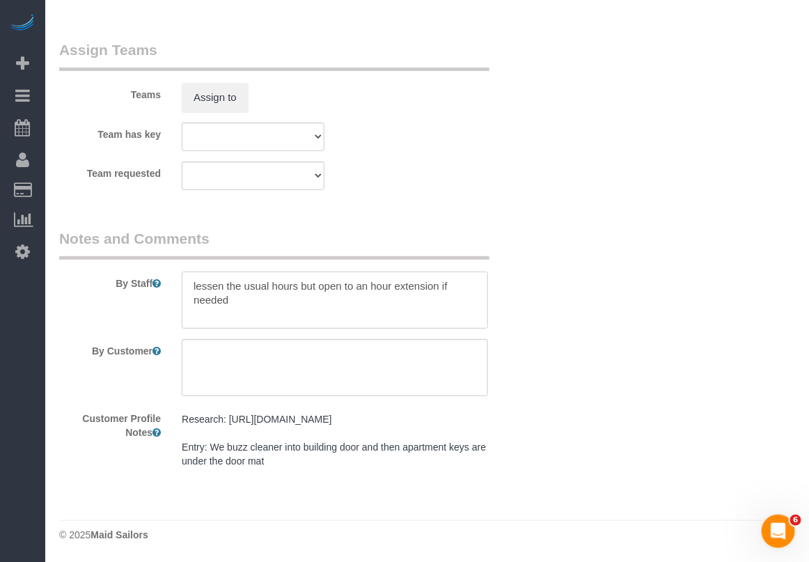
type textarea "lessen the usual hours but open to an hour extension if needed"
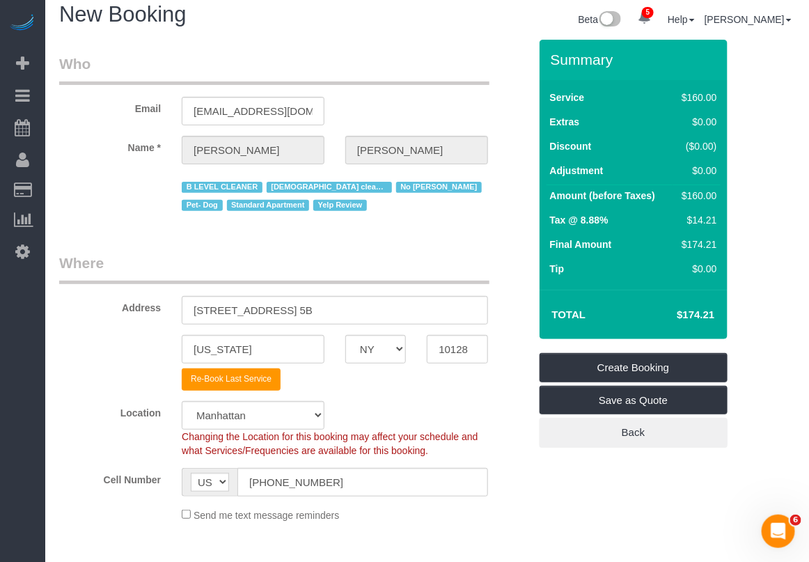
scroll to position [0, 0]
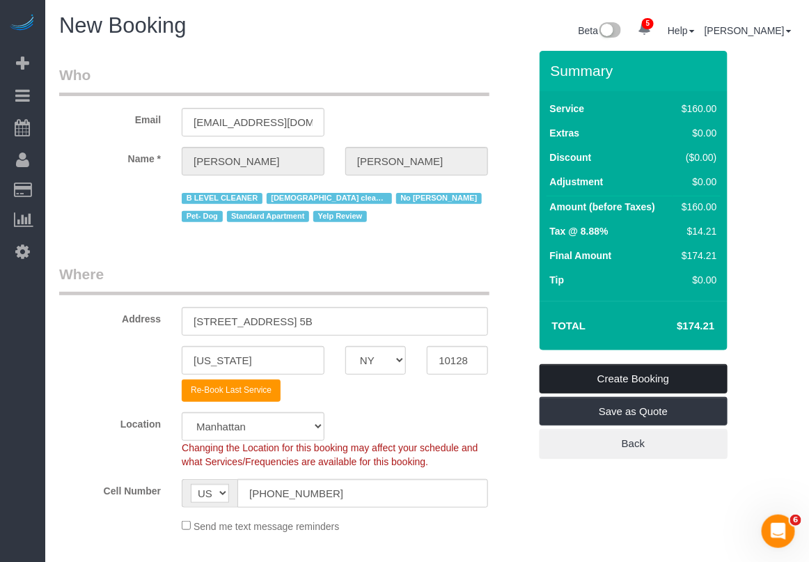
click at [625, 373] on link "Create Booking" at bounding box center [633, 378] width 188 height 29
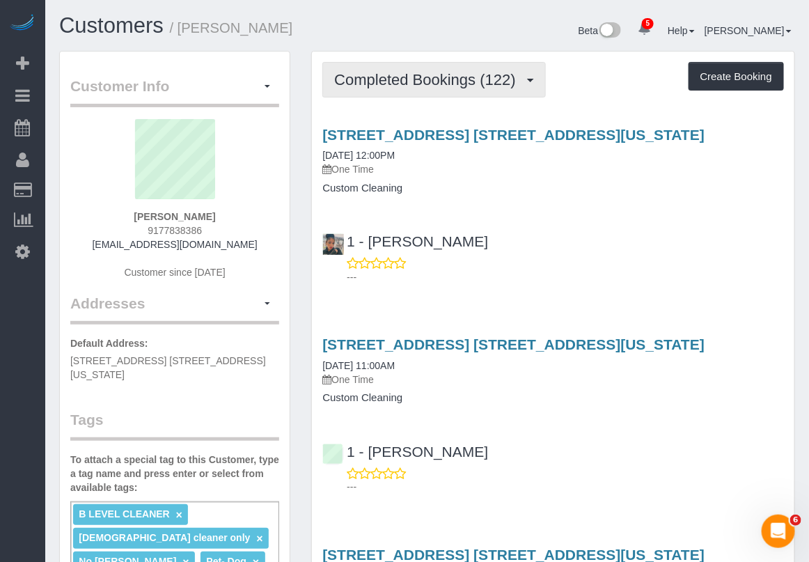
click at [445, 78] on span "Completed Bookings (122)" at bounding box center [428, 79] width 188 height 17
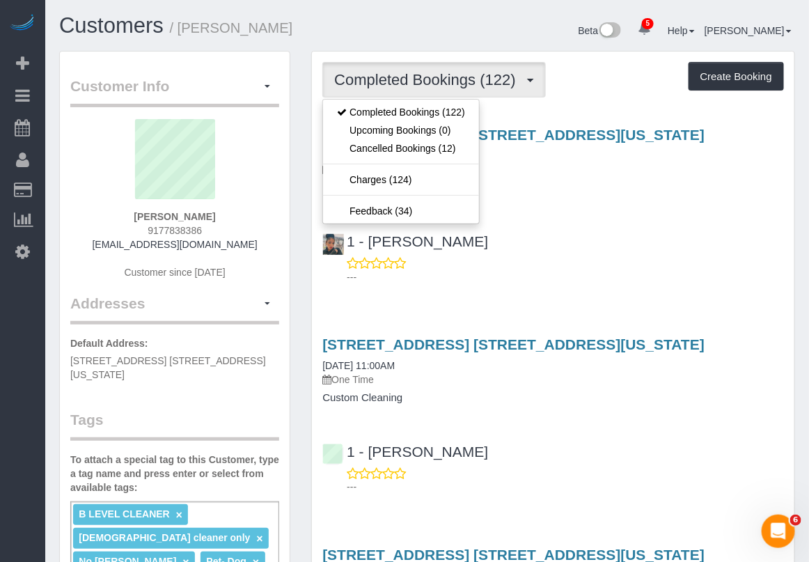
click at [560, 214] on div "300 East 95th Street, Apt. 5b, New York, NY 10128 07/15/2025 12:00PM One Time C…" at bounding box center [553, 202] width 482 height 175
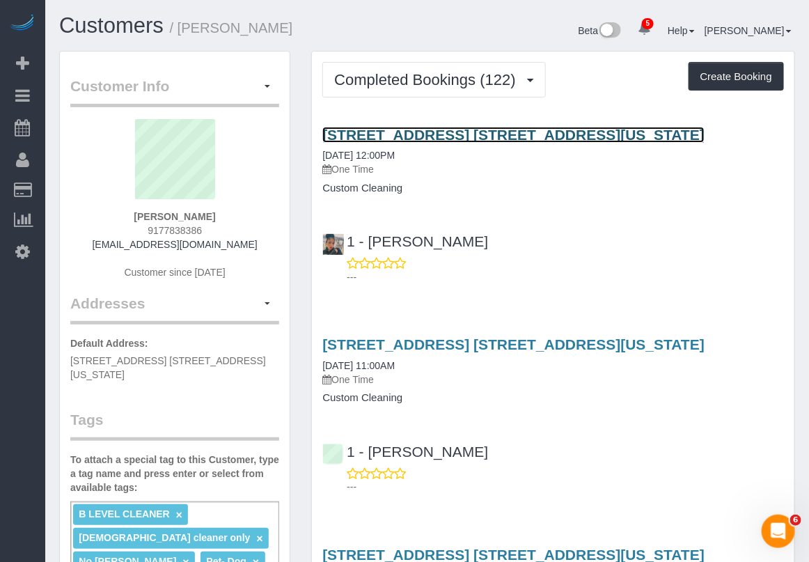
click at [496, 139] on link "300 East 95th Street, Apt. 5b, New York, NY 10128" at bounding box center [513, 135] width 382 height 16
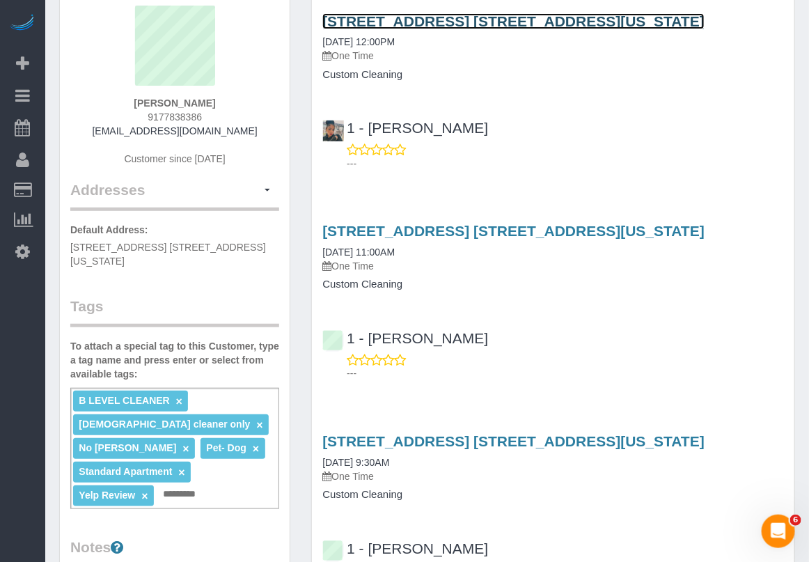
scroll to position [87, 0]
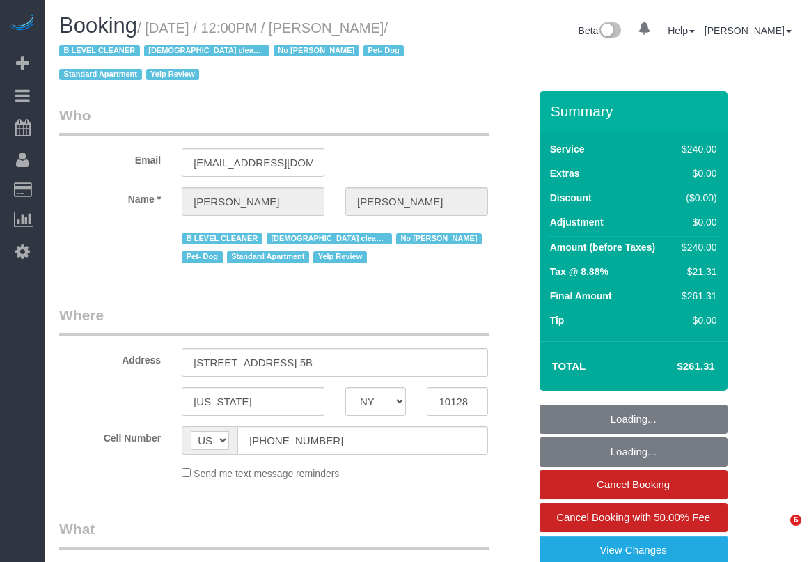
select select "NY"
select select "object:696"
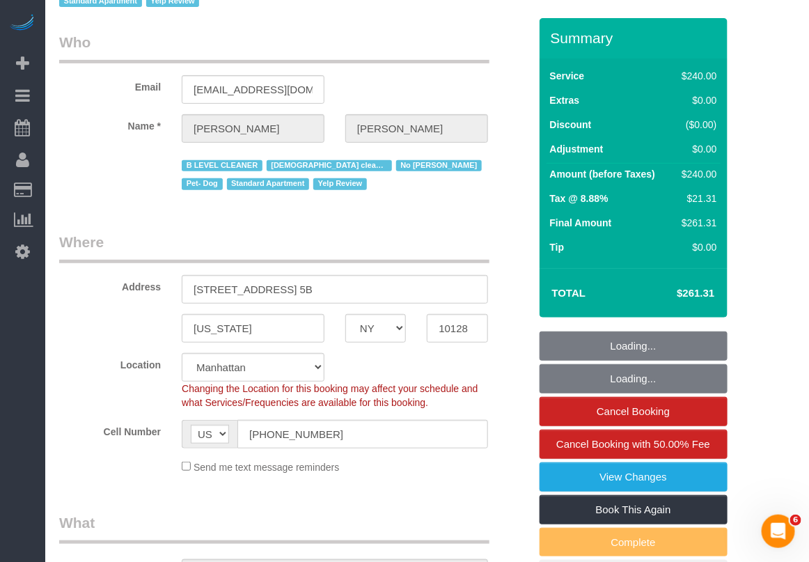
select select "string:stripe-pm_1RjheQ4VGloSiKo7tm9rNbR6"
select select "180"
select select "number:56"
select select "number:77"
select select "number:13"
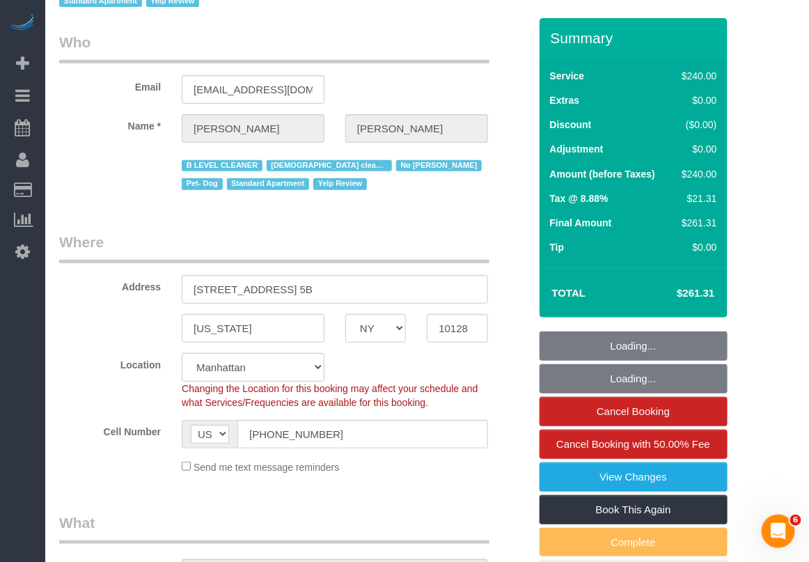
select select "number:7"
select select "object:974"
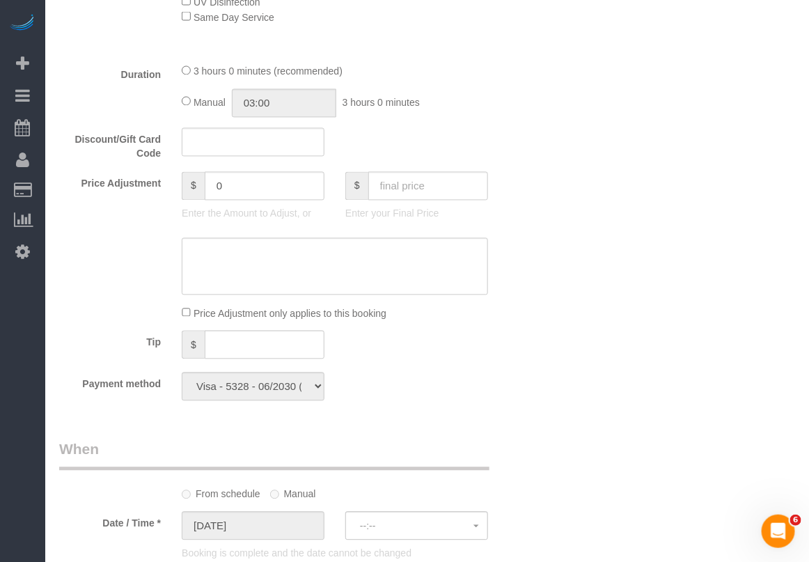
select select "spot1"
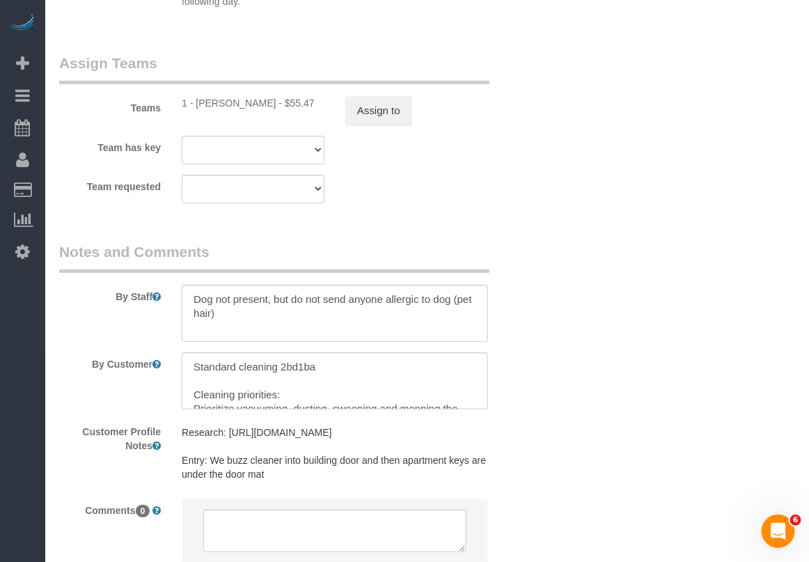
scroll to position [1740, 0]
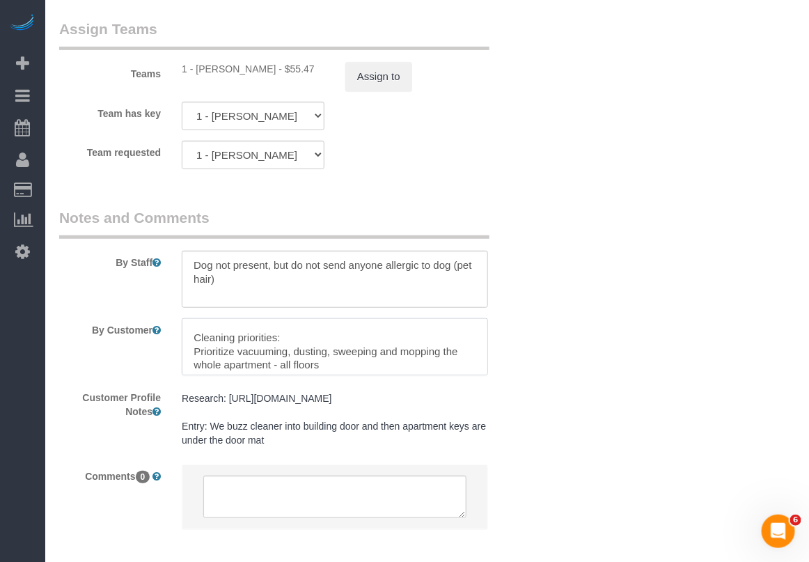
click at [478, 369] on textarea at bounding box center [335, 346] width 306 height 57
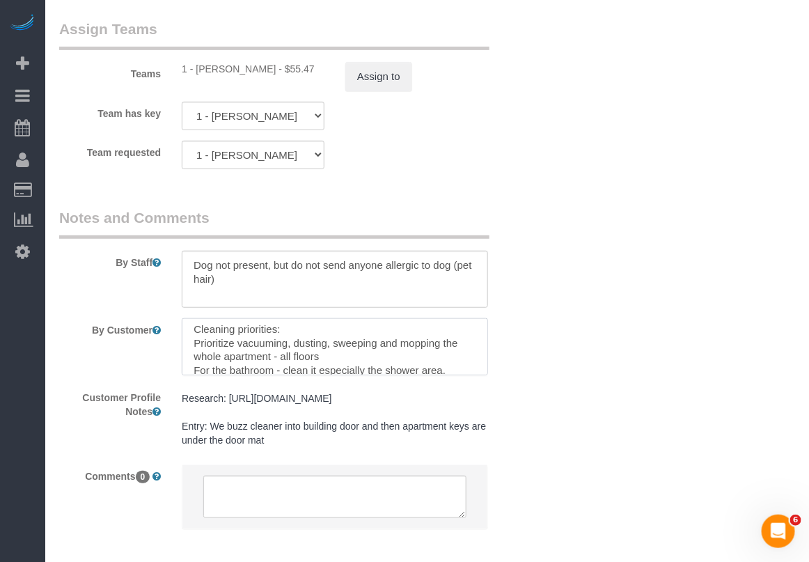
scroll to position [66, 0]
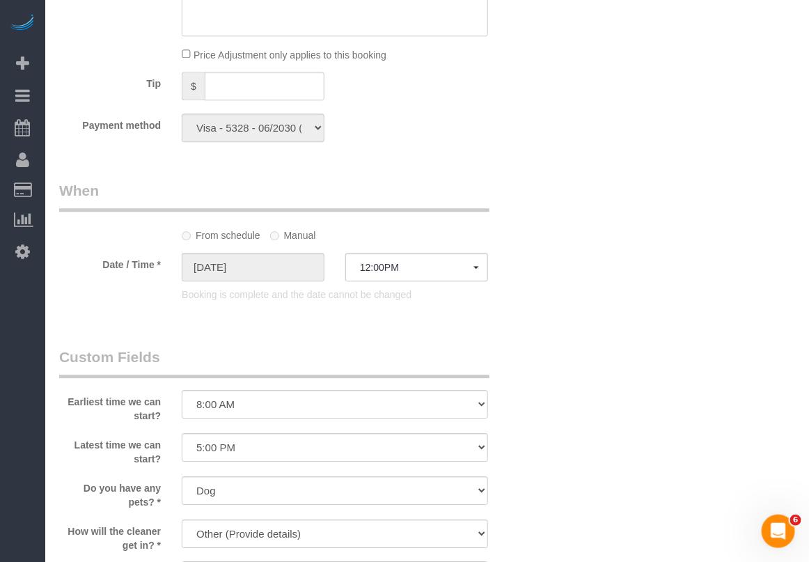
scroll to position [1041, 0]
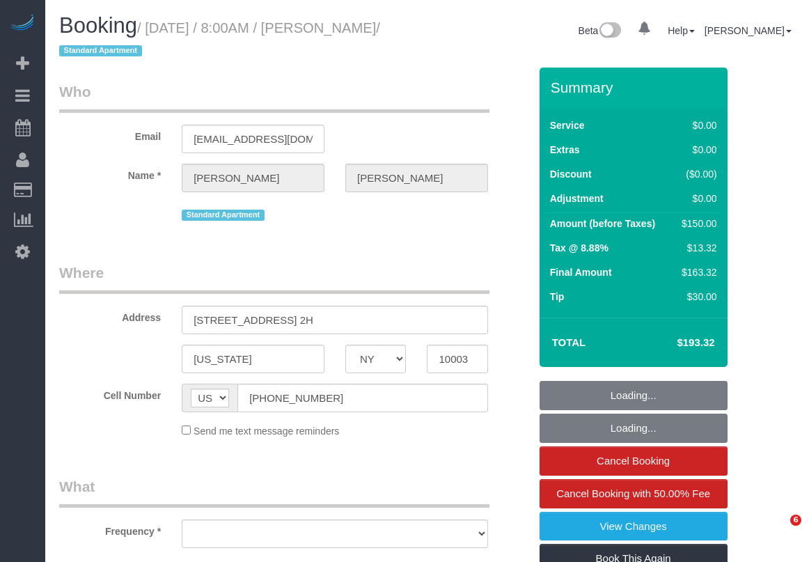
select select "NY"
select select "number:89"
select select "number:90"
select select "number:15"
select select "number:5"
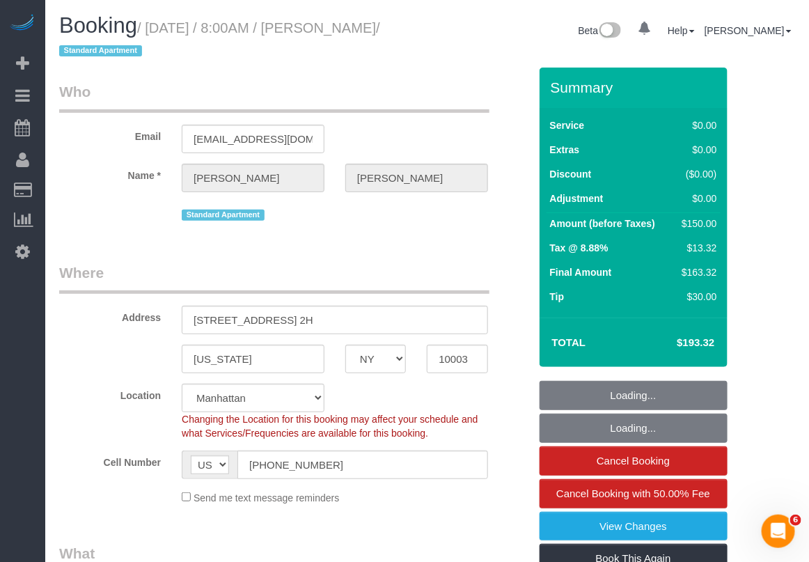
select select "object:816"
select select "string:stripe-pm_1Ppv084VGloSiKo7UuycwTfS"
select select "spot1"
select select "object:1321"
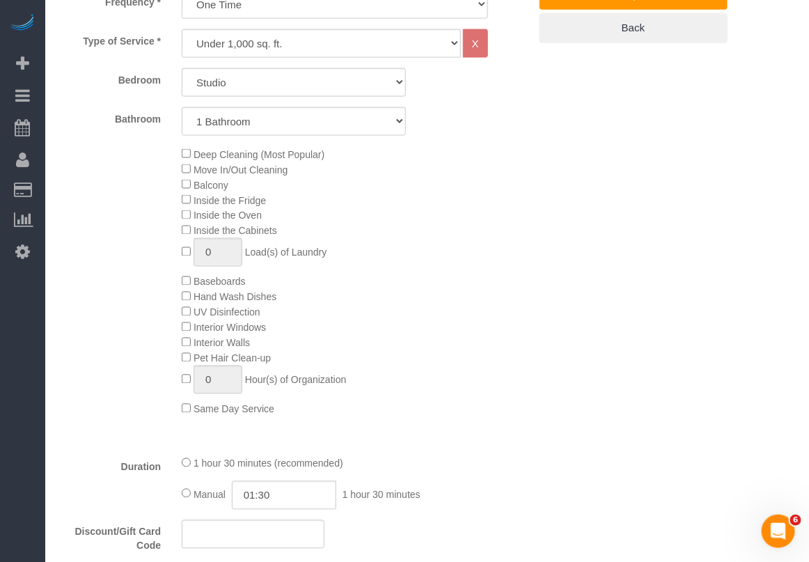
scroll to position [174, 0]
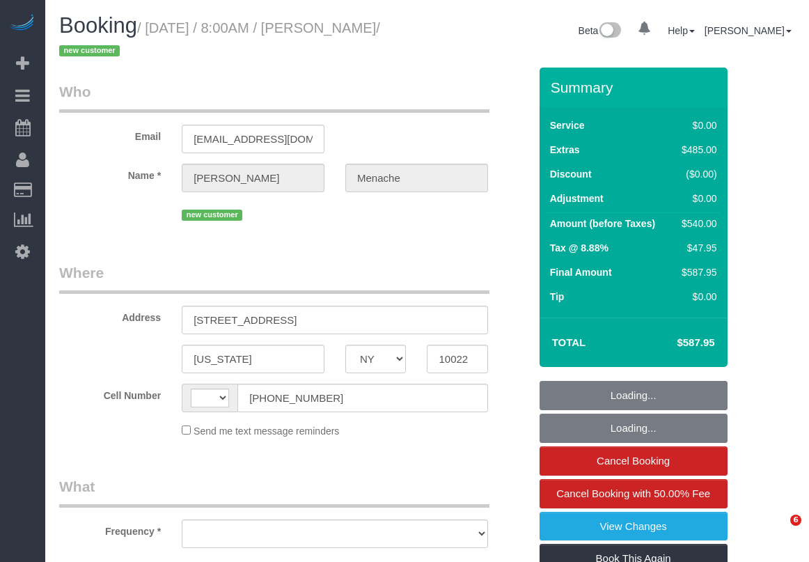
select select "NY"
select select "object:418"
select select "2"
select select "number:56"
select select "number:70"
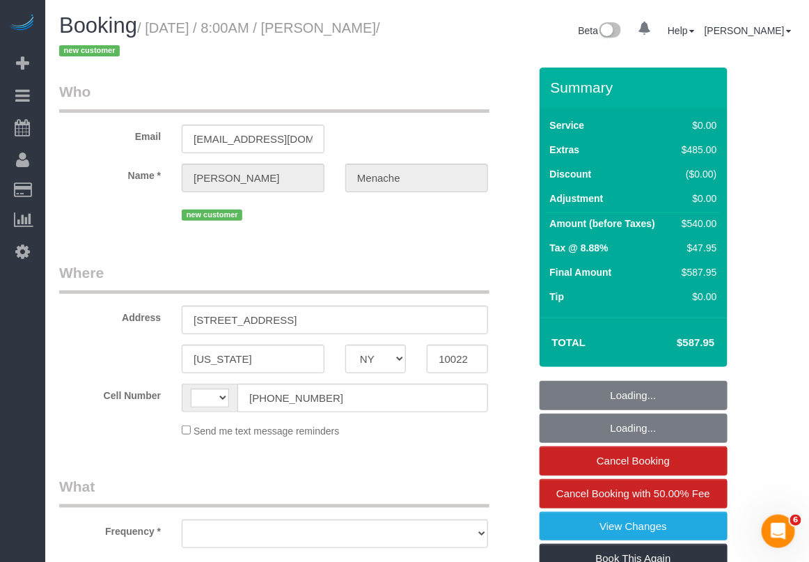
select select "number:15"
select select "number:5"
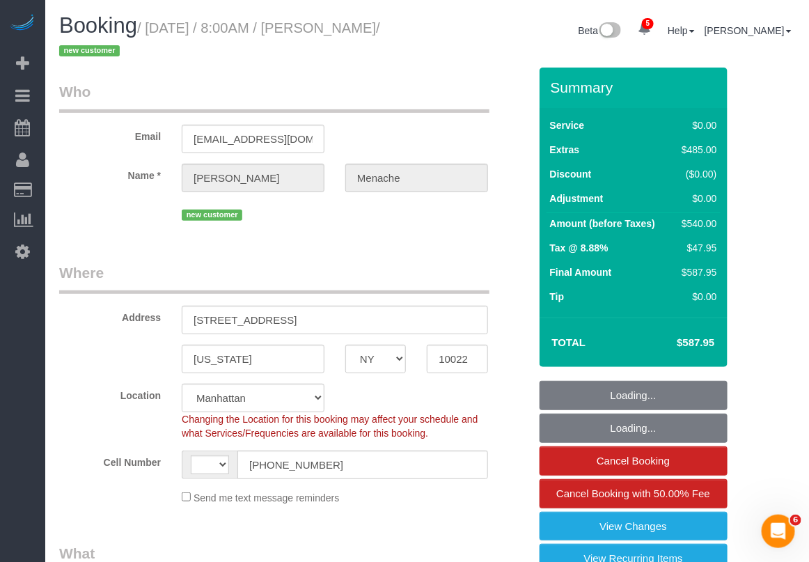
select select "object:672"
select select "string:[GEOGRAPHIC_DATA]"
select select "string:stripe-pm_1S14GQ4VGloSiKo7FtdT7e7N"
select select "spot1"
select select "2"
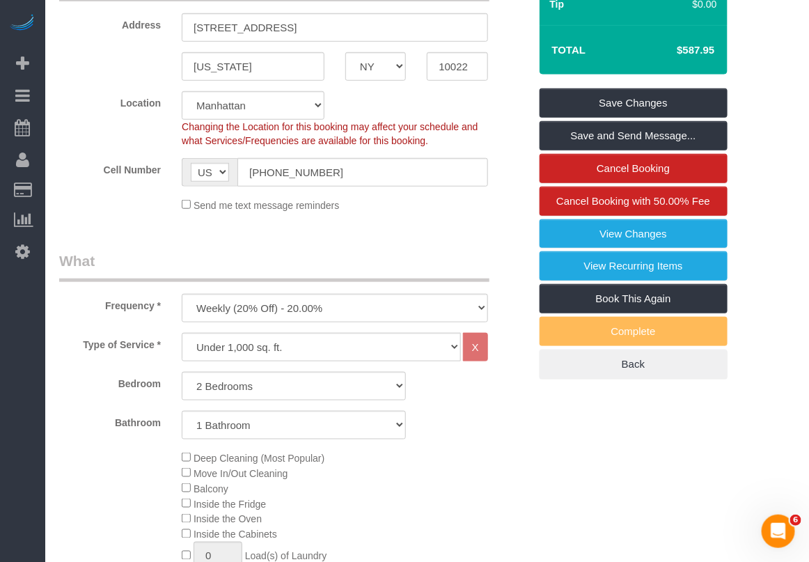
scroll to position [261, 0]
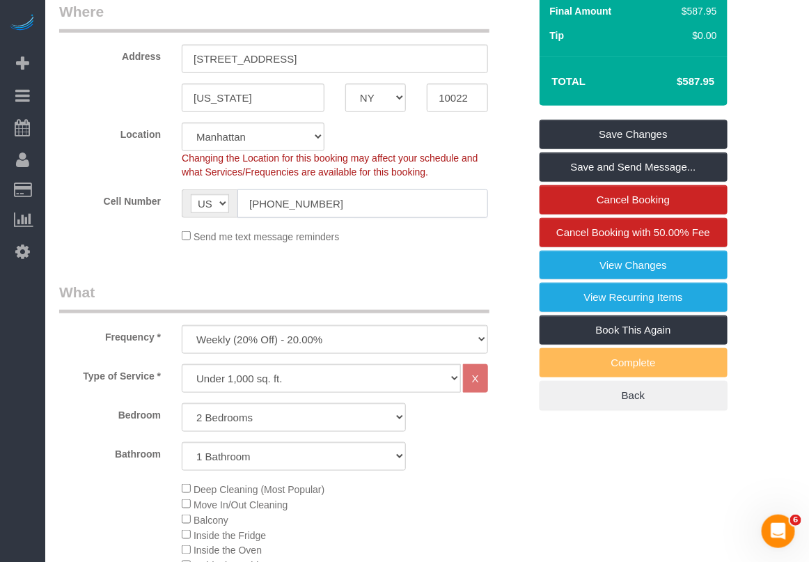
drag, startPoint x: 336, startPoint y: 202, endPoint x: 221, endPoint y: 196, distance: 115.0
click at [221, 196] on div "AF AL DZ AD AO AI AQ AG AR AM AW AU AT AZ BS BH BD BB BY BE BZ BJ BM BT BO BA B…" at bounding box center [335, 203] width 306 height 29
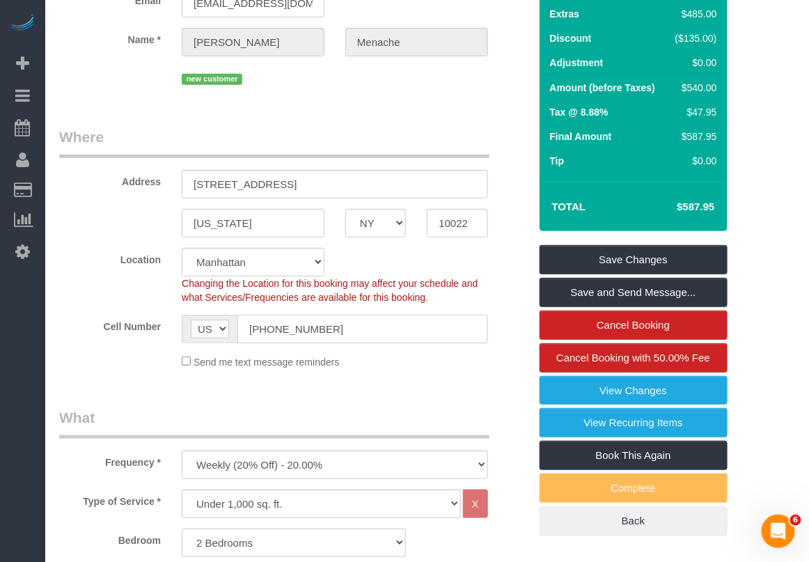
scroll to position [0, 0]
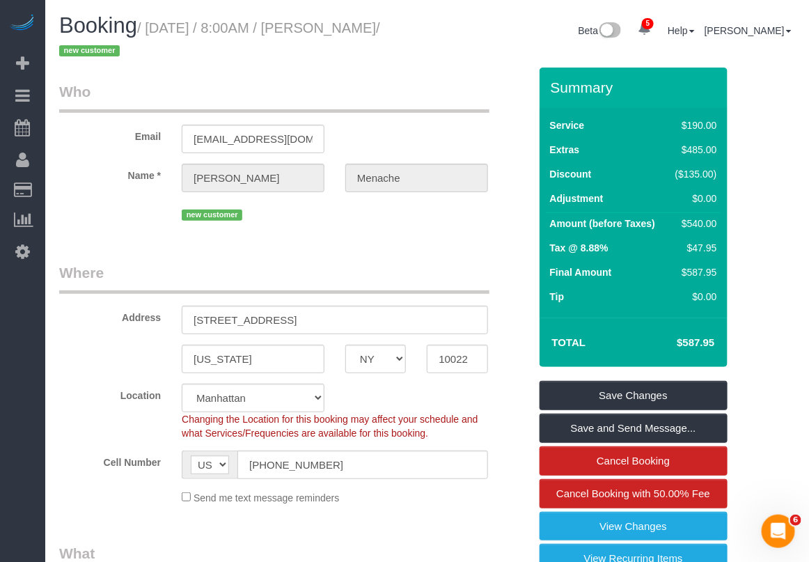
click at [406, 97] on legend "Who" at bounding box center [274, 96] width 430 height 31
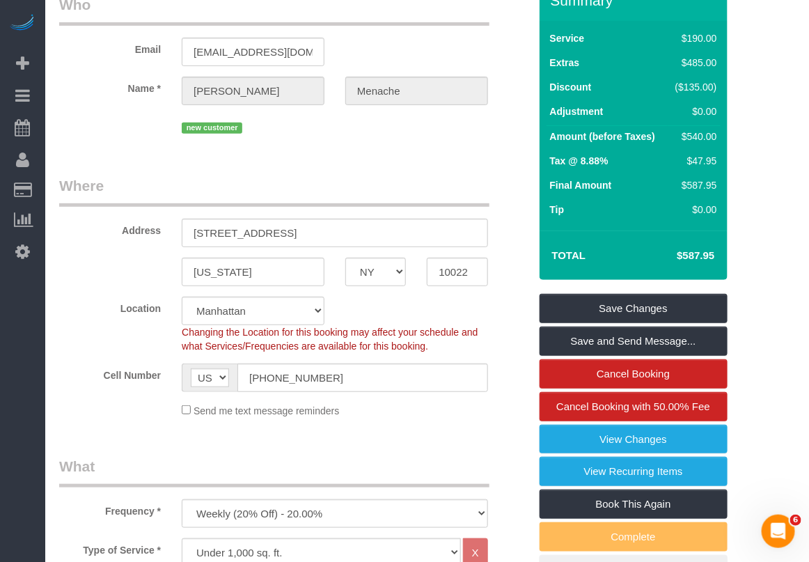
scroll to position [174, 0]
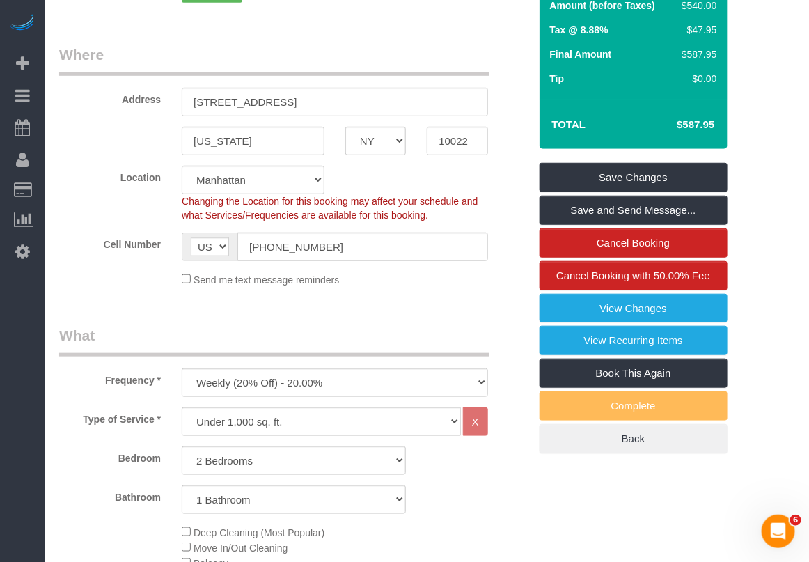
scroll to position [261, 0]
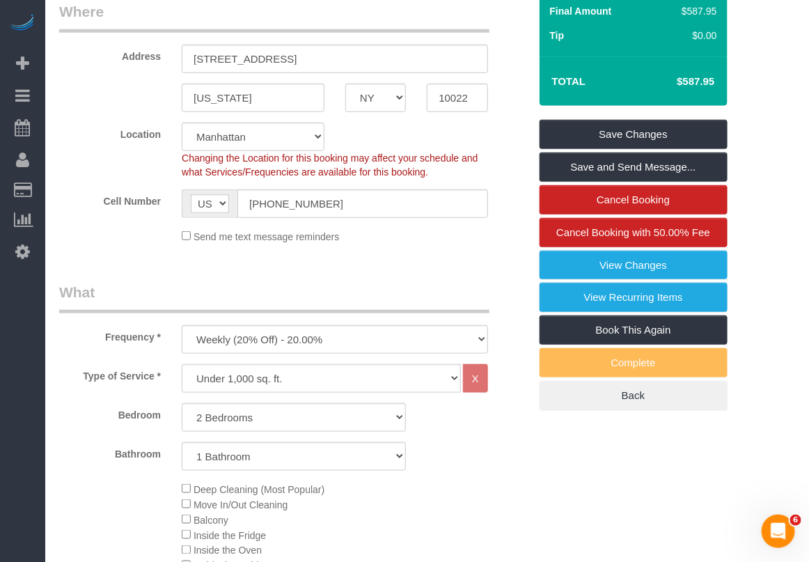
click at [477, 471] on div "Type of Service * Under 1,000 sq. ft. 1,001 - 1,500 sq. ft. 1,500+ sq. ft. Cust…" at bounding box center [294, 571] width 470 height 415
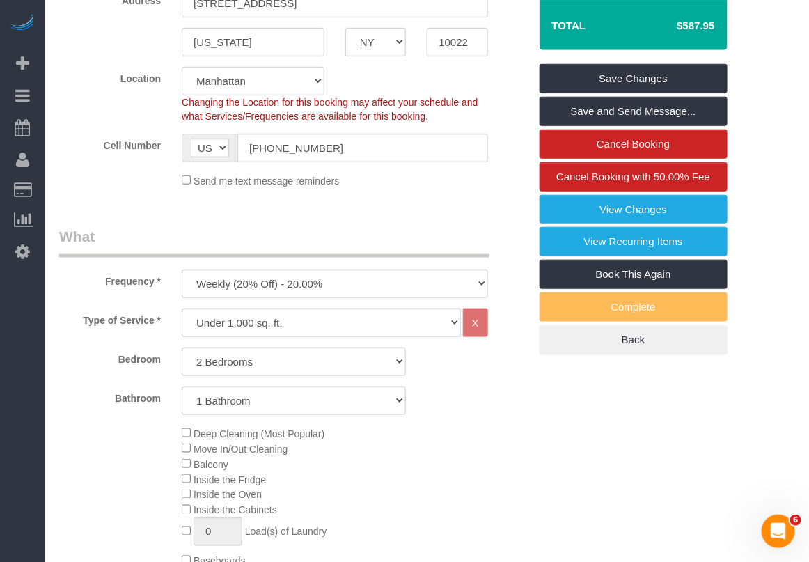
scroll to position [348, 0]
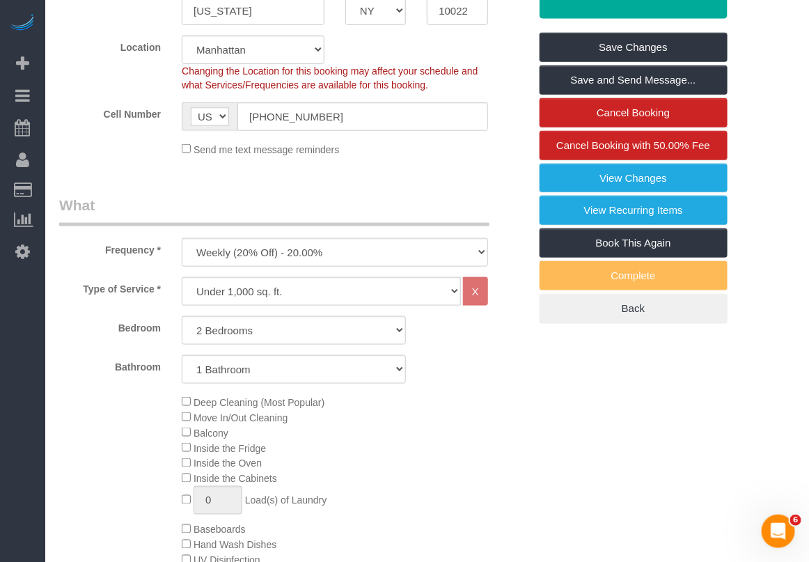
click at [386, 432] on div "Deep Cleaning (Most Popular) Move In/Out Cleaning Balcony Inside the Fridge Ins…" at bounding box center [354, 529] width 367 height 270
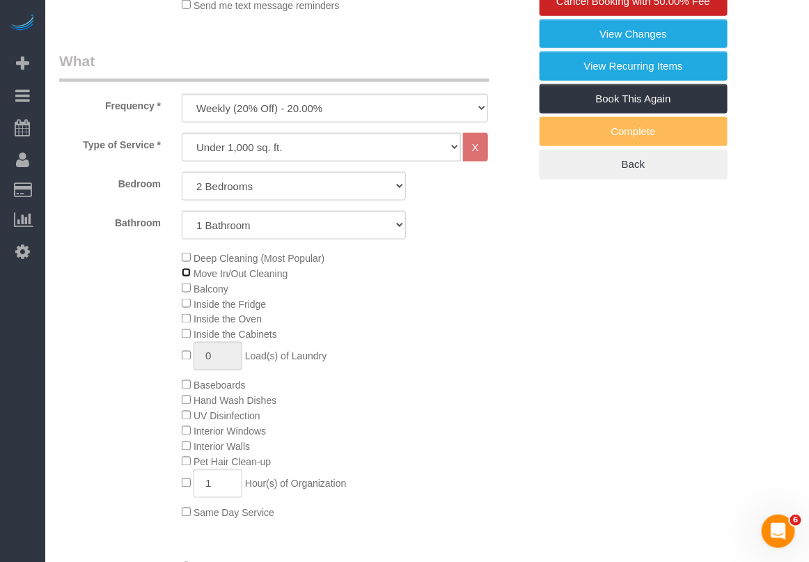
scroll to position [609, 0]
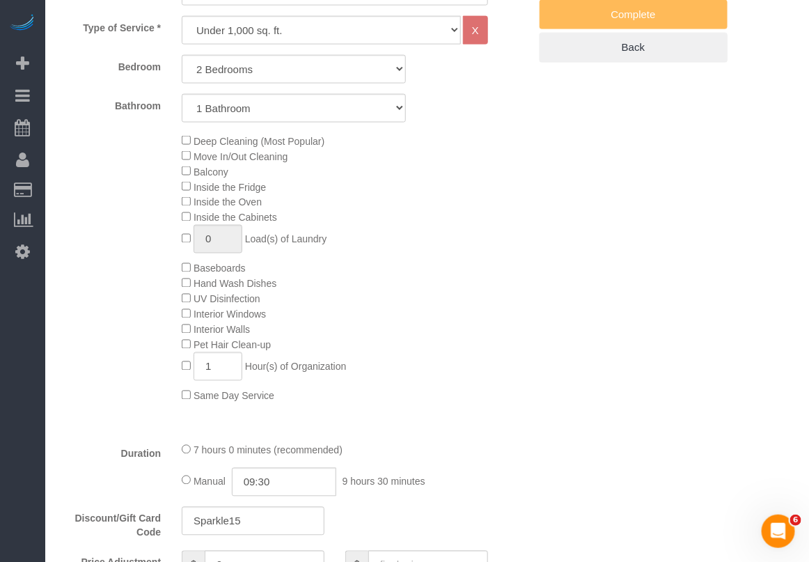
click at [432, 378] on div "Deep Cleaning (Most Popular) Move In/Out Cleaning Balcony Inside the Fridge Ins…" at bounding box center [354, 268] width 367 height 270
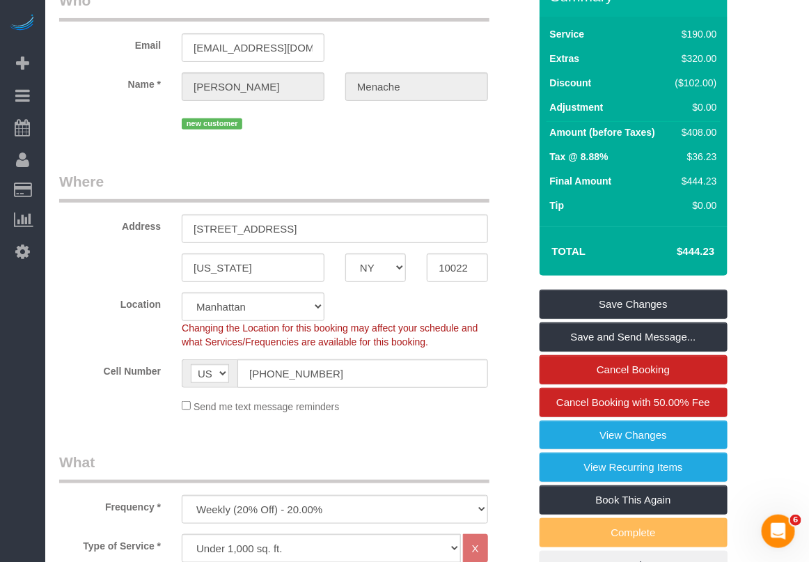
scroll to position [0, 0]
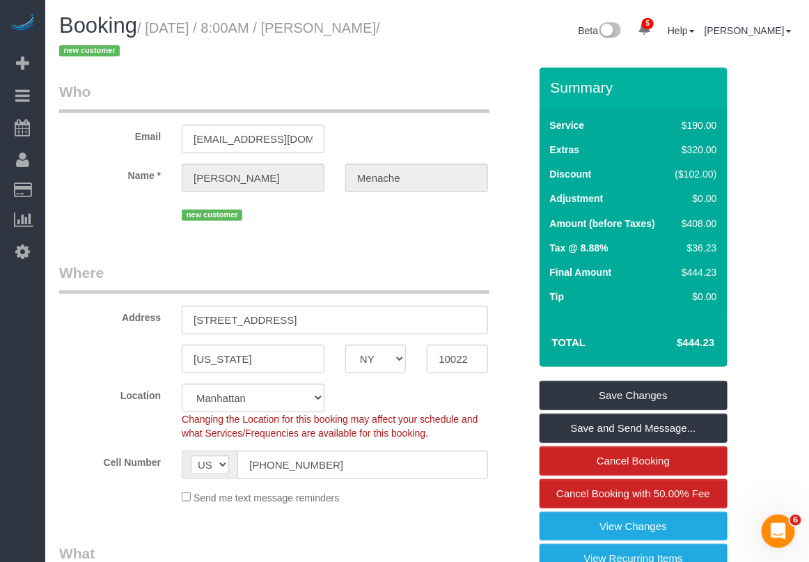
drag, startPoint x: 328, startPoint y: 25, endPoint x: 134, endPoint y: 59, distance: 197.1
click at [117, 45] on small "/ August 29, 2025 / 8:00AM / Daniele Menache / new customer" at bounding box center [219, 39] width 321 height 39
copy small "Daniele Menache"
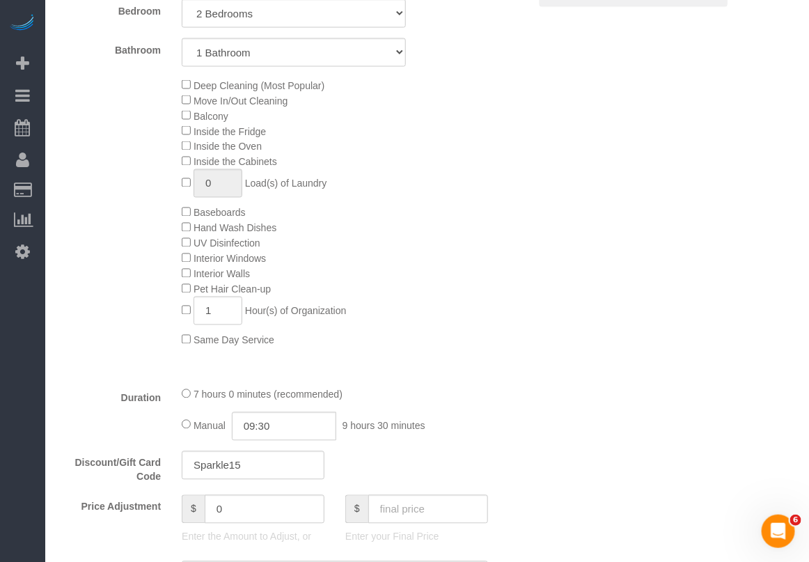
scroll to position [696, 0]
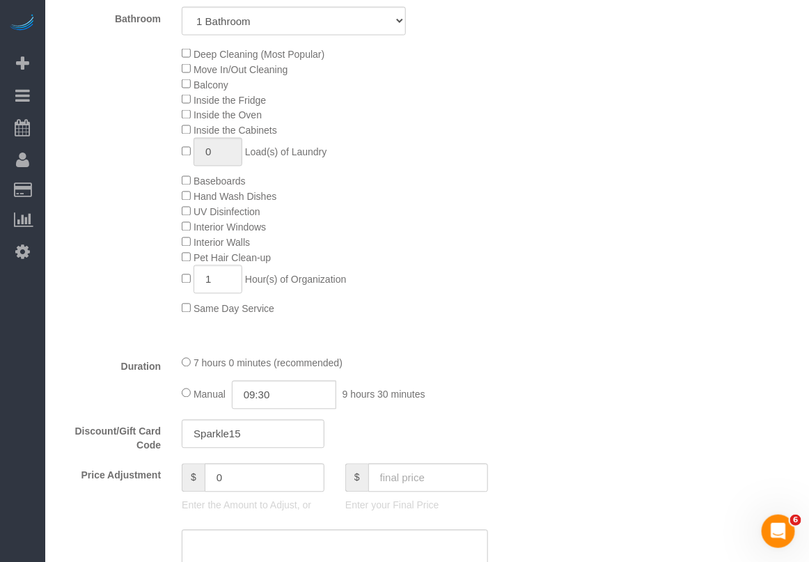
click at [478, 391] on div "Manual 09:30 9 hours 30 minutes" at bounding box center [335, 395] width 306 height 29
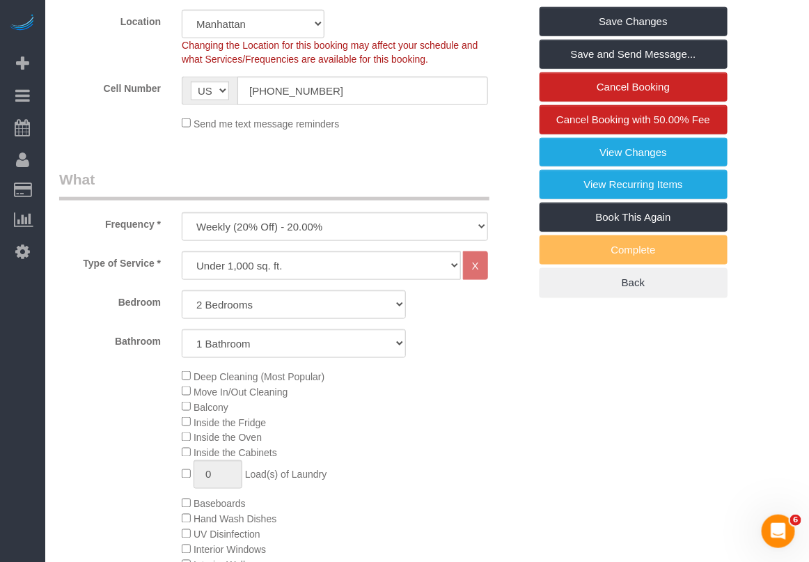
scroll to position [522, 0]
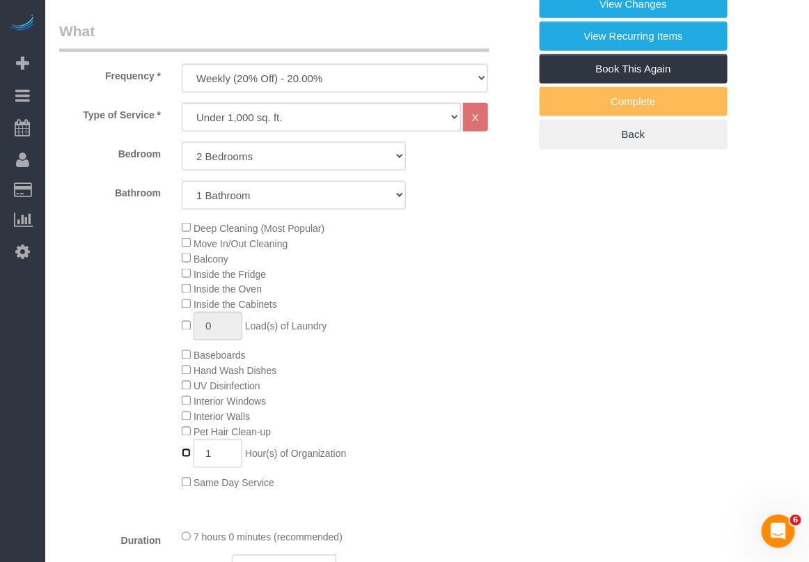
type input "0"
click at [423, 387] on div "Deep Cleaning (Most Popular) Move In/Out Cleaning Balcony Inside the Fridge Ins…" at bounding box center [354, 355] width 367 height 270
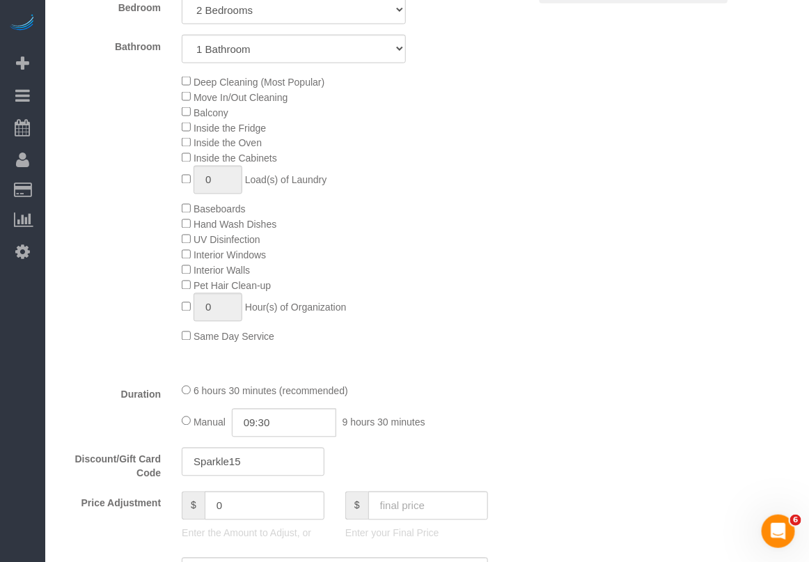
scroll to position [696, 0]
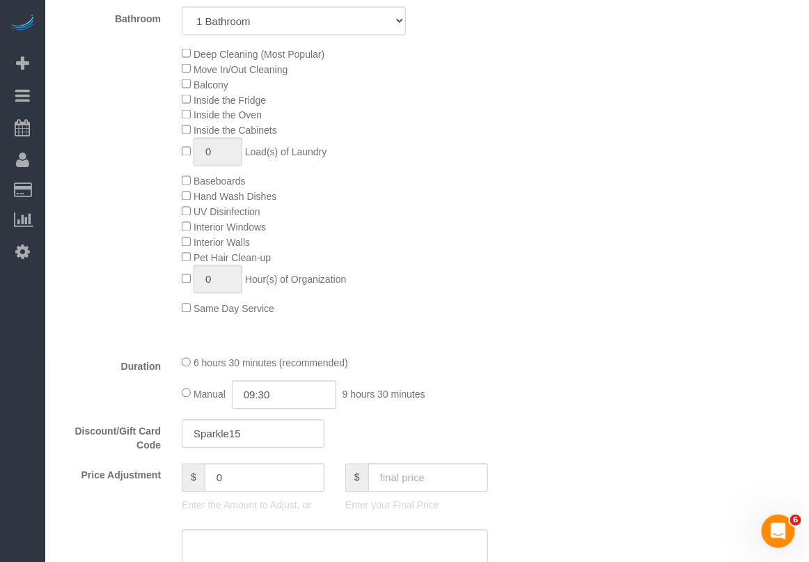
click at [475, 296] on div "Deep Cleaning (Most Popular) Move In/Out Cleaning Balcony Inside the Fridge Ins…" at bounding box center [354, 181] width 367 height 270
select select "spot60"
type input "06:30"
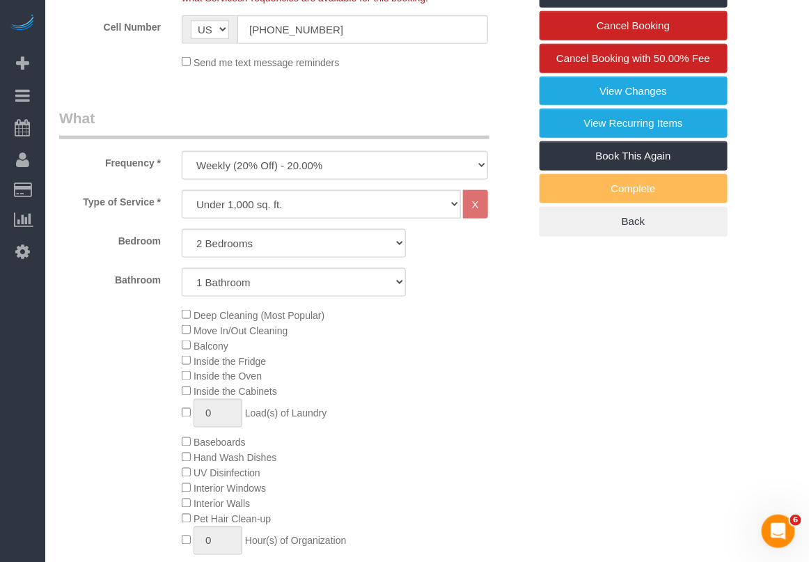
scroll to position [522, 0]
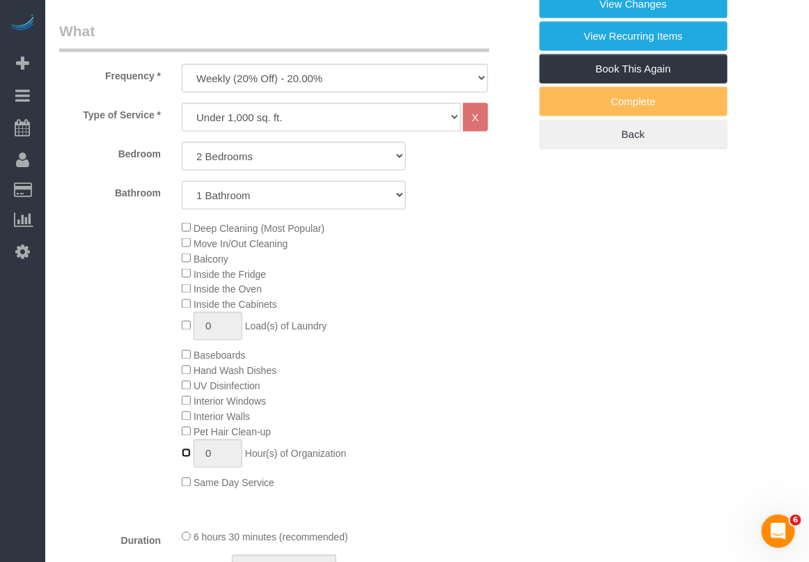
type input "1"
select select "spot118"
click at [187, 450] on span "1 Hour(s) of Organization" at bounding box center [264, 453] width 164 height 11
type input "2"
click at [503, 409] on div "Deep Cleaning (Most Popular) Move In/Out Cleaning Balcony Inside the Fridge Ins…" at bounding box center [354, 355] width 367 height 270
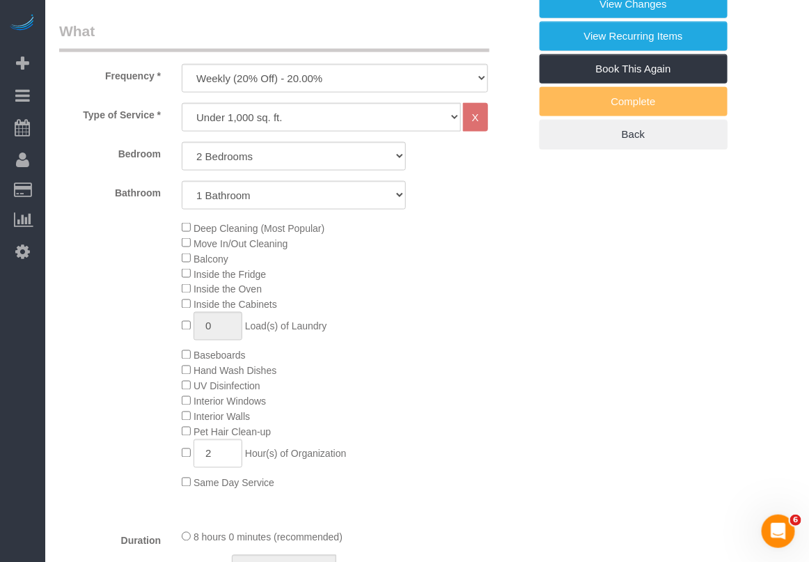
select select "spot176"
click at [449, 374] on div "Deep Cleaning (Most Popular) Move In/Out Cleaning Balcony Inside the Fridge Ins…" at bounding box center [354, 355] width 367 height 270
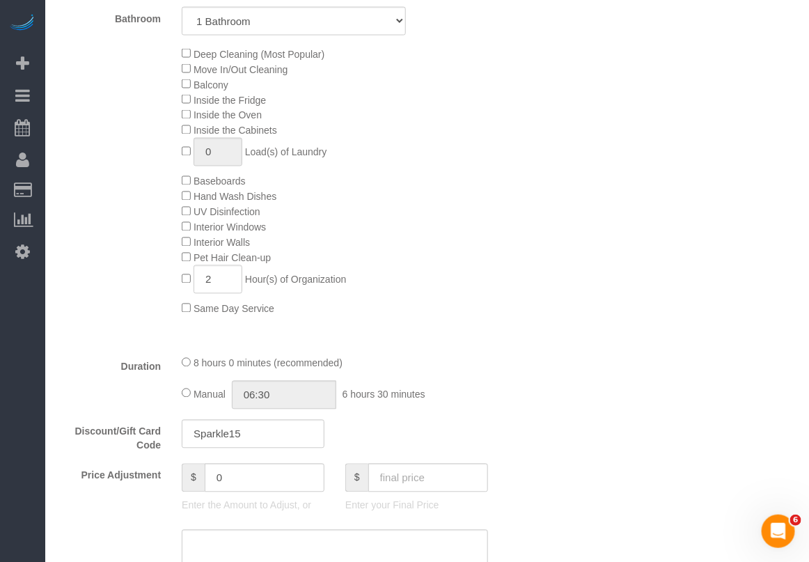
scroll to position [783, 0]
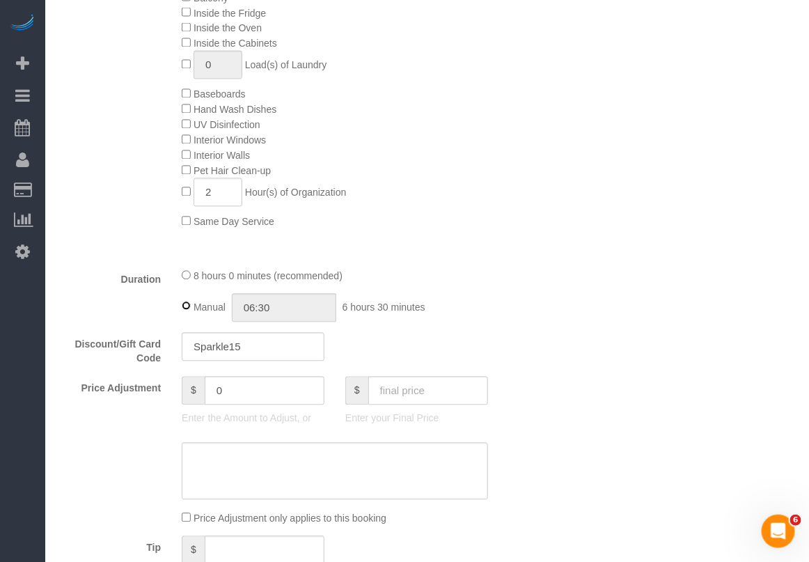
type input "08:00"
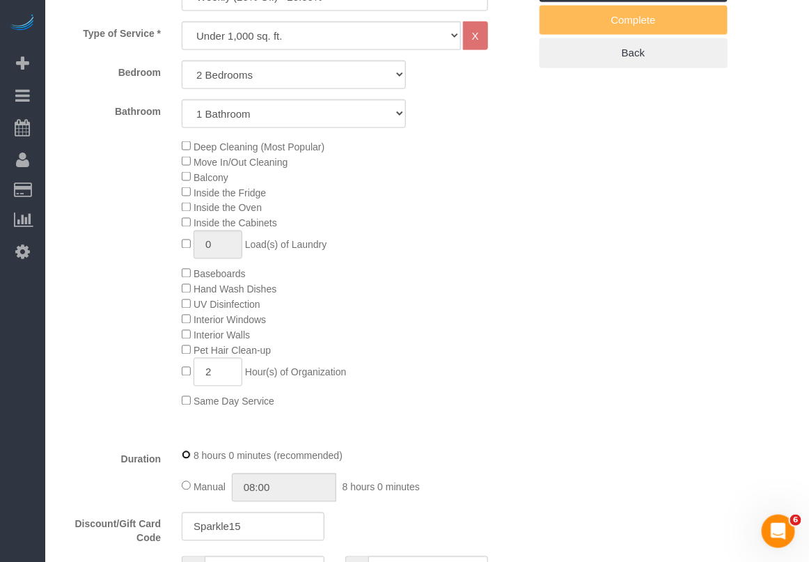
scroll to position [609, 0]
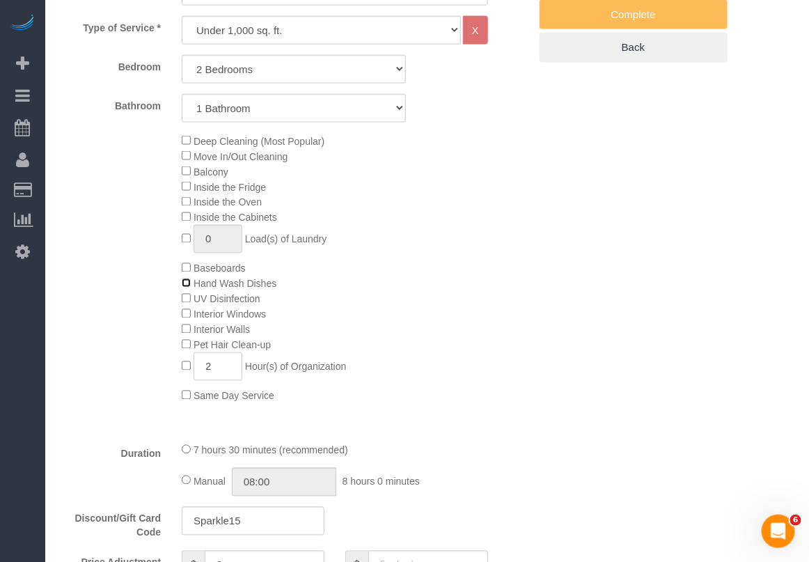
select select "spot234"
type input "07:30"
click at [437, 367] on div "Deep Cleaning (Most Popular) Move In/Out Cleaning Balcony Inside the Fridge Ins…" at bounding box center [354, 268] width 367 height 270
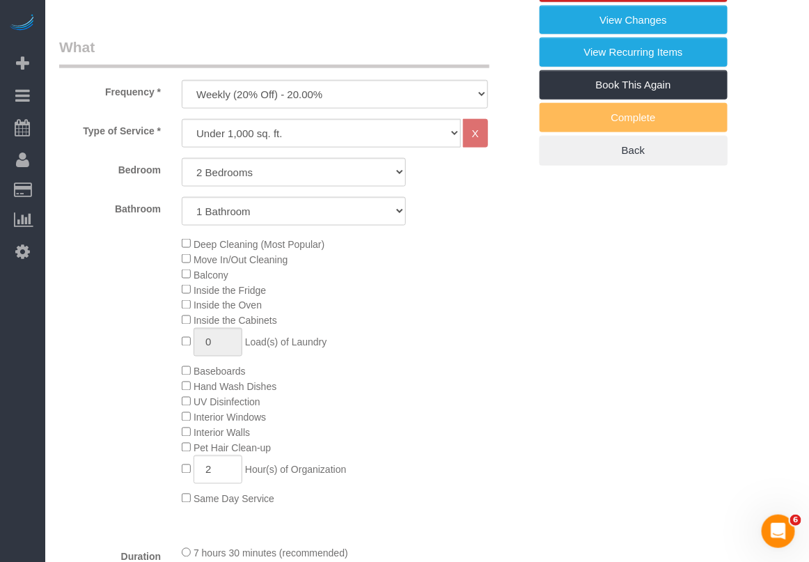
scroll to position [522, 0]
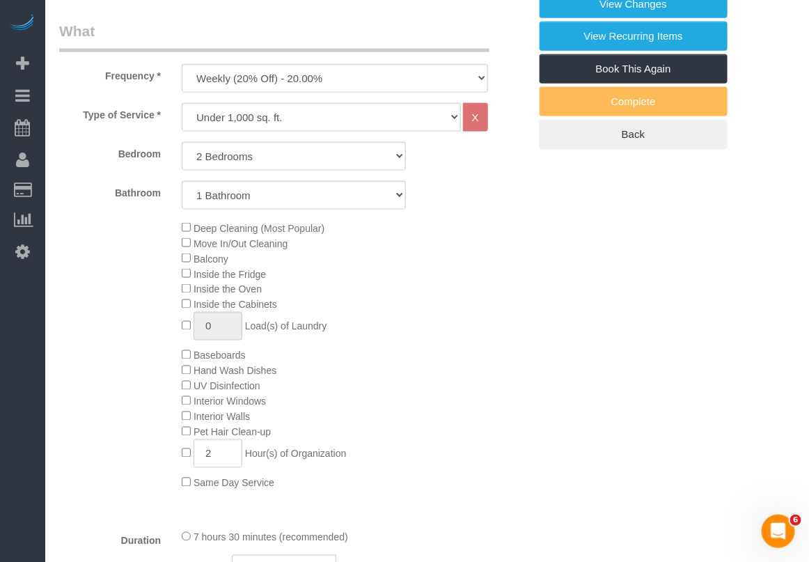
click at [427, 523] on fieldset "What Frequency * One Time Weekly (20% Off) - 20.00% Every 2 Weeks (15% Off) - 1…" at bounding box center [294, 449] width 470 height 857
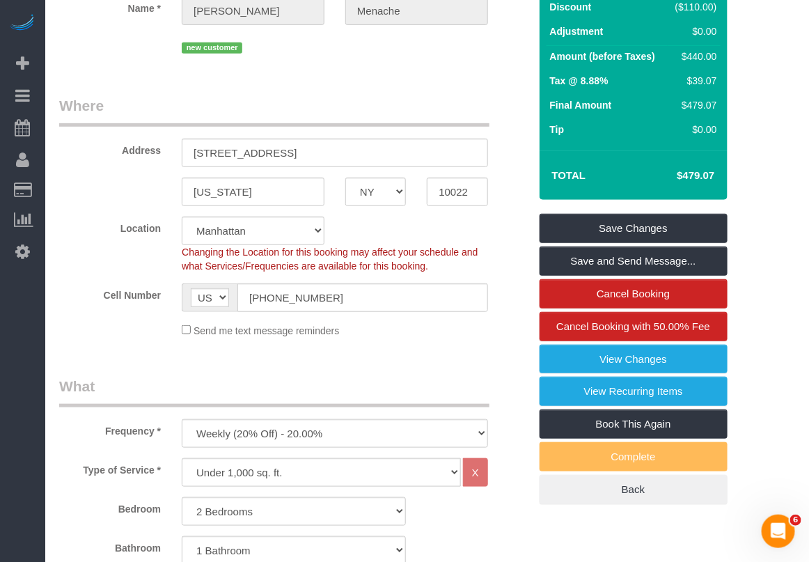
scroll to position [174, 0]
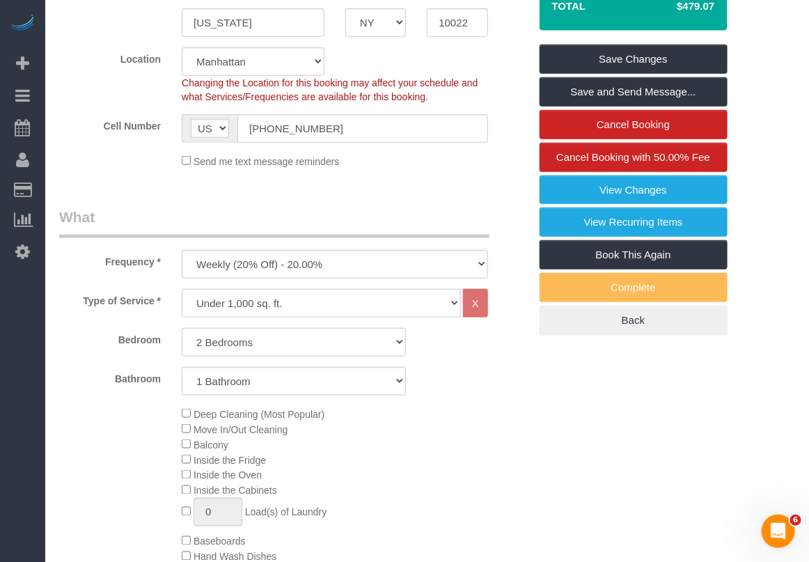
scroll to position [348, 0]
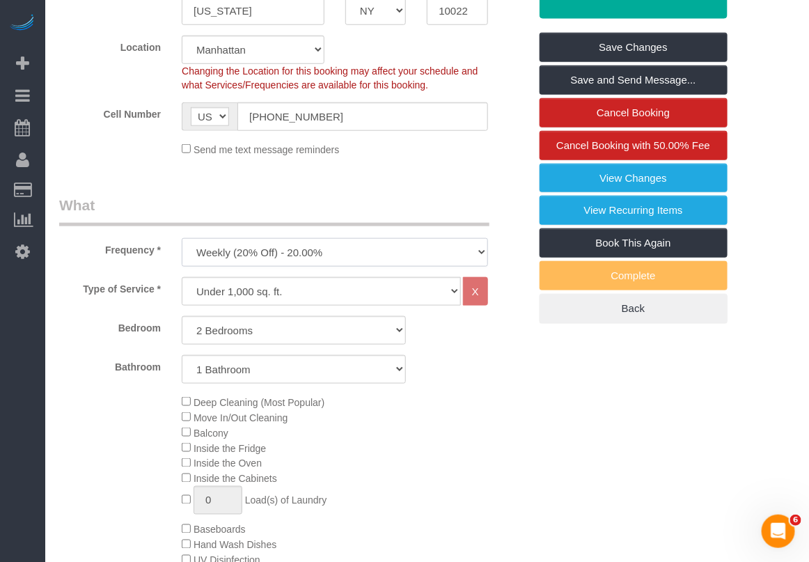
click at [343, 255] on select "One Time Weekly (20% Off) - 20.00% Every 2 Weeks (15% Off) - 15.00% Every 4 Wee…" at bounding box center [335, 252] width 306 height 29
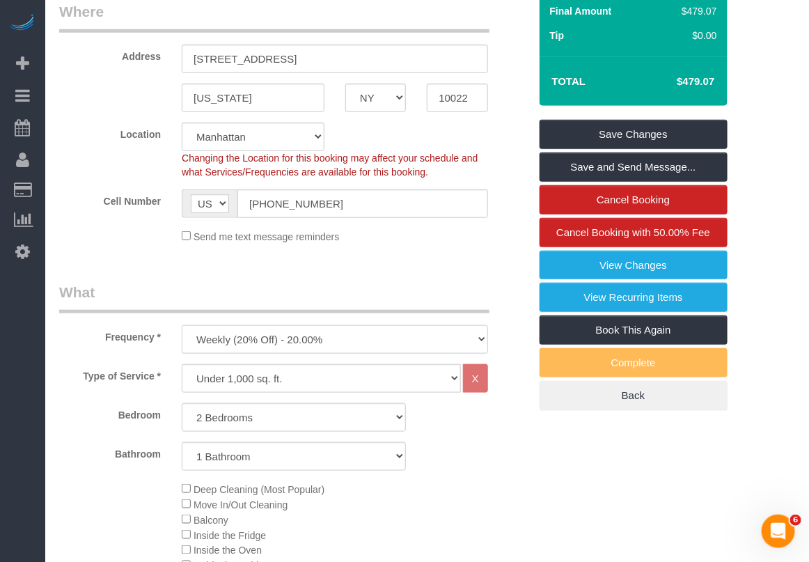
click at [367, 342] on select "One Time Weekly (20% Off) - 20.00% Every 2 Weeks (15% Off) - 15.00% Every 4 Wee…" at bounding box center [335, 339] width 306 height 29
click at [182, 325] on select "One Time Weekly (20% Off) - 20.00% Every 2 Weeks (15% Off) - 15.00% Every 4 Wee…" at bounding box center [335, 339] width 306 height 29
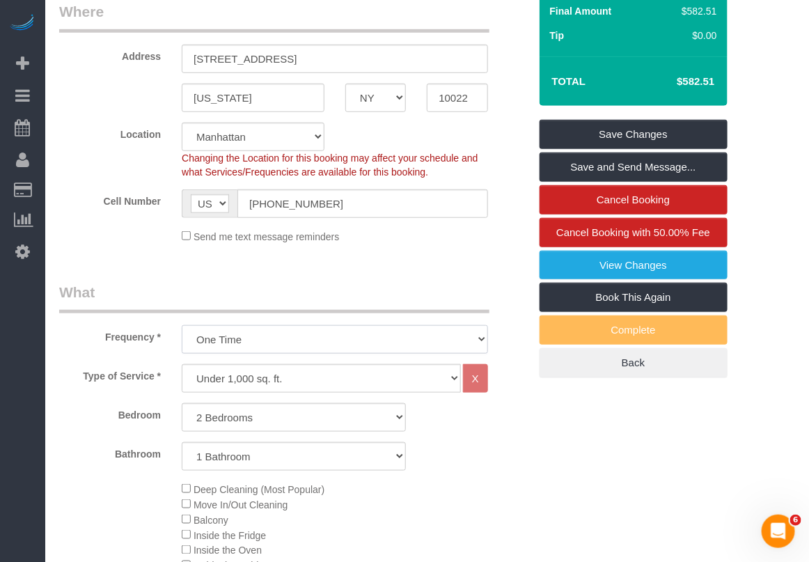
click at [384, 335] on select "One Time Weekly (20% Off) - 20.00% Every 2 Weeks (15% Off) - 15.00% Every 4 Wee…" at bounding box center [335, 339] width 306 height 29
select select "object:672"
click at [182, 325] on select "One Time Weekly (20% Off) - 20.00% Every 2 Weeks (15% Off) - 15.00% Every 4 Wee…" at bounding box center [335, 339] width 306 height 29
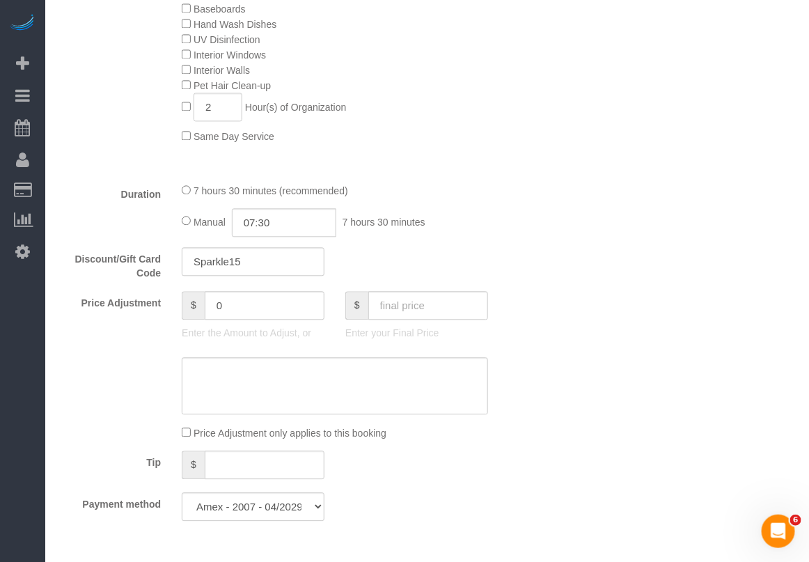
scroll to position [870, 0]
click at [769, 159] on div "Who Email dmenache@gmail.com Name * Daniele Menache new customer Where Address …" at bounding box center [427, 377] width 736 height 2359
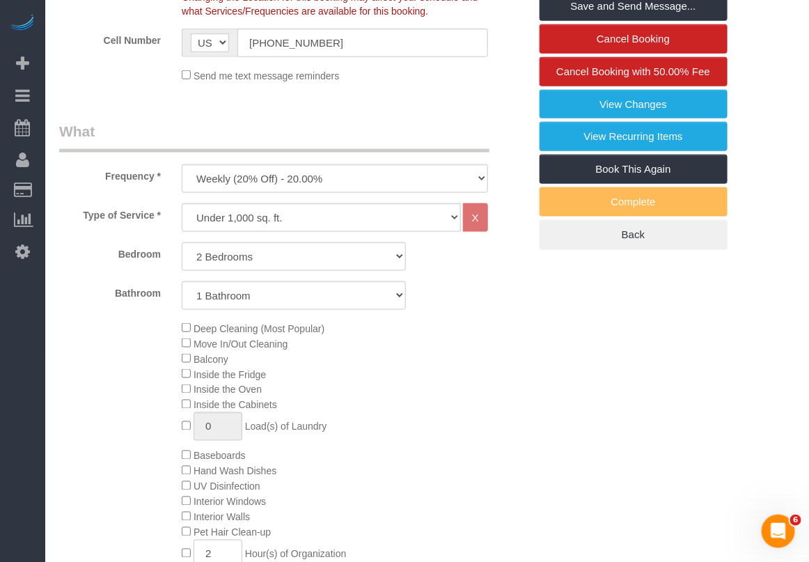
scroll to position [435, 0]
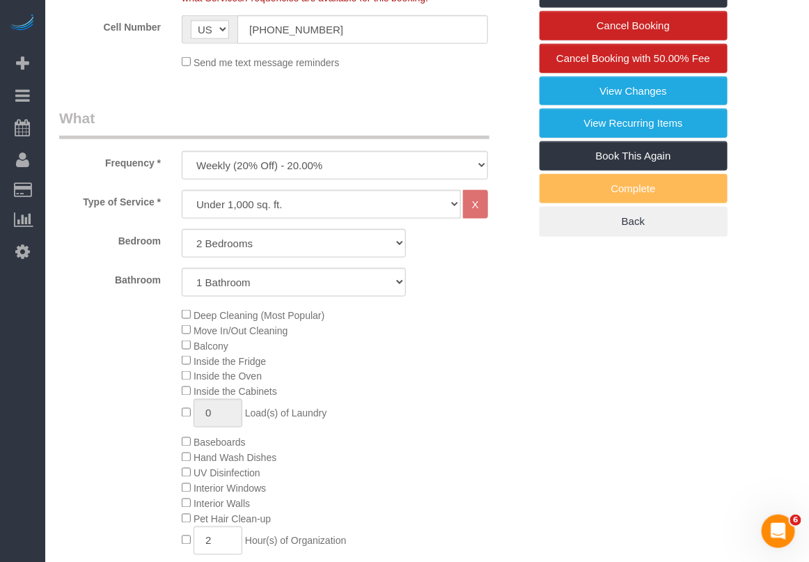
click at [523, 370] on div "Deep Cleaning (Most Popular) Move In/Out Cleaning Balcony Inside the Fridge Ins…" at bounding box center [354, 442] width 367 height 270
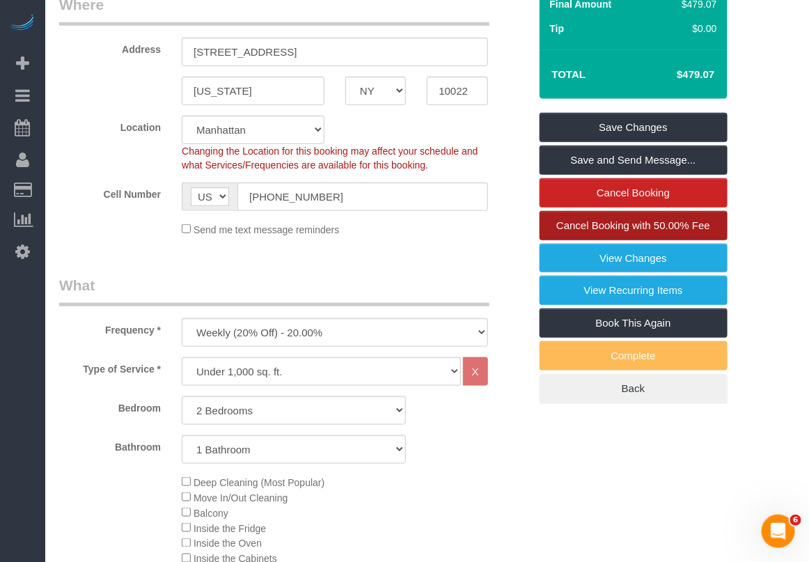
scroll to position [261, 0]
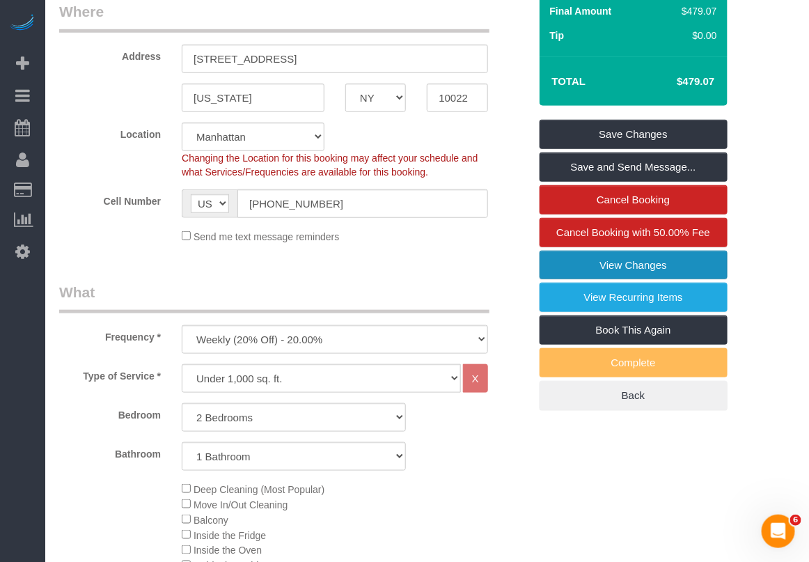
click at [600, 271] on link "View Changes" at bounding box center [633, 265] width 188 height 29
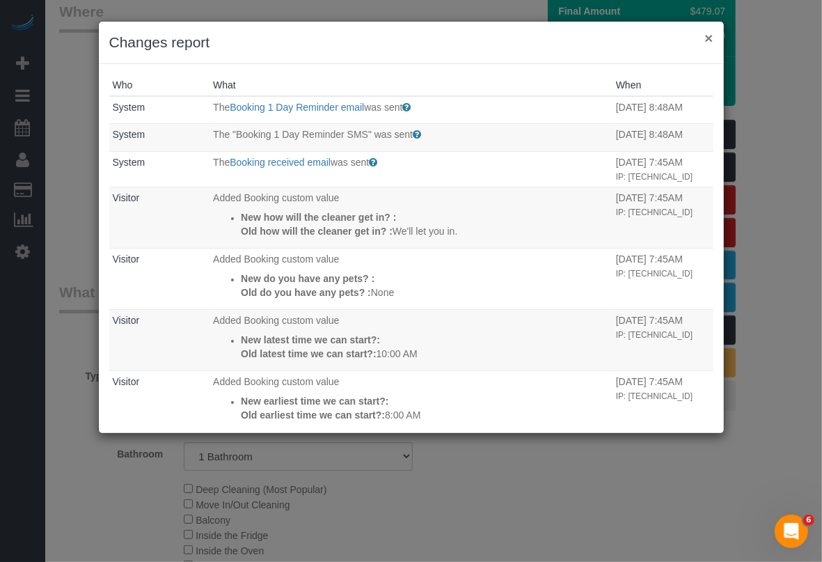
click at [711, 39] on button "×" at bounding box center [708, 38] width 8 height 15
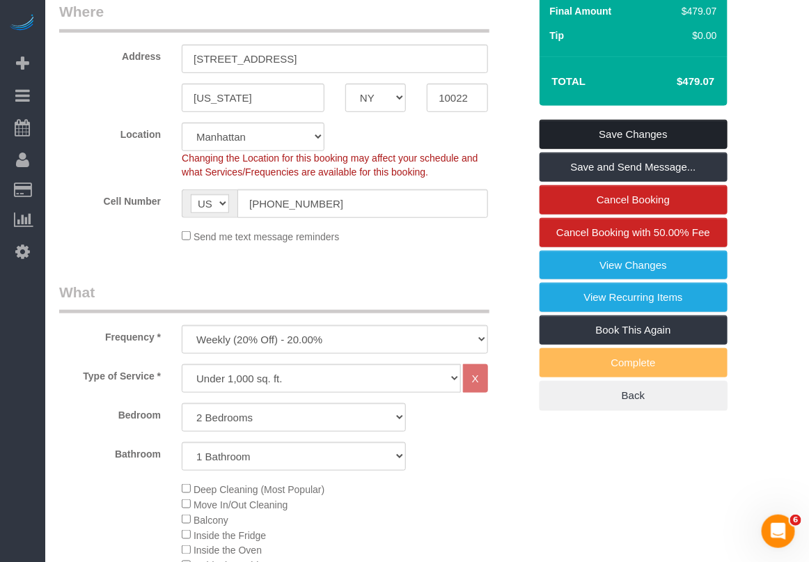
click at [634, 132] on link "Save Changes" at bounding box center [633, 134] width 188 height 29
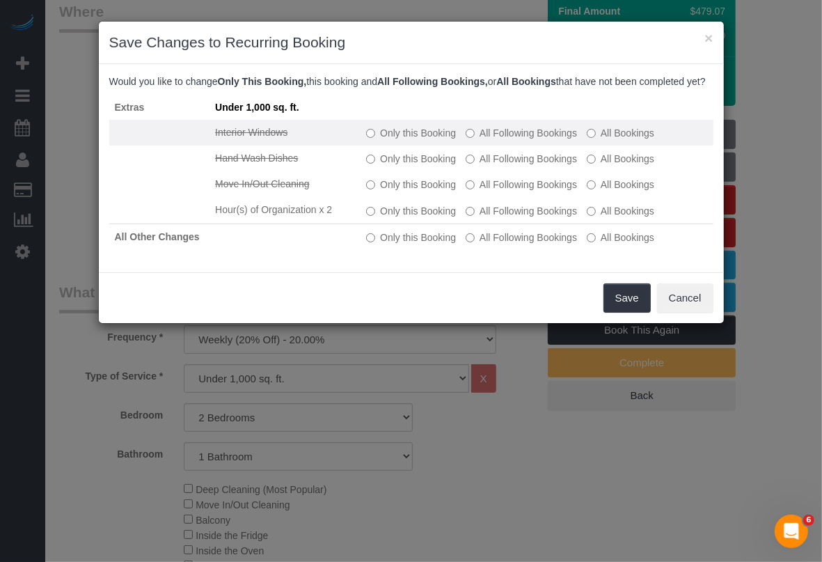
click at [381, 140] on label "Only this Booking" at bounding box center [411, 133] width 90 height 14
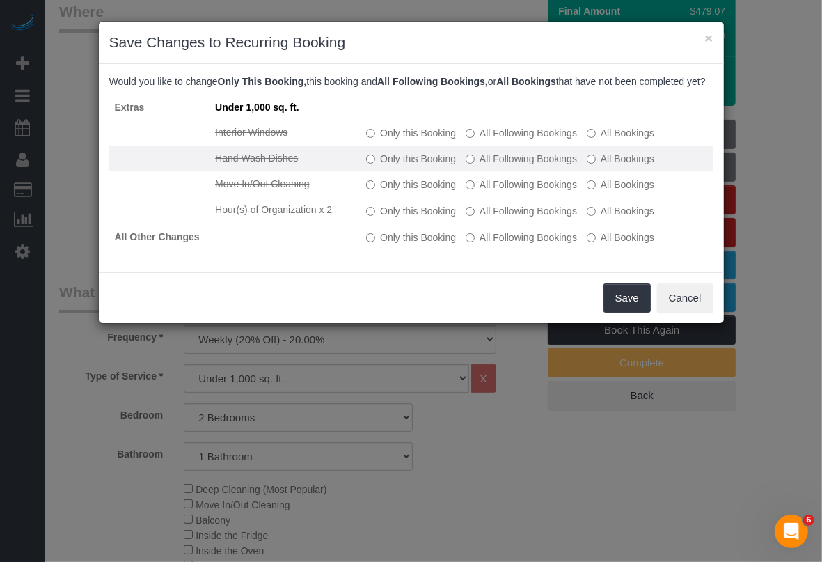
click at [383, 166] on label "Only this Booking" at bounding box center [411, 159] width 90 height 14
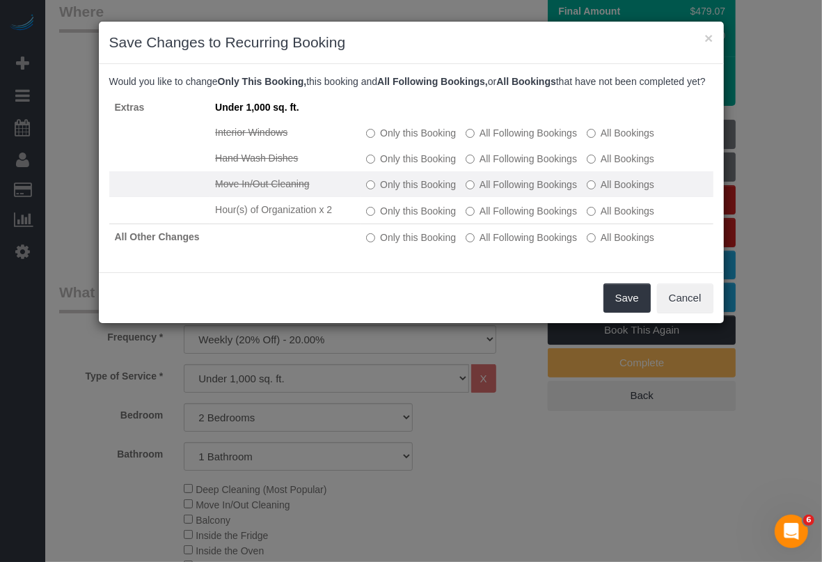
click at [380, 191] on label "Only this Booking" at bounding box center [411, 184] width 90 height 14
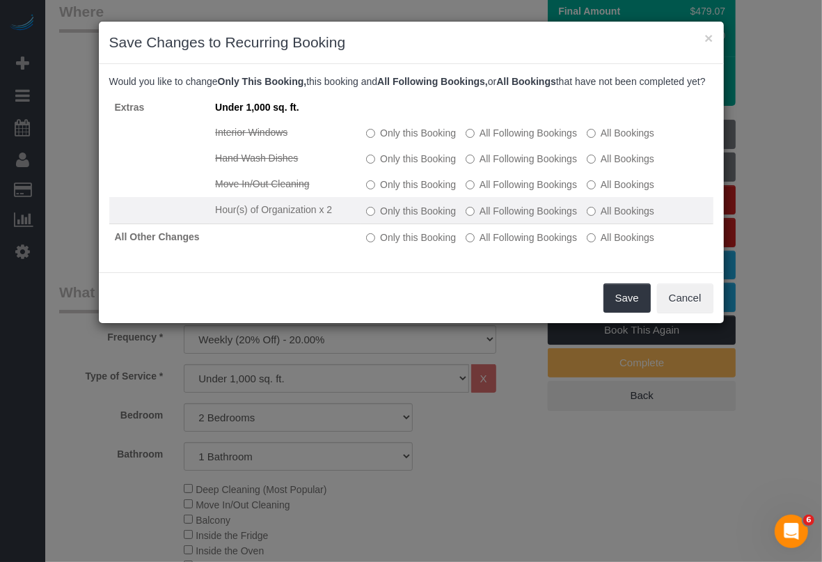
drag, startPoint x: 383, startPoint y: 221, endPoint x: 395, endPoint y: 226, distance: 12.2
click at [383, 218] on label "Only this Booking" at bounding box center [411, 211] width 90 height 14
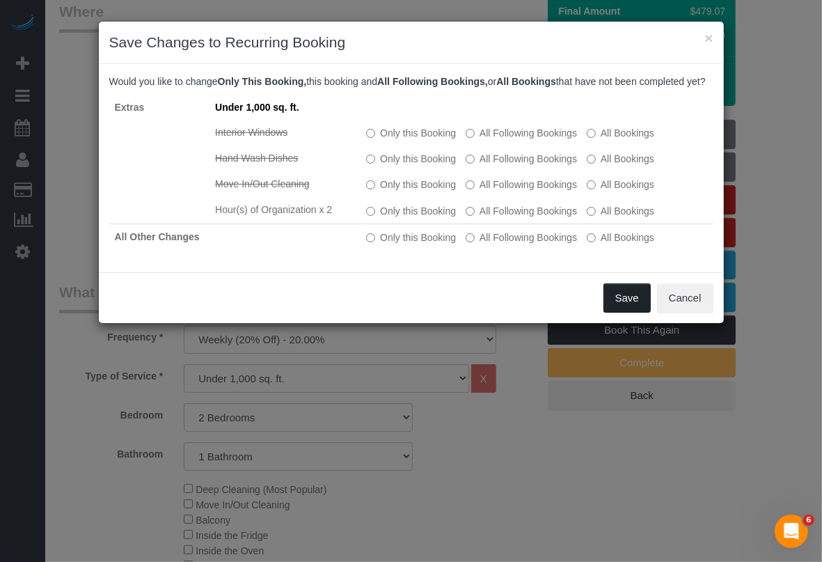
click at [620, 312] on button "Save" at bounding box center [626, 297] width 47 height 29
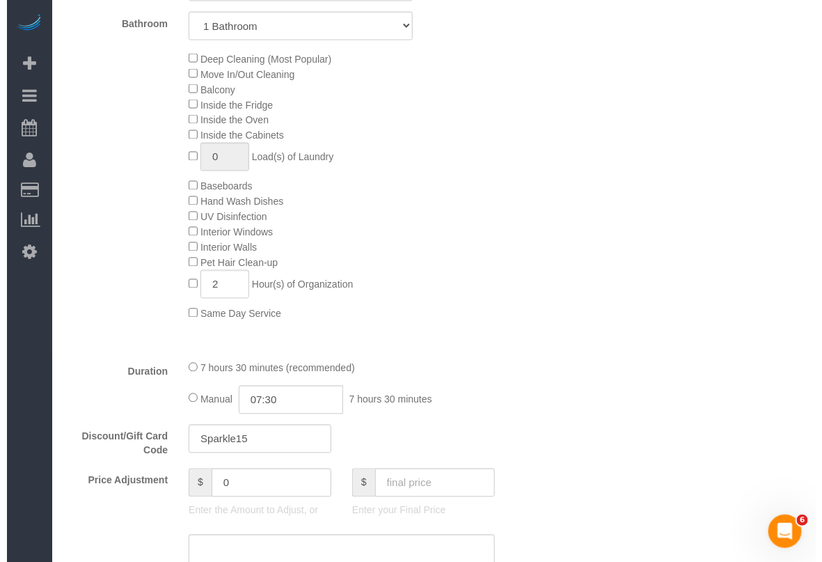
scroll to position [696, 0]
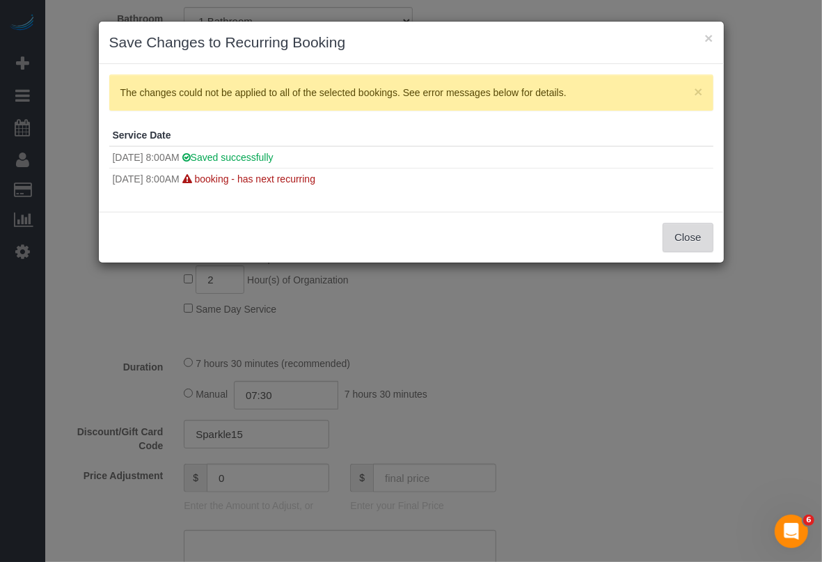
click at [670, 244] on button "Close" at bounding box center [688, 237] width 50 height 29
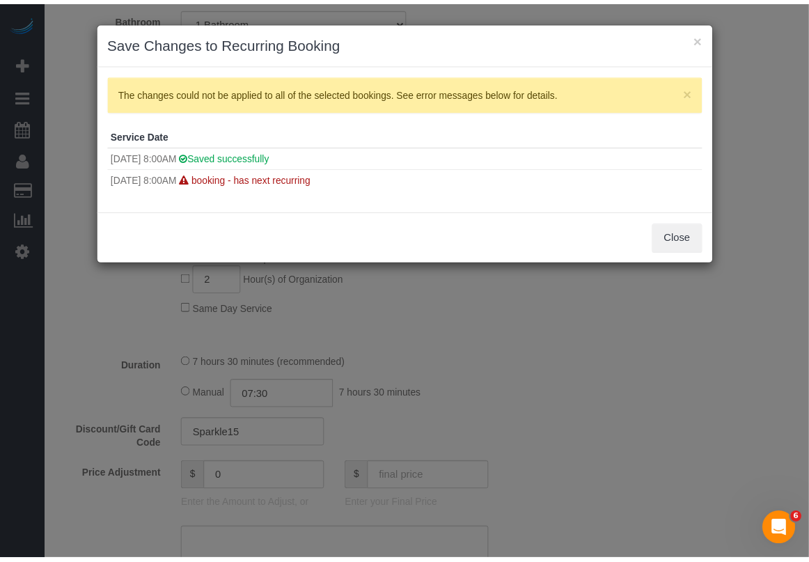
scroll to position [130, 0]
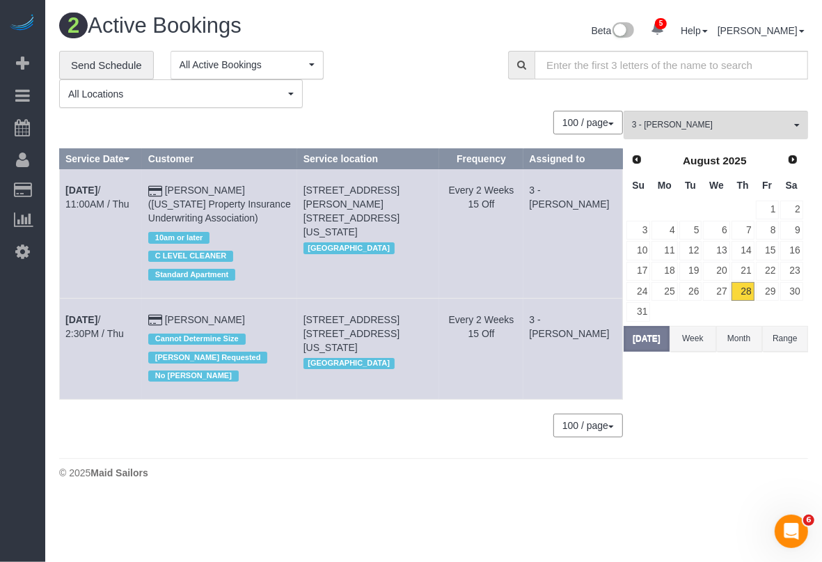
click at [436, 80] on div "**********" at bounding box center [273, 80] width 428 height 58
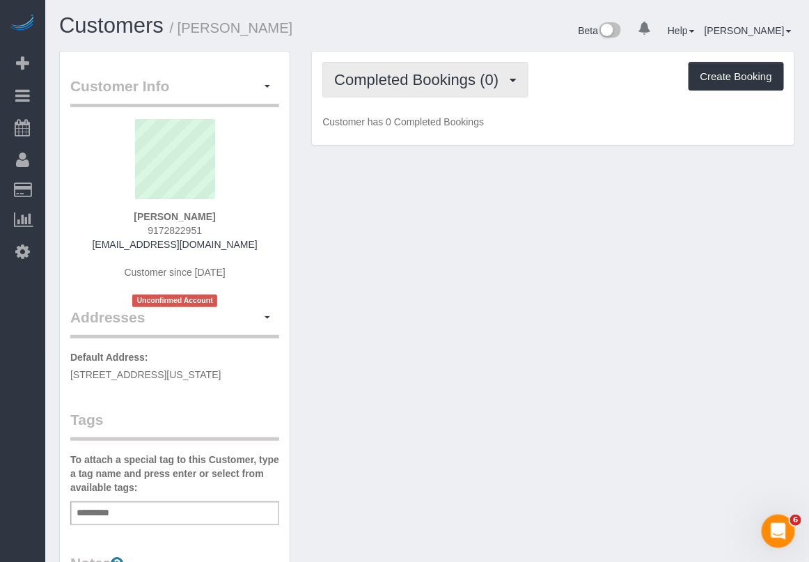
click at [419, 73] on span "Completed Bookings (0)" at bounding box center [419, 79] width 171 height 17
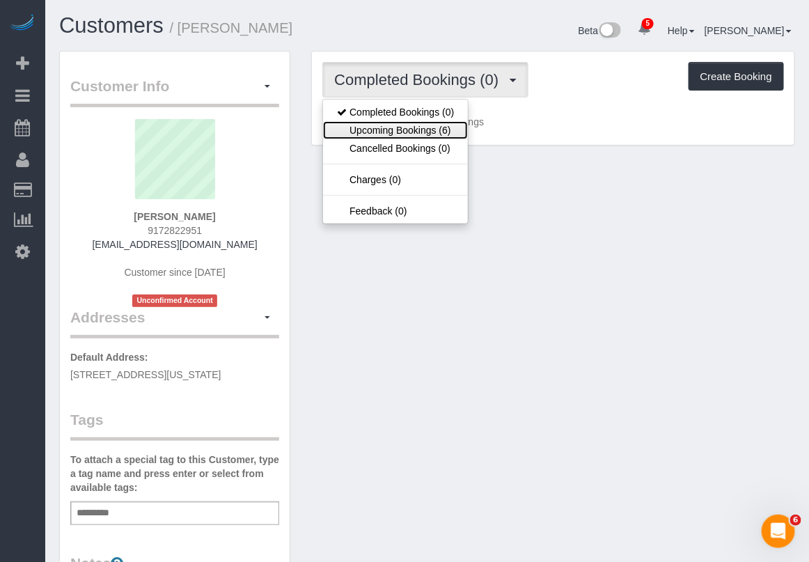
drag, startPoint x: 393, startPoint y: 125, endPoint x: 411, endPoint y: 129, distance: 18.4
click at [394, 124] on link "Upcoming Bookings (6)" at bounding box center [395, 130] width 145 height 18
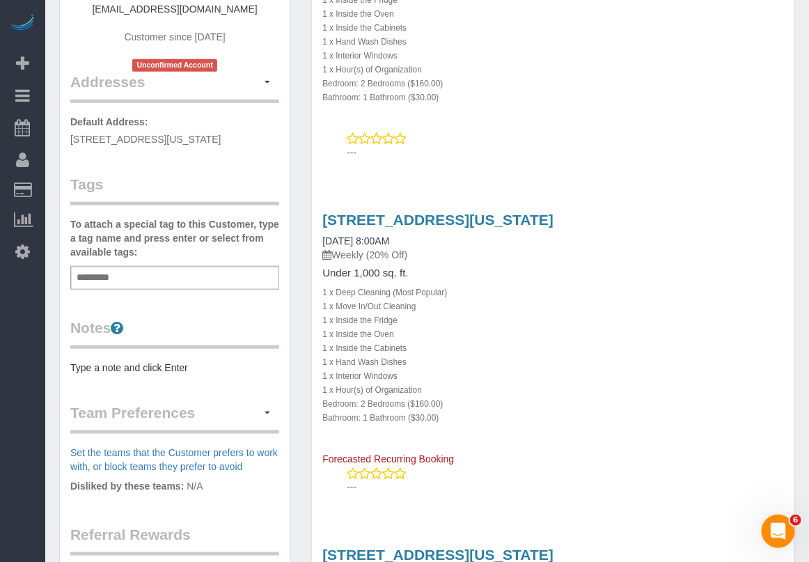
scroll to position [261, 0]
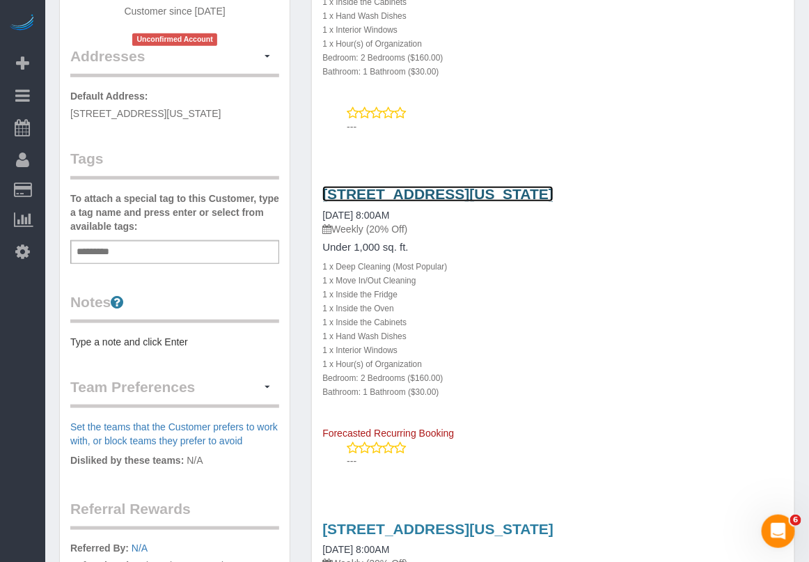
click at [390, 193] on link "400 E 58th St, 15c, New York, NY 10022" at bounding box center [437, 194] width 231 height 16
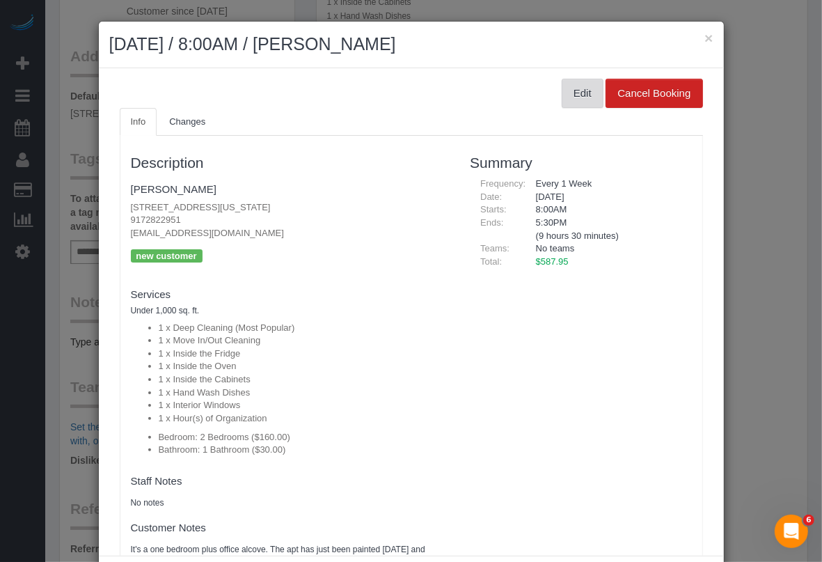
click at [562, 95] on button "Edit" at bounding box center [583, 93] width 42 height 29
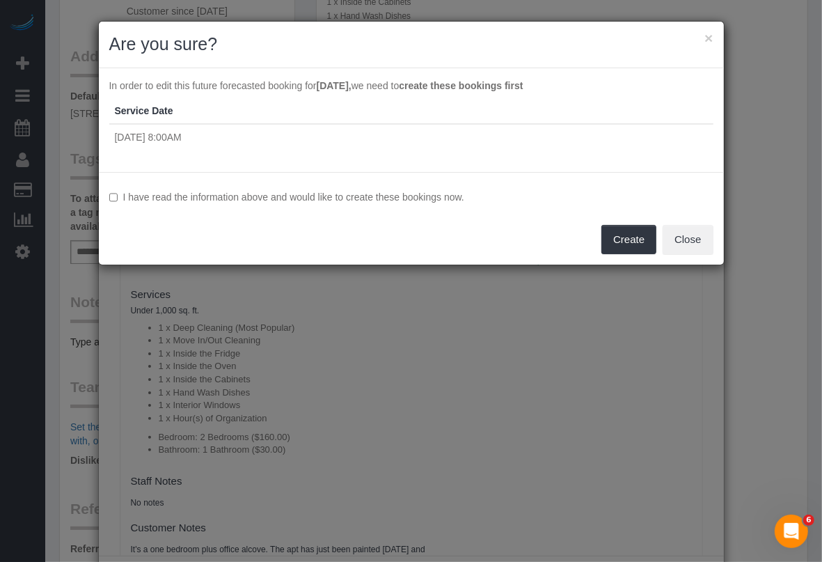
drag, startPoint x: 150, startPoint y: 195, endPoint x: 168, endPoint y: 196, distance: 18.1
click at [150, 196] on label "I have read the information above and would like to create these bookings now." at bounding box center [411, 197] width 604 height 14
click at [630, 237] on button "Create" at bounding box center [628, 239] width 55 height 29
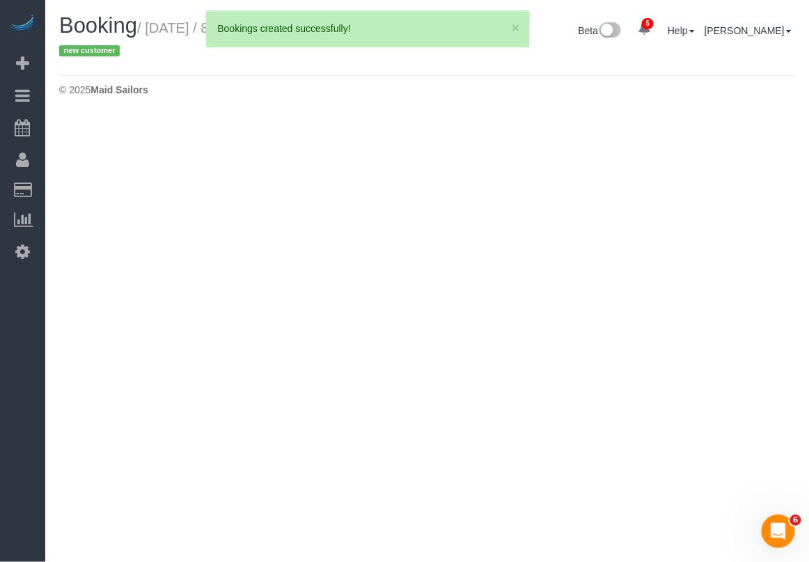
select select "NY"
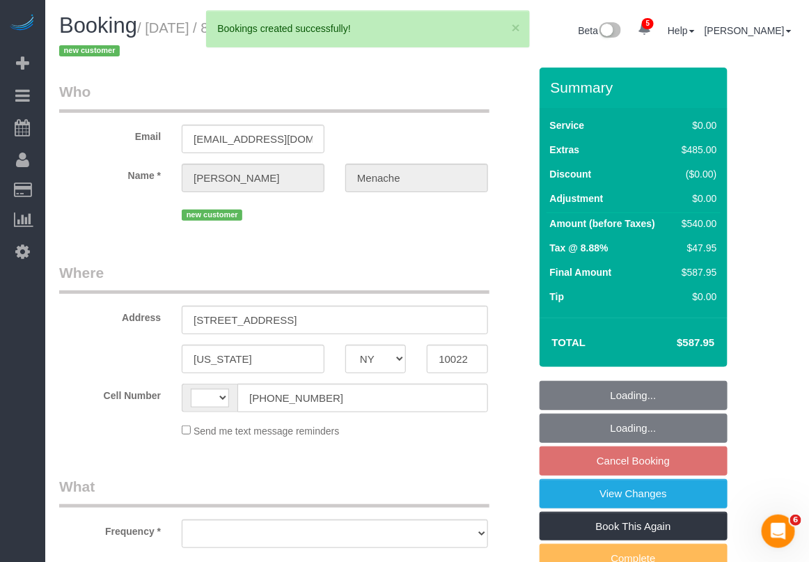
select select "number:56"
select select "number:70"
select select "number:15"
select select "number:5"
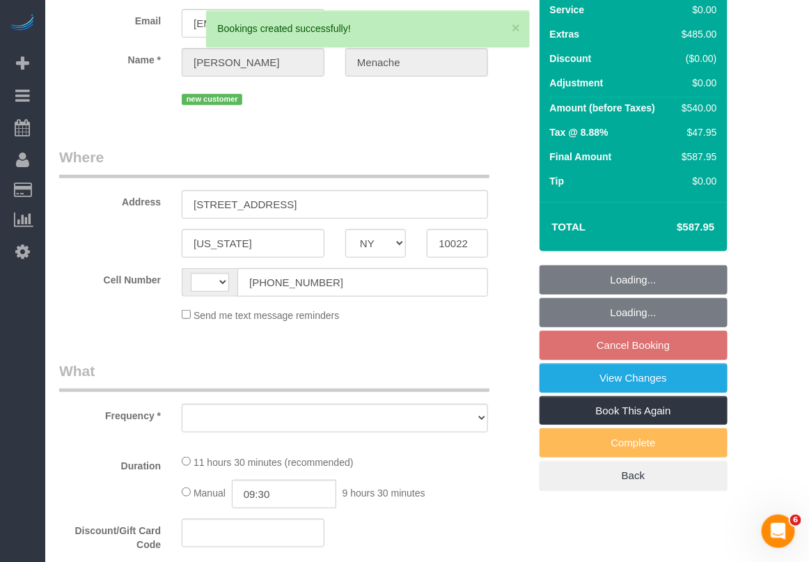
select select "string:US"
select select "object:1335"
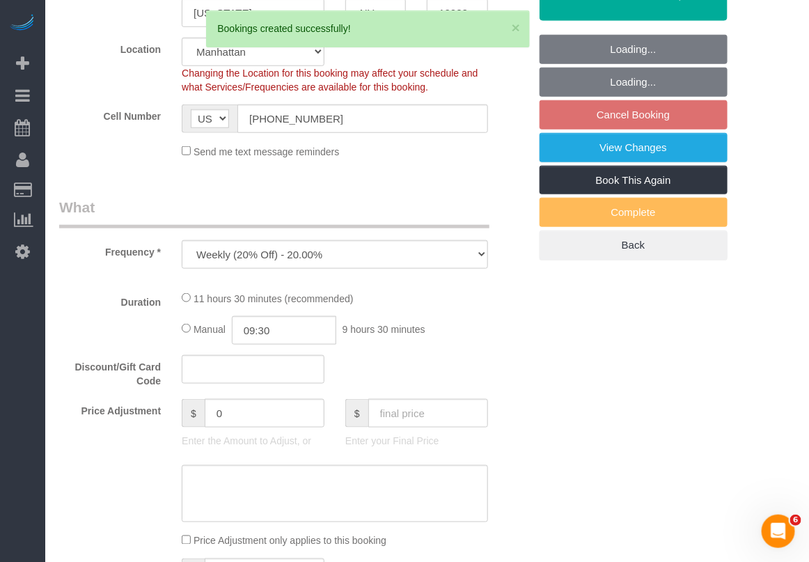
select select "2"
select select "spot1"
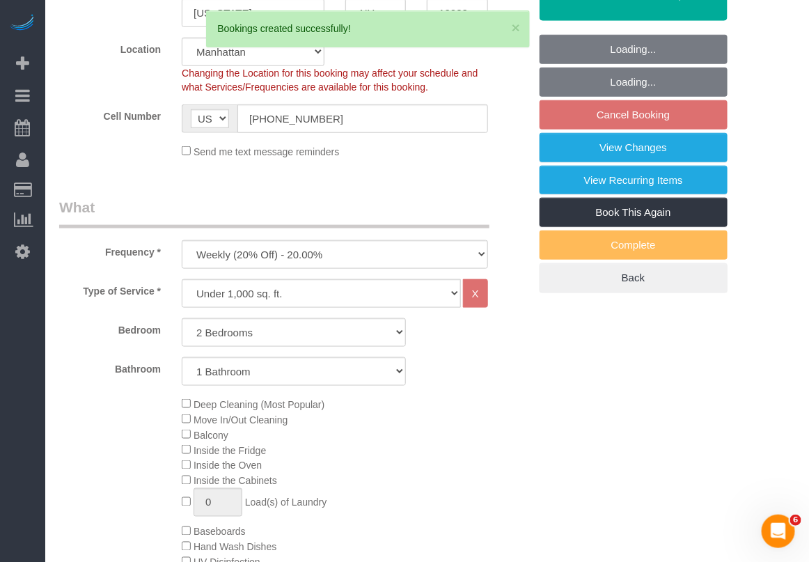
select select "object:1840"
select select "string:stripe-pm_1S14GQ4VGloSiKo7FtdT7e7N"
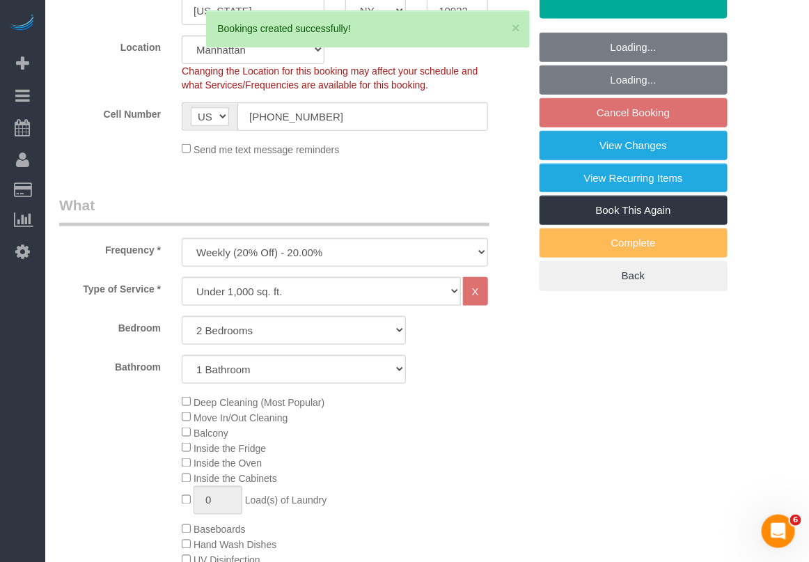
select select "2"
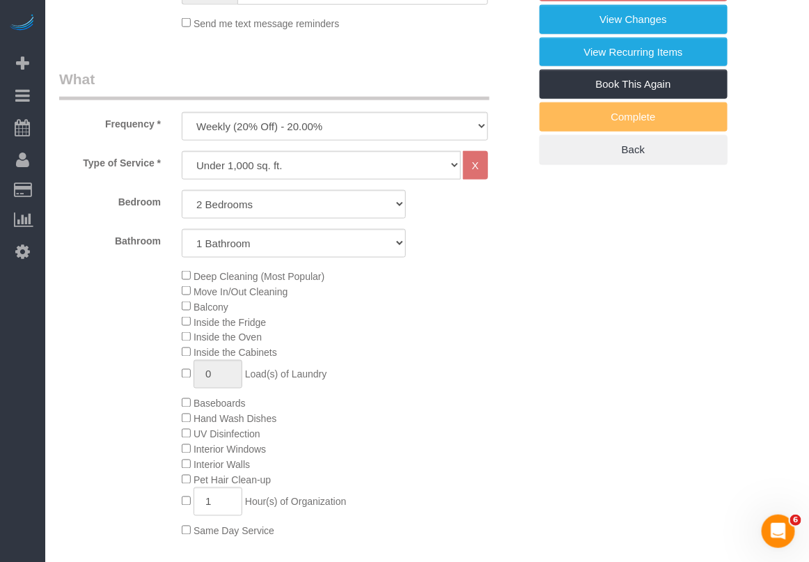
scroll to position [522, 0]
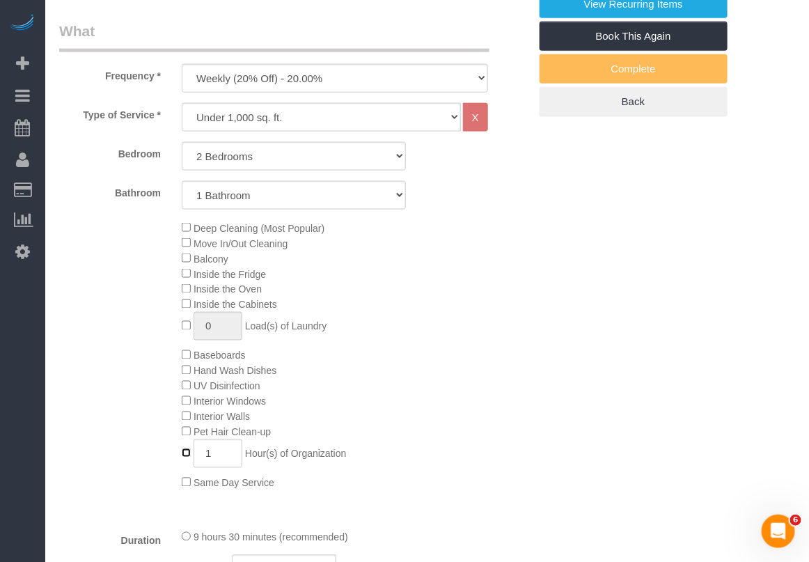
type input "0"
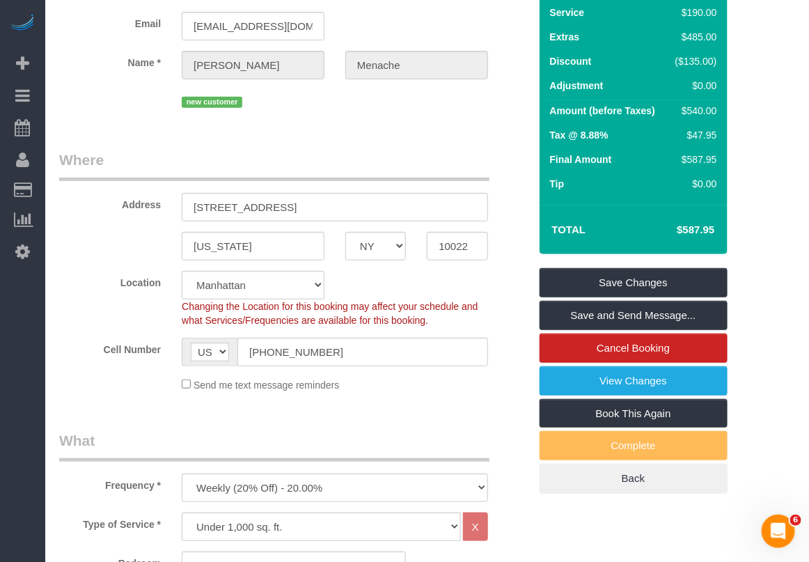
scroll to position [87, 0]
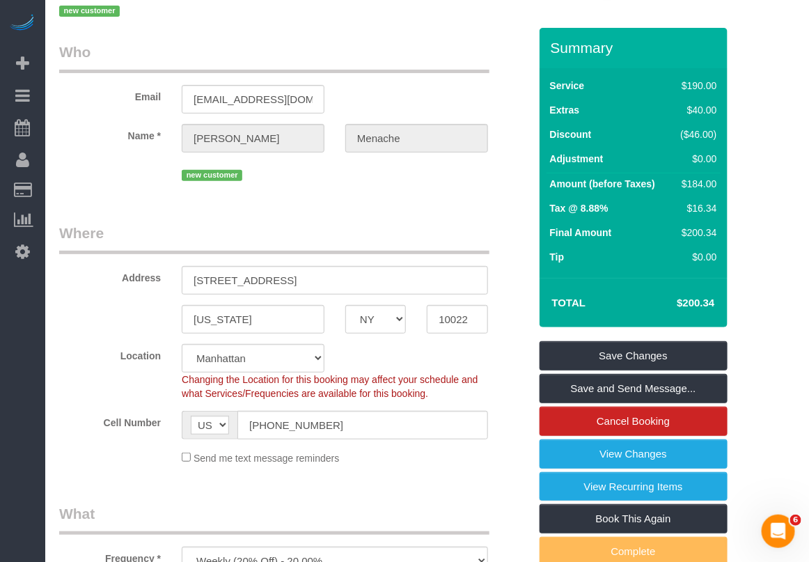
scroll to position [0, 0]
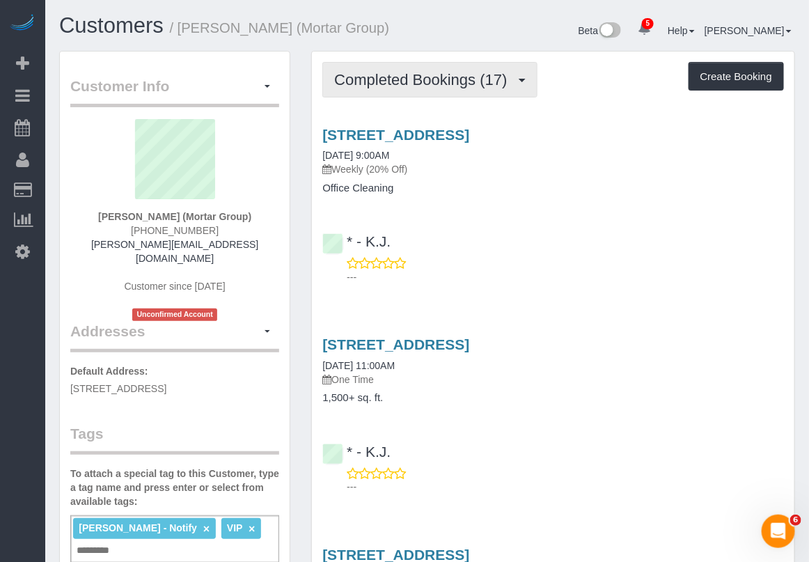
click at [414, 80] on span "Completed Bookings (17)" at bounding box center [424, 79] width 180 height 17
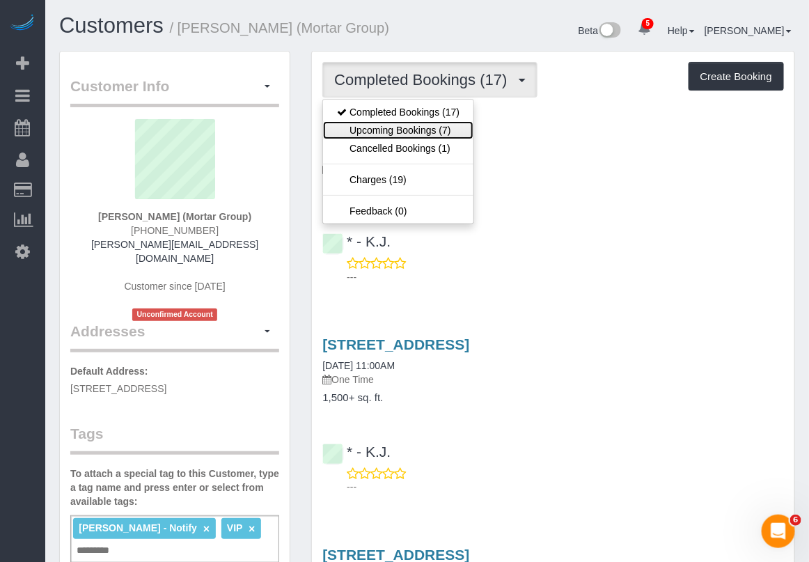
click at [406, 132] on link "Upcoming Bookings (7)" at bounding box center [398, 130] width 150 height 18
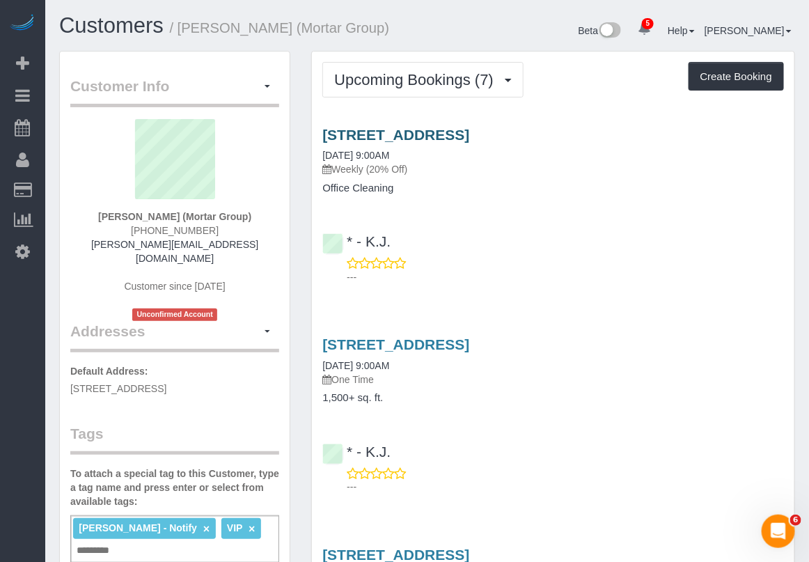
drag, startPoint x: 314, startPoint y: 132, endPoint x: 579, endPoint y: 134, distance: 265.2
click at [578, 134] on div "[STREET_ADDRESS] [DATE] 9:00AM Weekly (20% Off) Office Cleaning" at bounding box center [553, 161] width 482 height 68
drag, startPoint x: 92, startPoint y: 221, endPoint x: 183, endPoint y: 209, distance: 92.0
click at [177, 213] on div "[PERSON_NAME] (Mortar Group) [PHONE_NUMBER] [PERSON_NAME][EMAIL_ADDRESS][DOMAIN…" at bounding box center [174, 220] width 209 height 202
copy strong "[PERSON_NAME]"
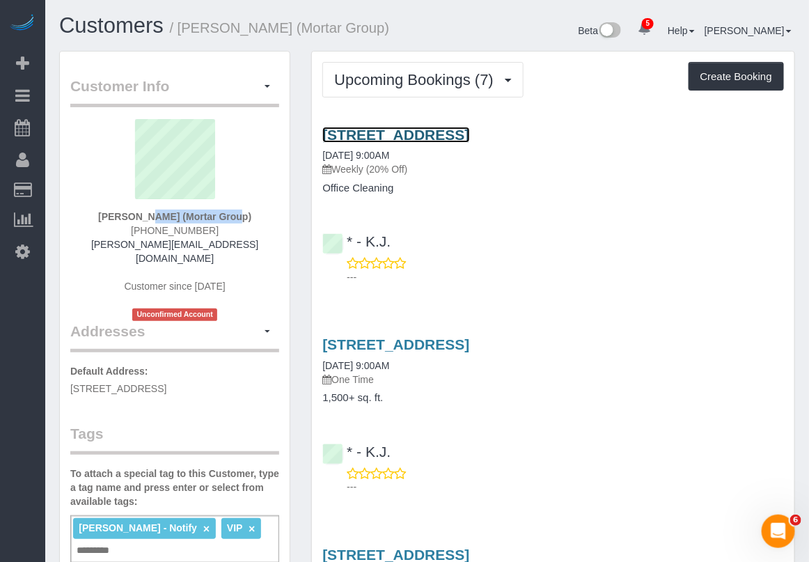
click at [428, 137] on link "[STREET_ADDRESS]" at bounding box center [395, 135] width 147 height 16
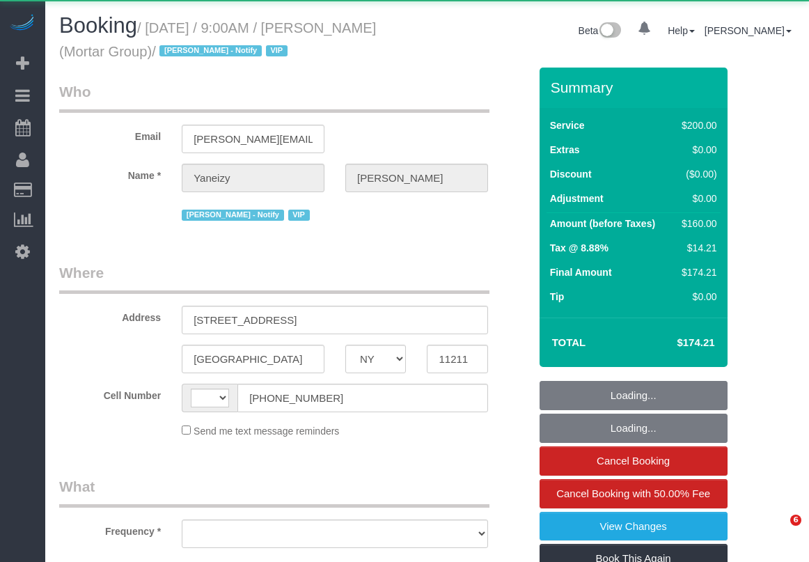
select select "NY"
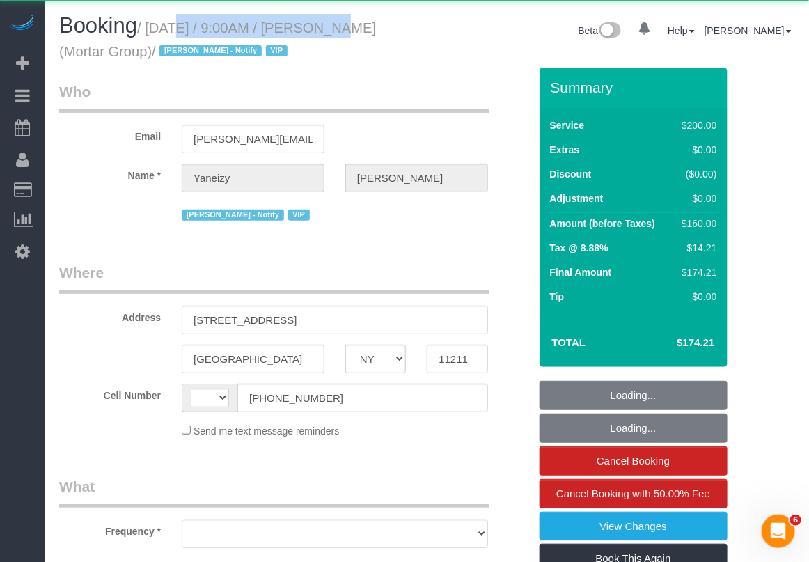
select select "string:[GEOGRAPHIC_DATA]"
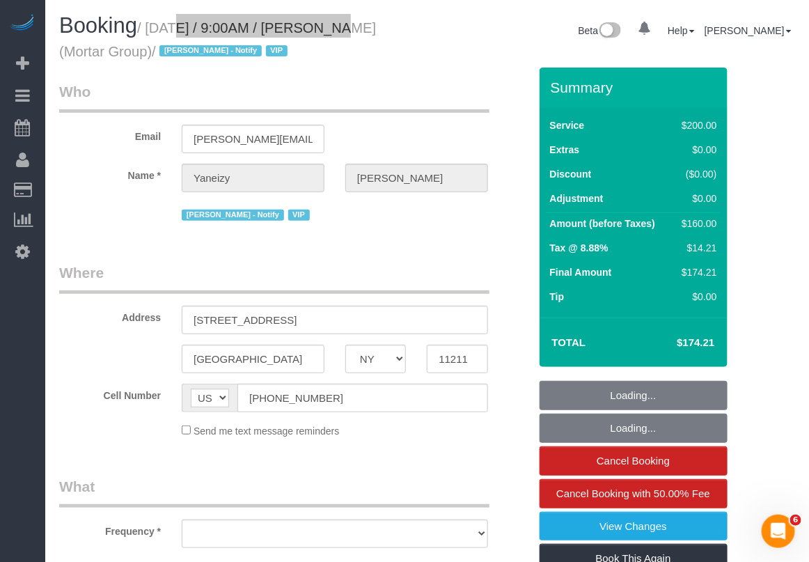
select select "spot1"
select select "150"
select select "object:762"
select select "string:stripe-pm_1RNxVG4VGloSiKo7QUT6i4DB"
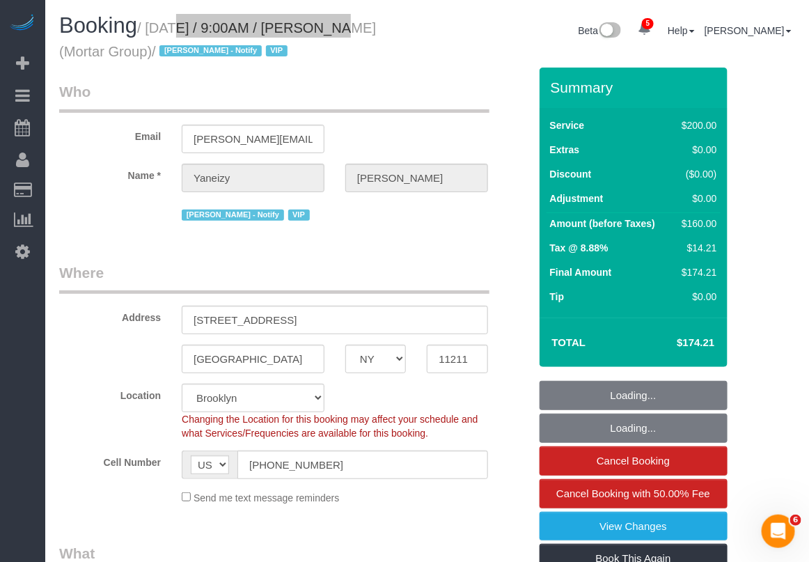
select select "spot47"
select select "object:913"
select select "number:56"
select select "number:79"
select select "number:15"
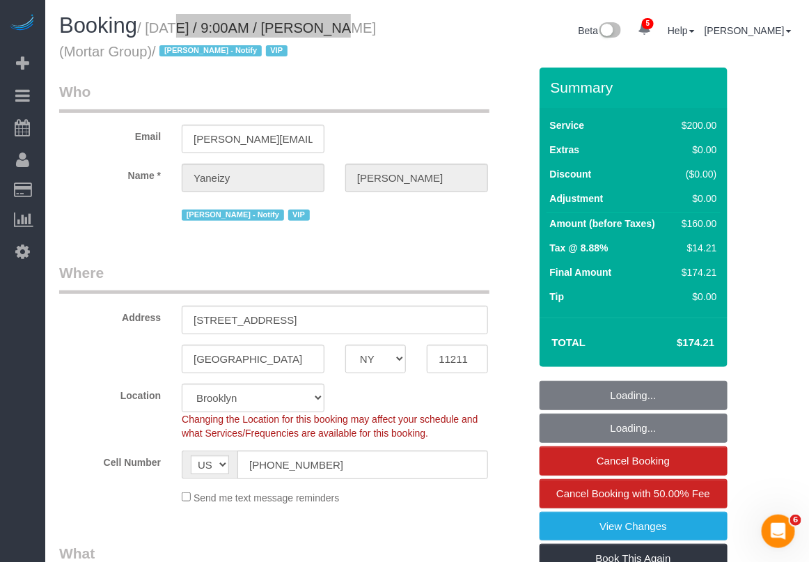
select select "number:7"
drag, startPoint x: 189, startPoint y: 319, endPoint x: 363, endPoint y: 315, distance: 174.0
click at [362, 325] on input "[STREET_ADDRESS]" at bounding box center [335, 320] width 306 height 29
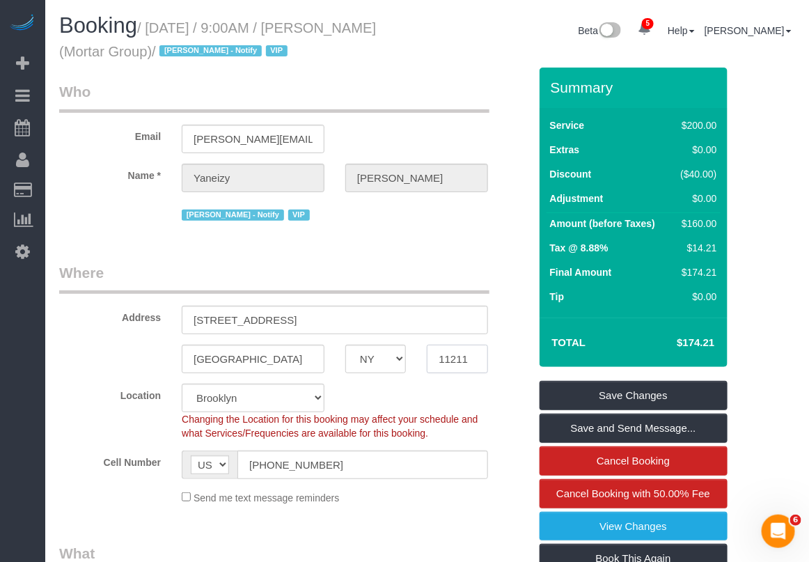
click at [446, 354] on input "11211" at bounding box center [457, 359] width 61 height 29
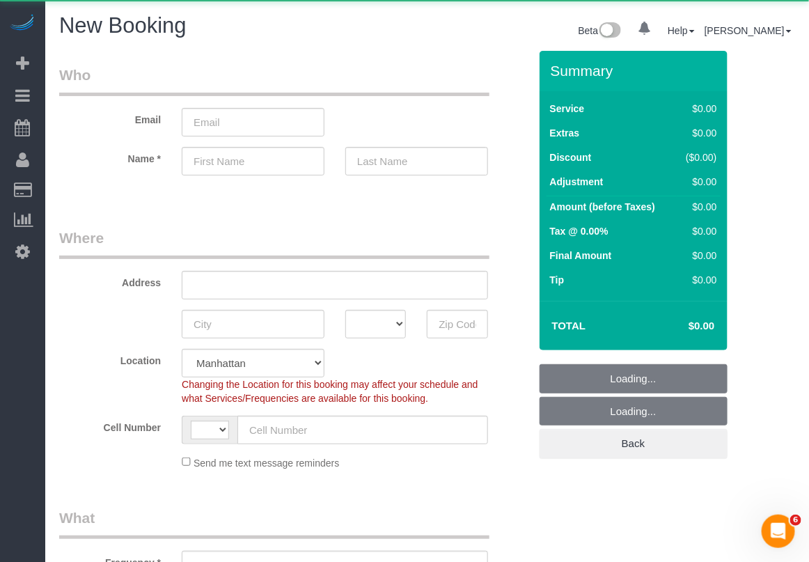
select select "string:[GEOGRAPHIC_DATA]"
select select "object:741"
select select "number:89"
select select "number:90"
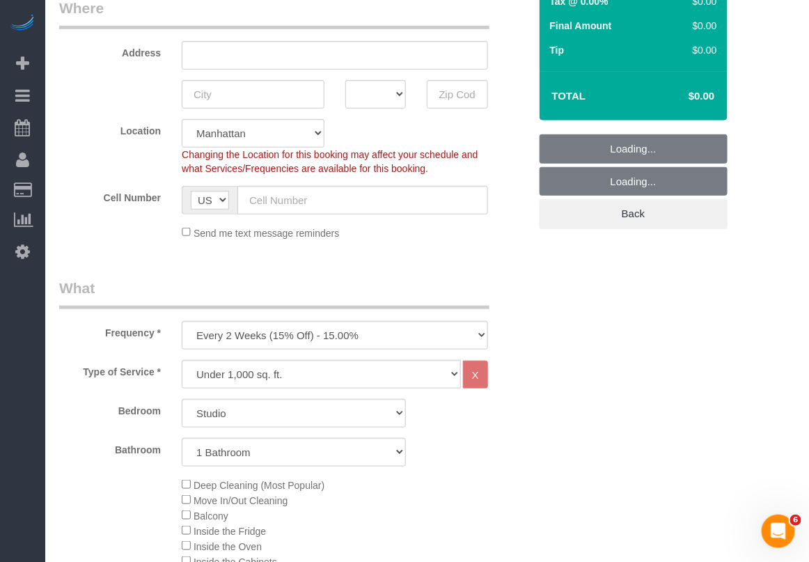
scroll to position [261, 0]
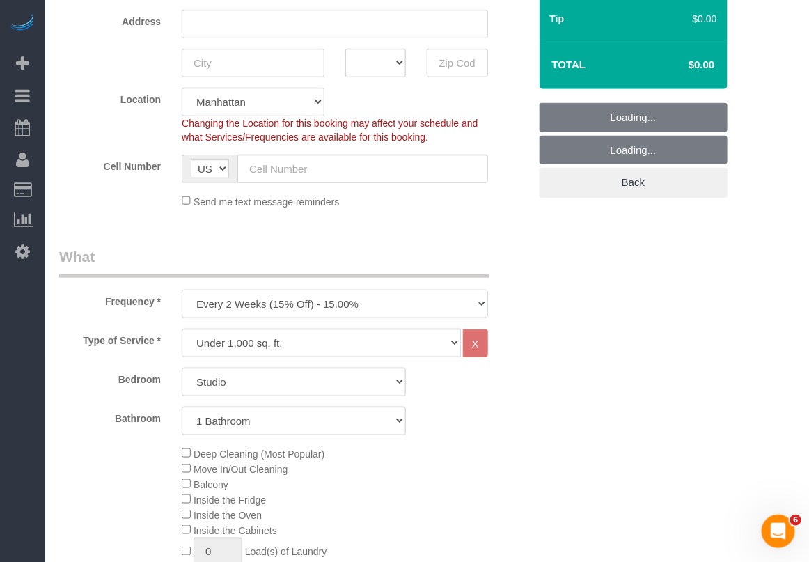
click at [327, 296] on select "One Time Weekly (20% Off) - 20.00% Every 2 Weeks (15% Off) - 15.00% Every 4 Wee…" at bounding box center [335, 304] width 306 height 29
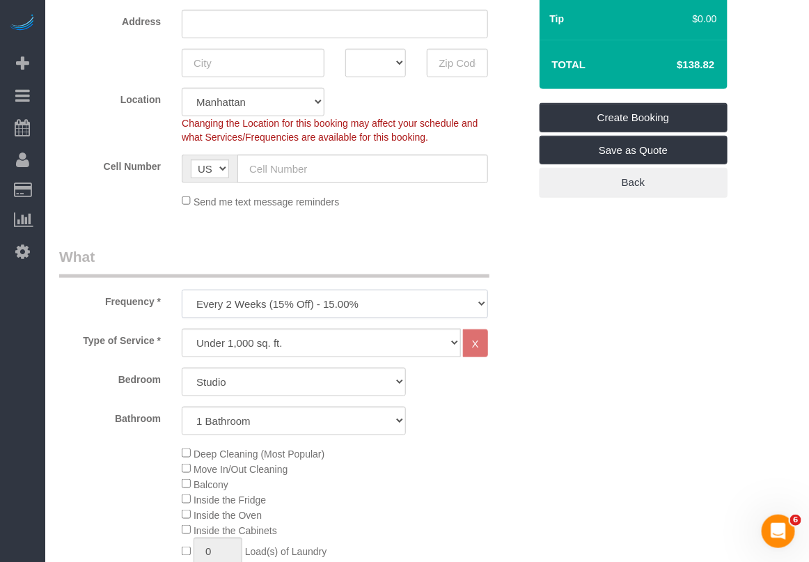
select select "object:1306"
click at [182, 290] on select "One Time Weekly (20% Off) - 20.00% Every 2 Weeks (15% Off) - 15.00% Every 4 Wee…" at bounding box center [335, 304] width 306 height 29
click at [294, 332] on select "Under 1,000 sq. ft. 1,001 - 1,500 sq. ft. 1,500+ sq. ft. Custom Cleaning Office…" at bounding box center [321, 343] width 279 height 29
click at [108, 278] on div "Frequency * One Time Weekly (20% Off) - 20.00% Every 2 Weeks (15% Off) - 15.00%…" at bounding box center [294, 282] width 491 height 72
click at [261, 380] on select "Studio 1 Bedroom 2 Bedrooms 3 Bedrooms" at bounding box center [294, 381] width 224 height 29
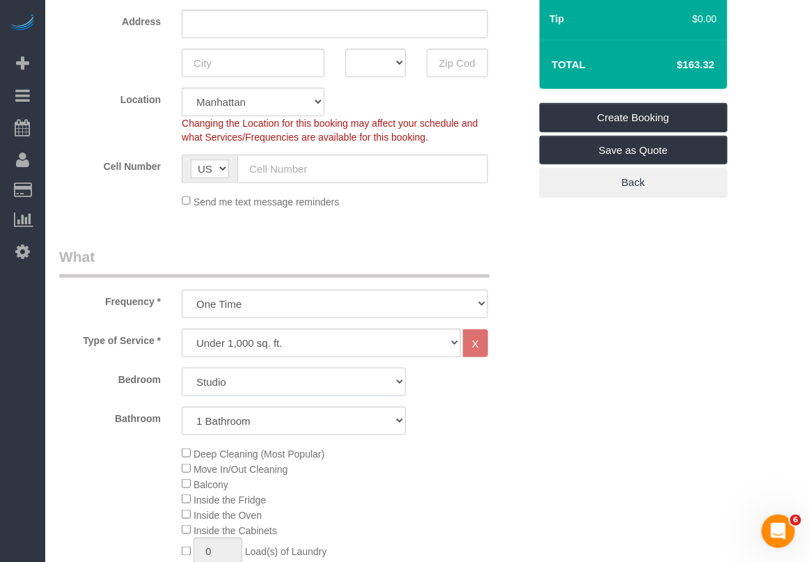
select select "1"
click at [182, 367] on select "Studio 1 Bedroom 2 Bedrooms 3 Bedrooms" at bounding box center [294, 381] width 224 height 29
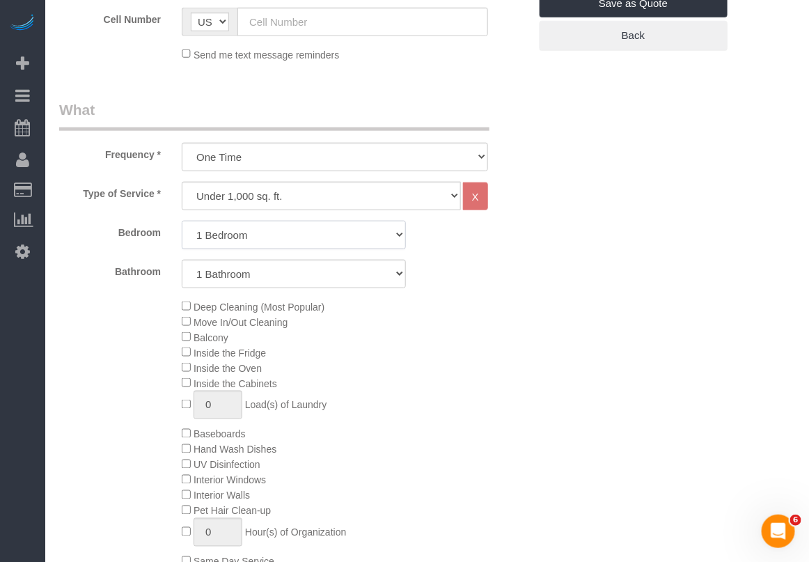
scroll to position [435, 0]
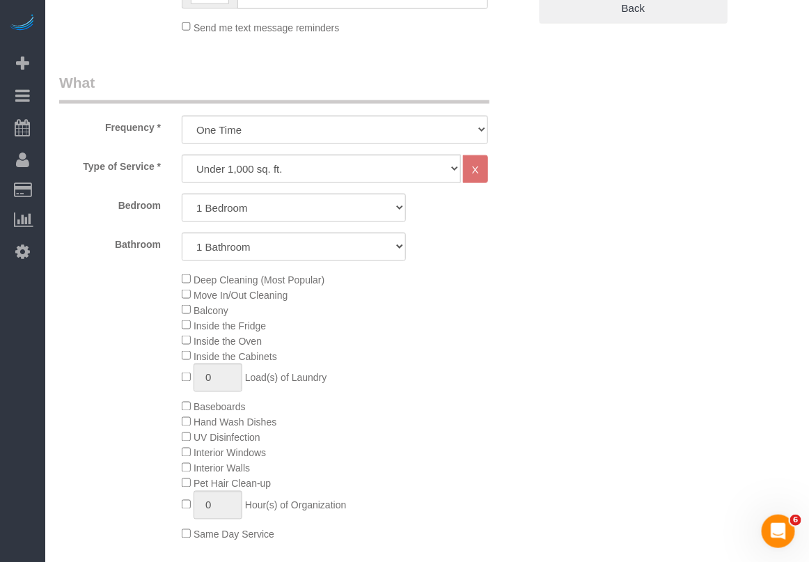
click at [426, 460] on div "Deep Cleaning (Most Popular) Move In/Out Cleaning Balcony Inside the Fridge Ins…" at bounding box center [354, 406] width 367 height 270
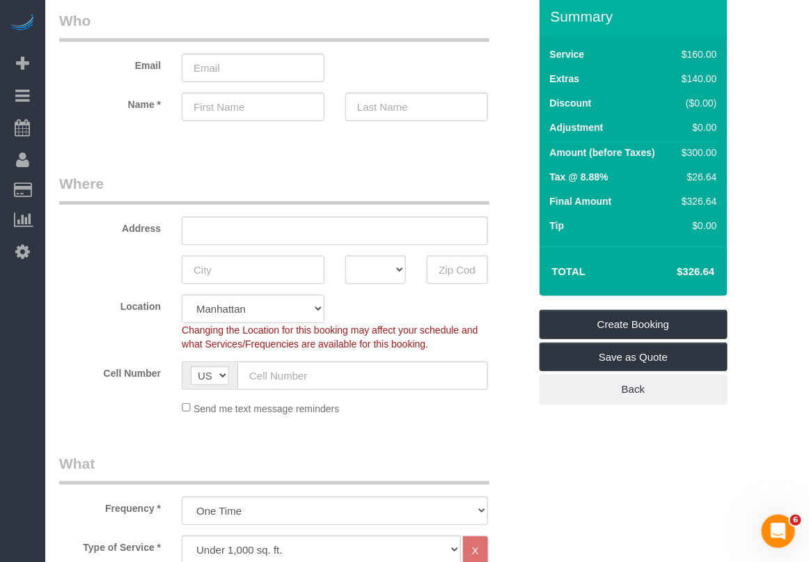
scroll to position [0, 0]
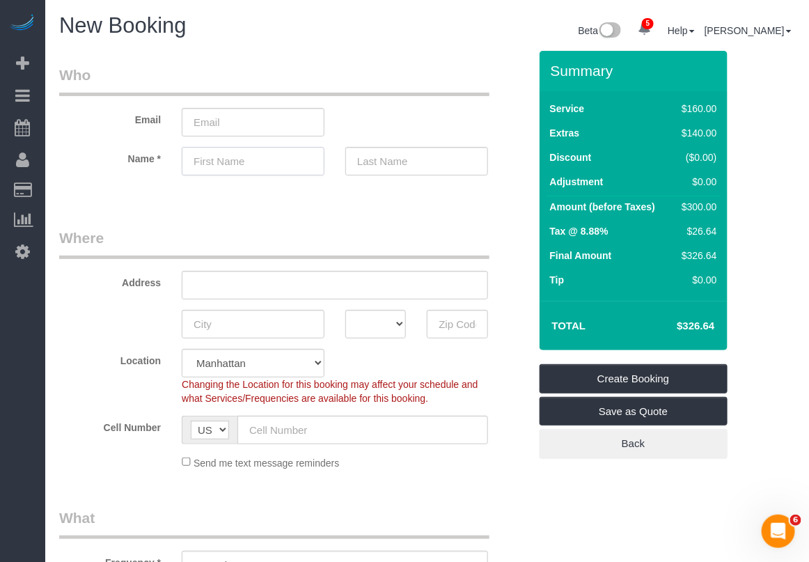
click at [234, 150] on input "text" at bounding box center [253, 161] width 143 height 29
type input "[PERSON_NAME]"
drag, startPoint x: 258, startPoint y: 212, endPoint x: 268, endPoint y: 212, distance: 9.7
drag, startPoint x: 479, startPoint y: 500, endPoint x: 485, endPoint y: 480, distance: 20.5
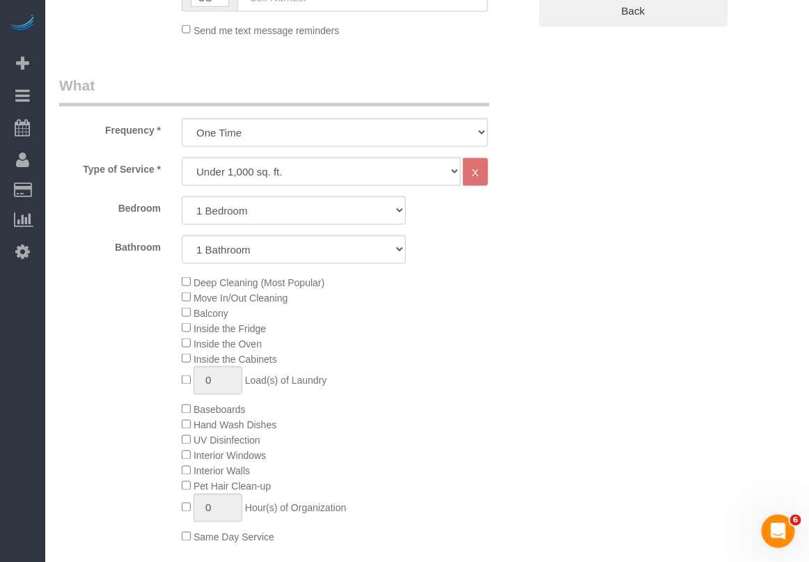
scroll to position [435, 0]
